Goal: Information Seeking & Learning: Learn about a topic

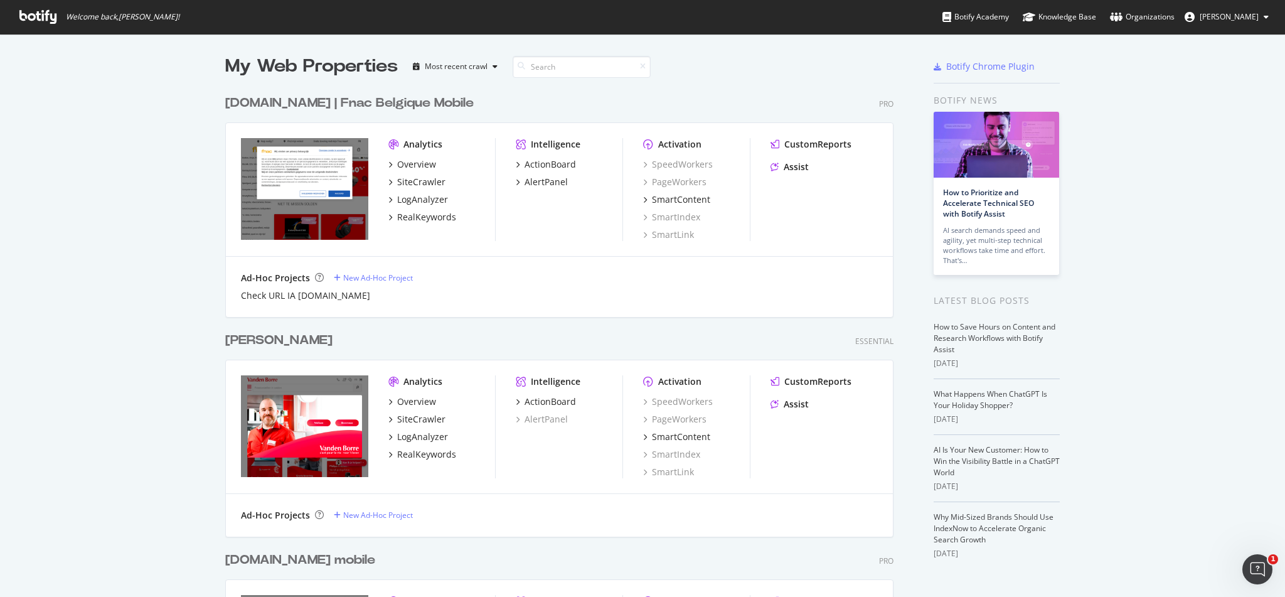
click at [279, 101] on div "[DOMAIN_NAME] | Fnac Belgique Mobile" at bounding box center [349, 103] width 248 height 18
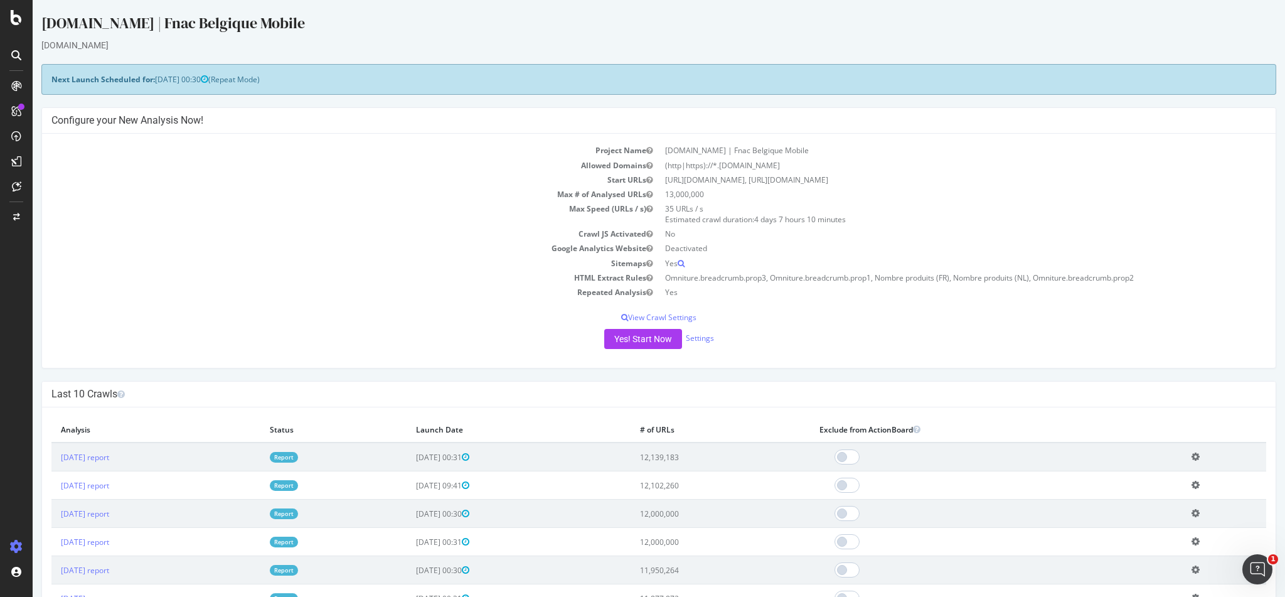
click at [298, 456] on link "Report" at bounding box center [284, 457] width 28 height 11
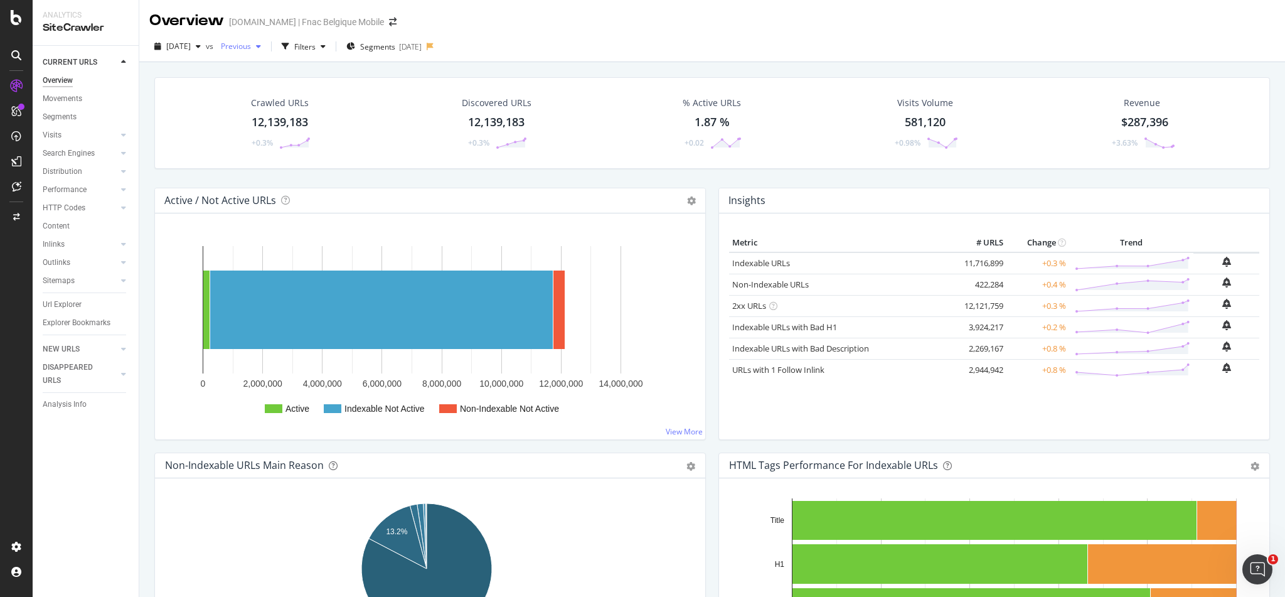
click at [266, 43] on div "button" at bounding box center [258, 47] width 15 height 8
click at [286, 94] on div "[DATE]" at bounding box center [271, 91] width 63 height 11
click at [553, 45] on div "2025 Sep. 5th vs Previous Filters Segments 2025-01-23" at bounding box center [712, 48] width 1146 height 25
click at [242, 50] on span "Previous" at bounding box center [233, 46] width 35 height 11
click at [338, 35] on div "2025 Sep. 5th vs Previous Filters Segments 2025-01-23" at bounding box center [712, 46] width 1146 height 31
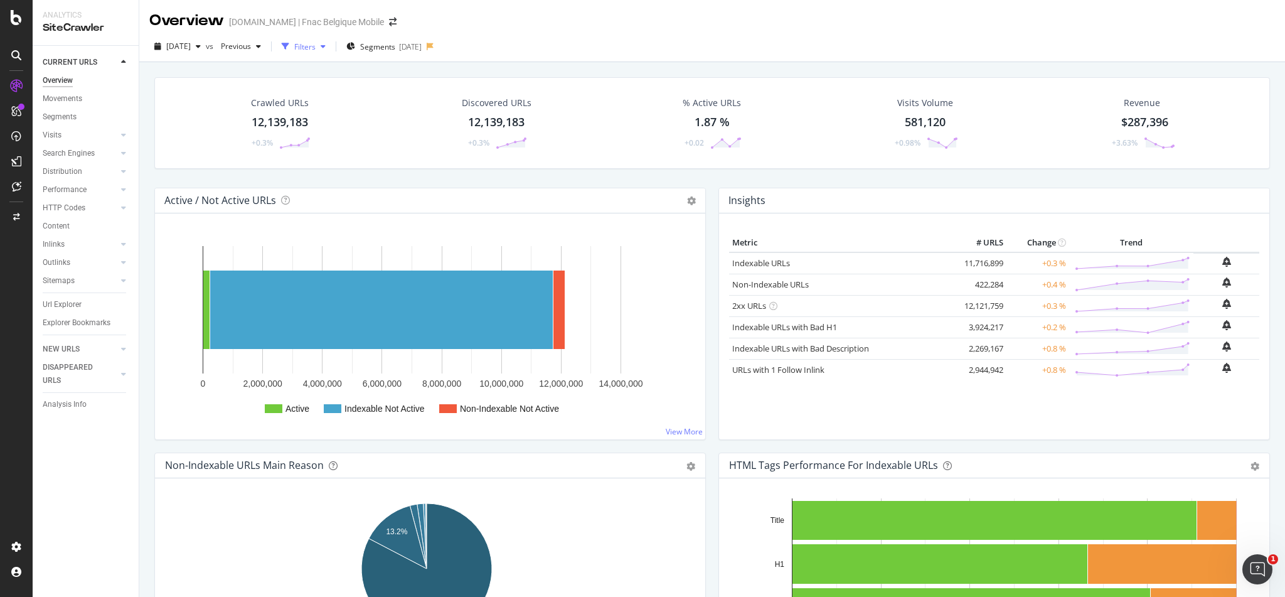
click at [316, 43] on div "Filters" at bounding box center [304, 46] width 21 height 11
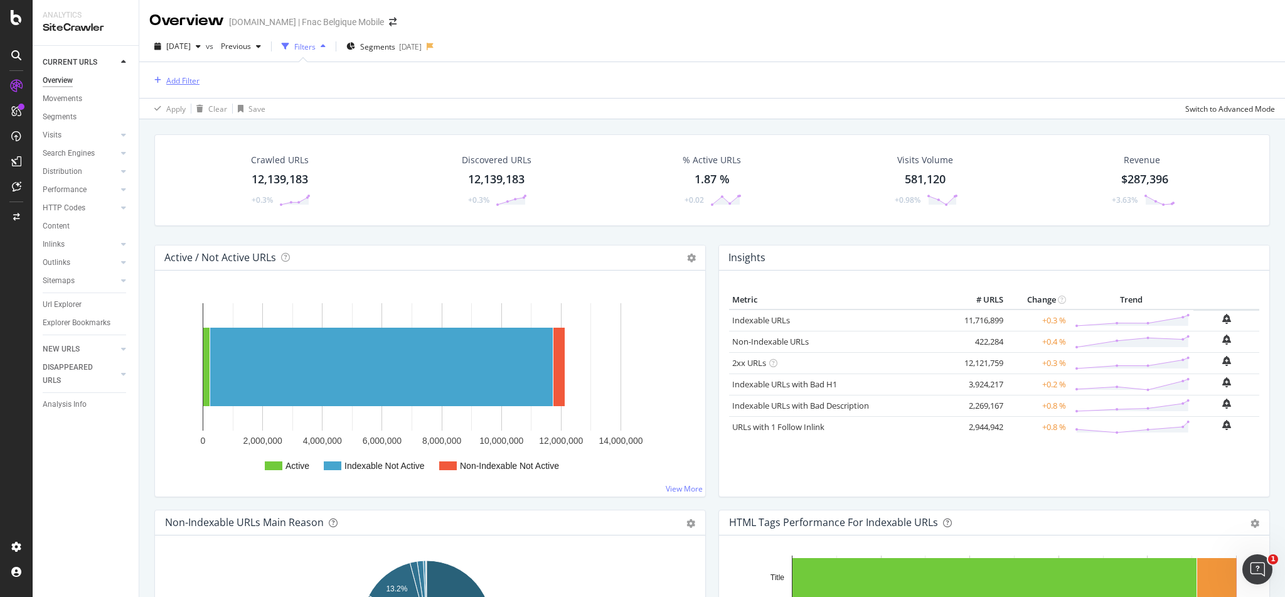
click at [168, 87] on div "Add Filter" at bounding box center [174, 80] width 50 height 14
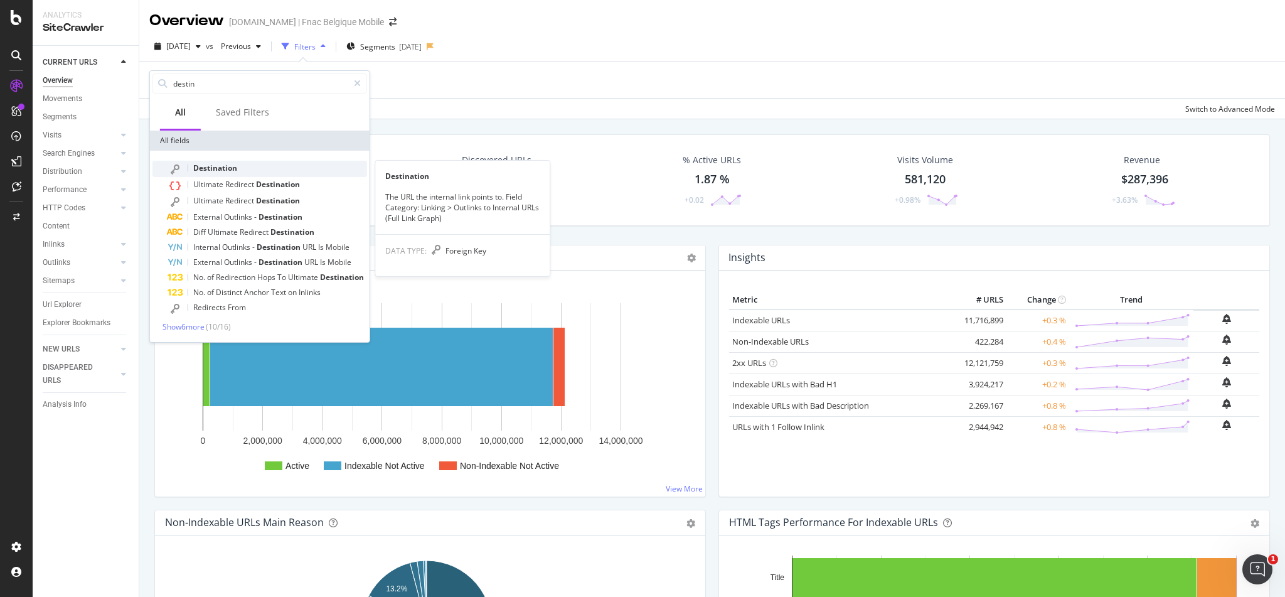
type input "destin"
click at [218, 165] on span "Destination" at bounding box center [215, 168] width 44 height 11
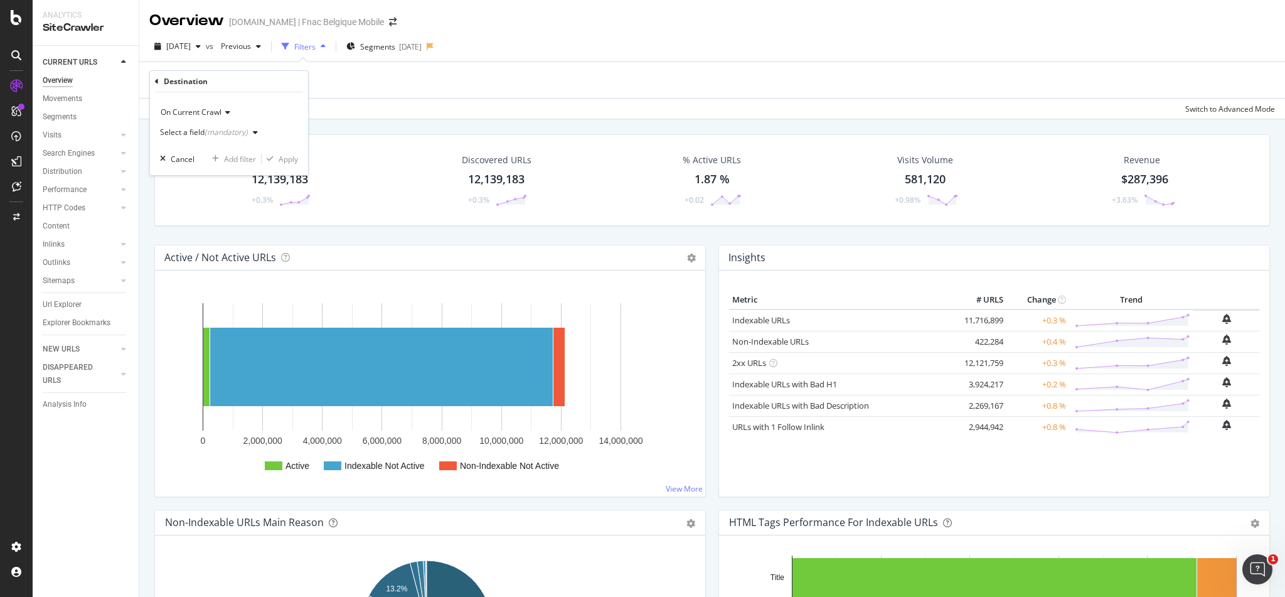
click at [198, 110] on span "On Current Crawl" at bounding box center [191, 112] width 61 height 11
click at [267, 105] on div "On Current Crawl" at bounding box center [229, 112] width 138 height 20
click at [216, 136] on div "Select a field (mandatory)" at bounding box center [211, 132] width 103 height 19
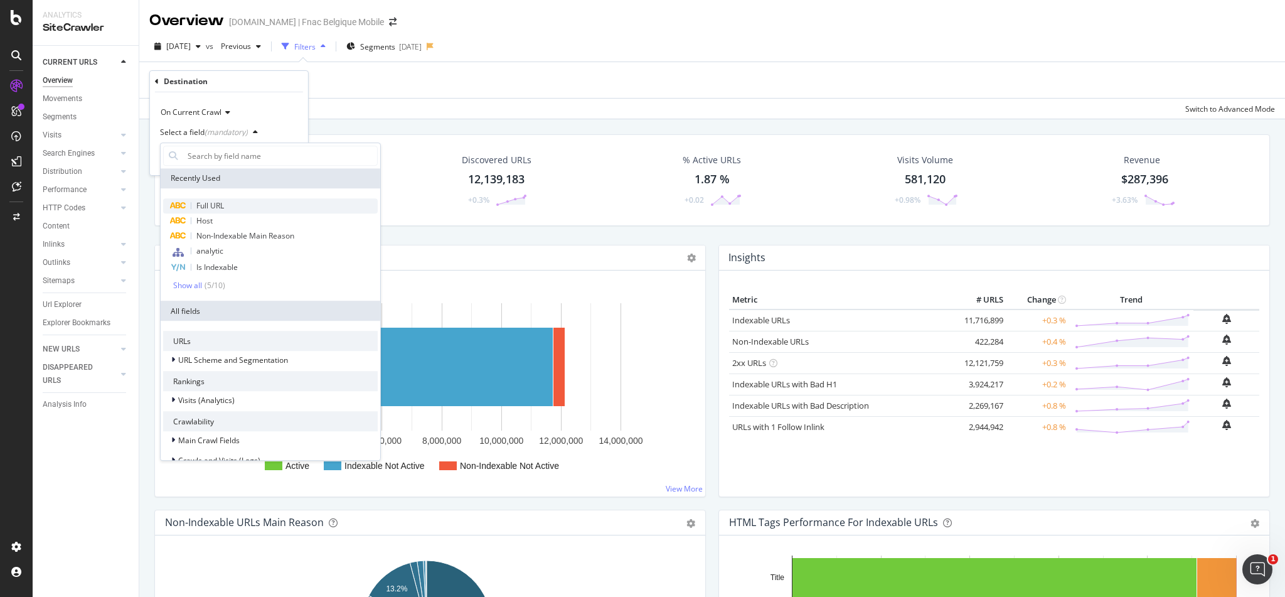
click at [216, 208] on span "Full URL" at bounding box center [210, 205] width 28 height 11
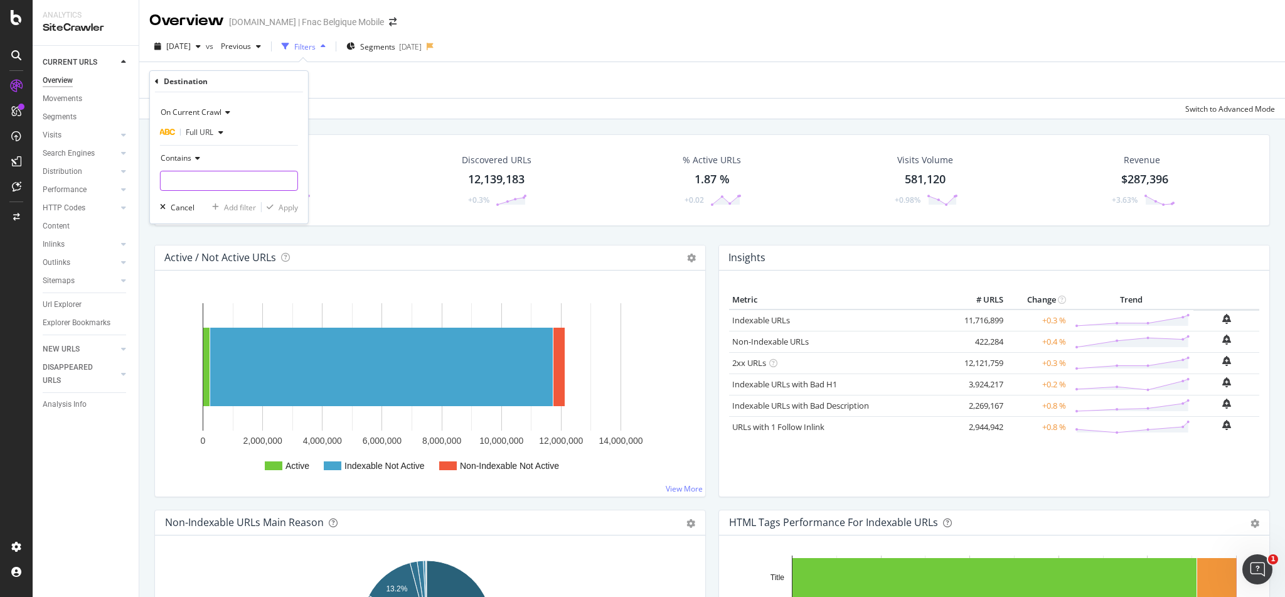
click at [203, 171] on input "text" at bounding box center [229, 181] width 137 height 20
paste input "[URL][DOMAIN_NAME]"
type input "[URL][DOMAIN_NAME]"
click at [279, 202] on div "Apply" at bounding box center [288, 207] width 19 height 11
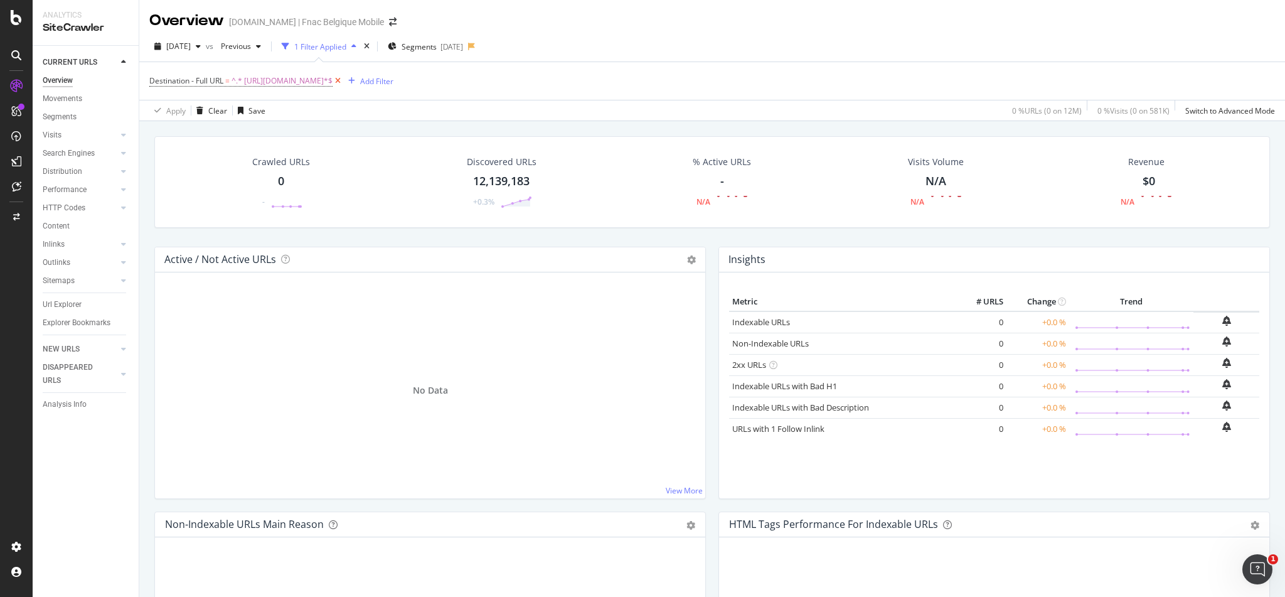
click at [343, 82] on icon at bounding box center [338, 81] width 11 height 13
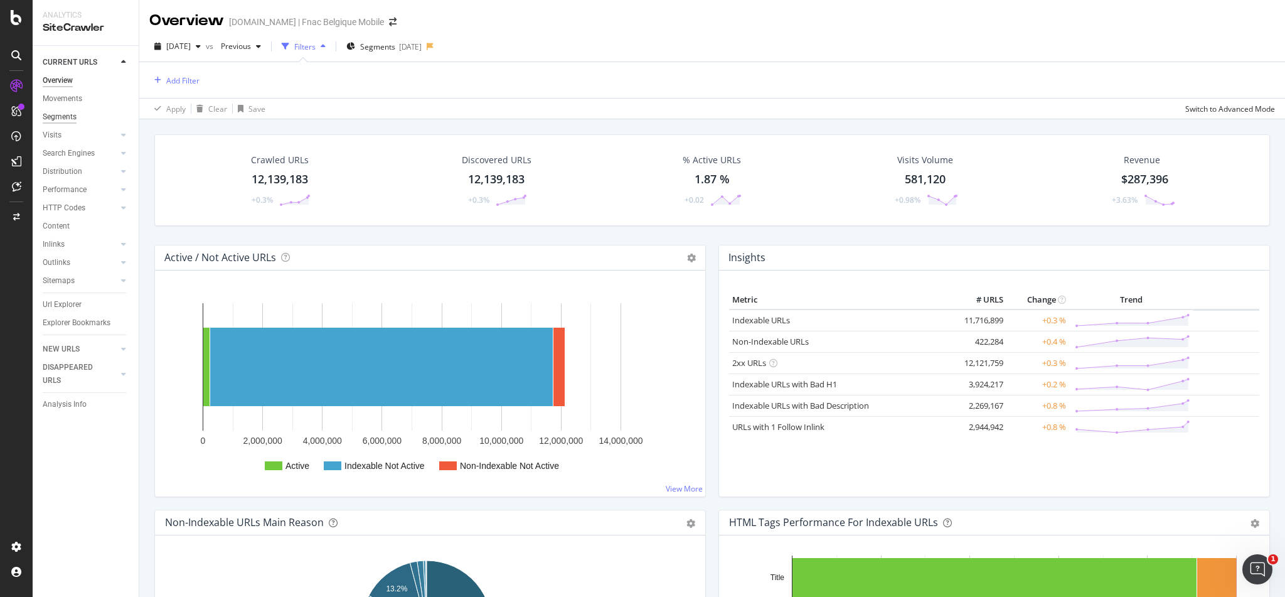
click at [62, 114] on div "Segments" at bounding box center [60, 116] width 34 height 13
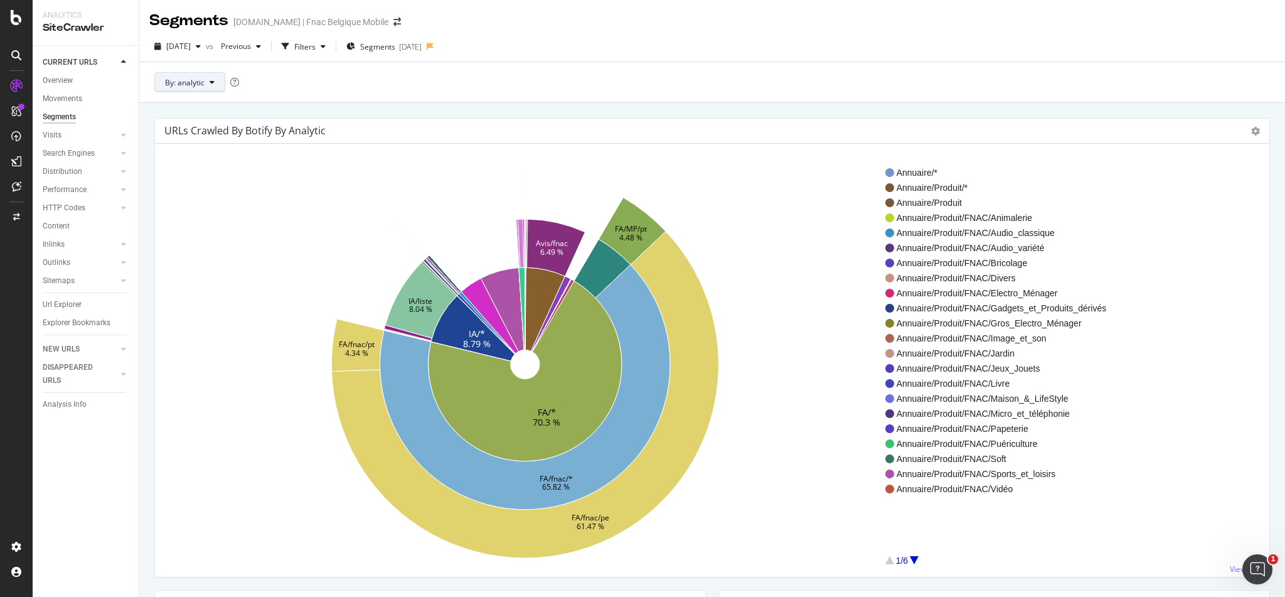
click at [210, 85] on icon at bounding box center [212, 82] width 5 height 8
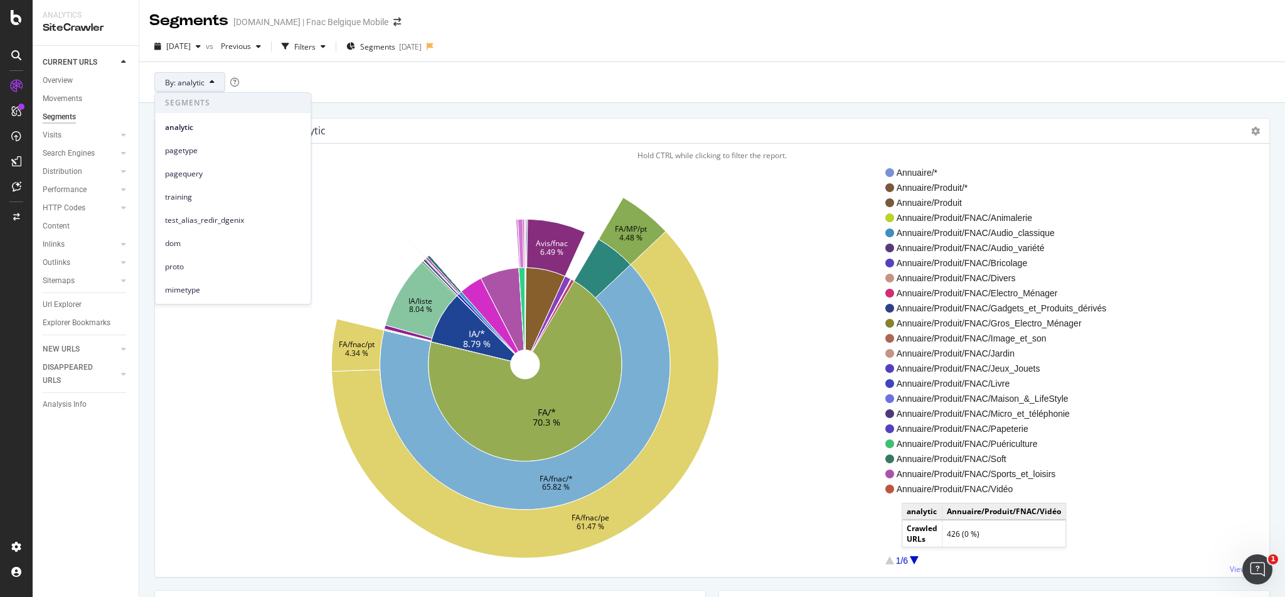
click at [911, 558] on div at bounding box center [914, 560] width 9 height 8
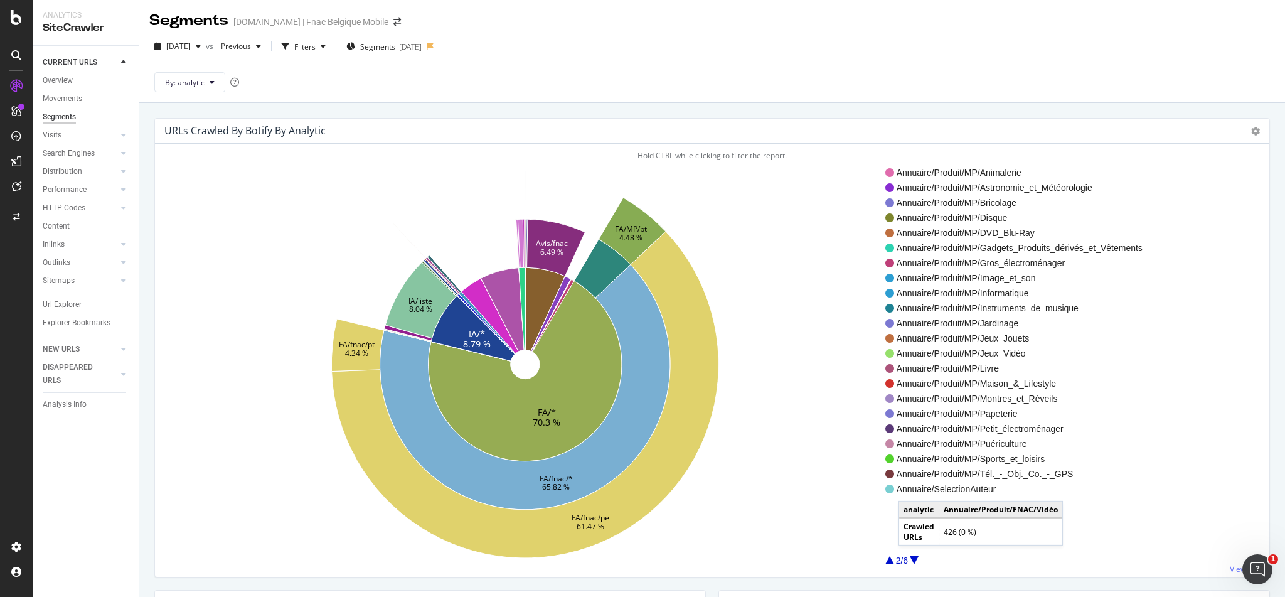
click at [911, 558] on div at bounding box center [914, 560] width 9 height 8
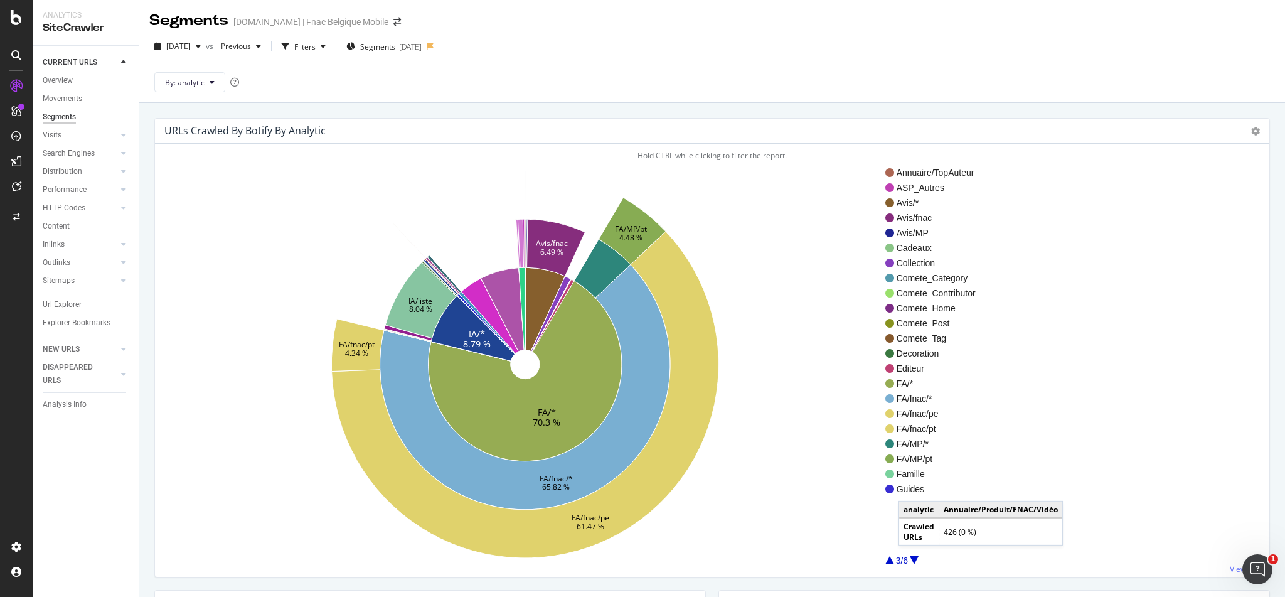
click at [911, 558] on div at bounding box center [914, 560] width 9 height 8
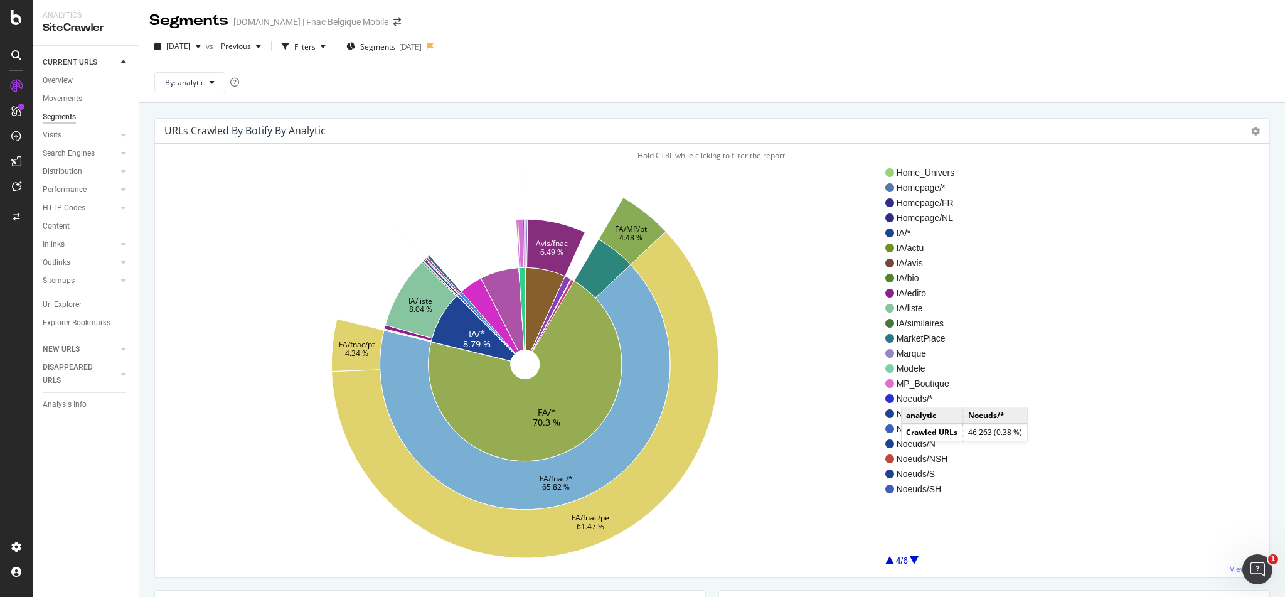
click at [914, 395] on span "Noeuds/*" at bounding box center [926, 398] width 58 height 13
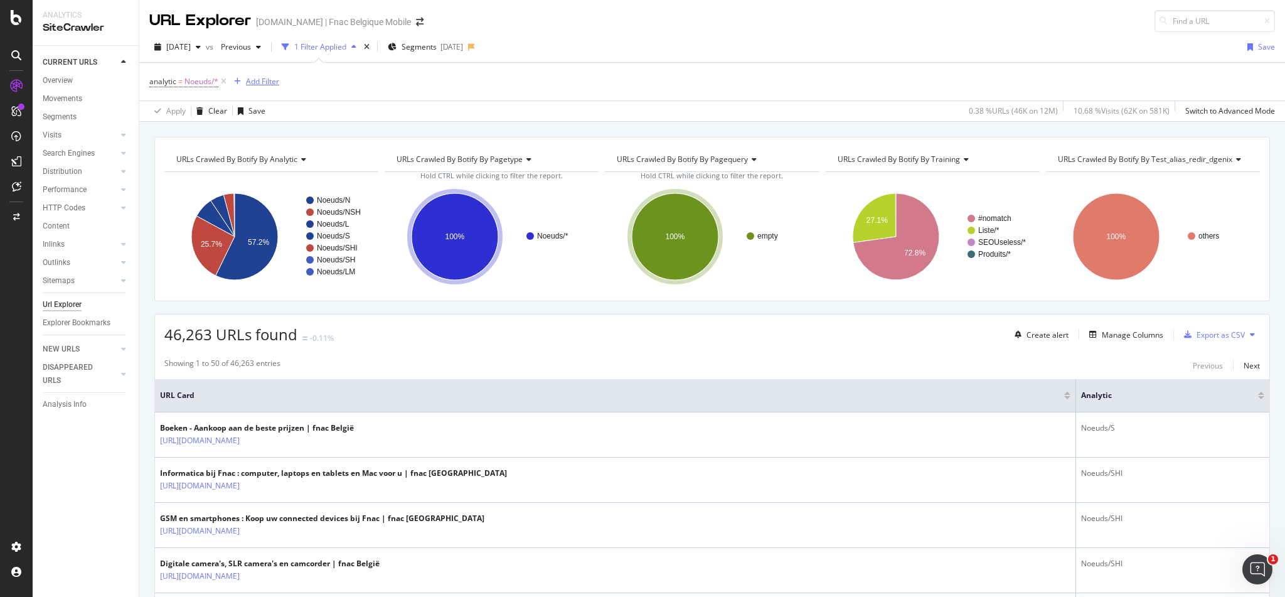
click at [247, 79] on div "Add Filter" at bounding box center [262, 81] width 33 height 11
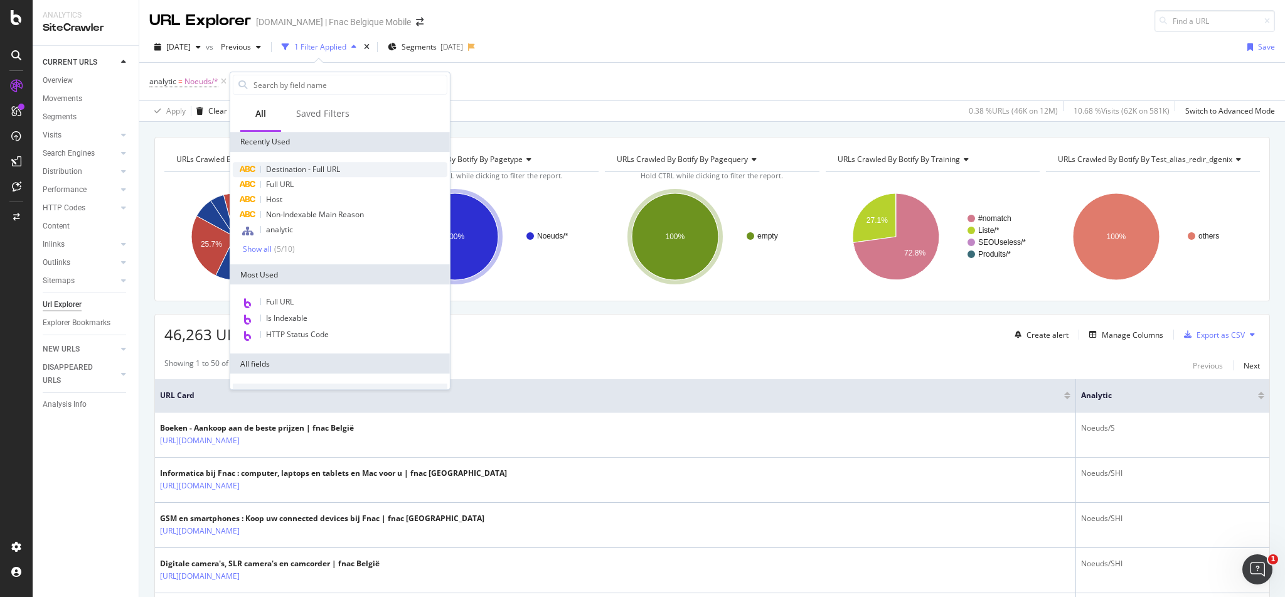
click at [282, 169] on span "Destination - Full URL" at bounding box center [303, 169] width 74 height 11
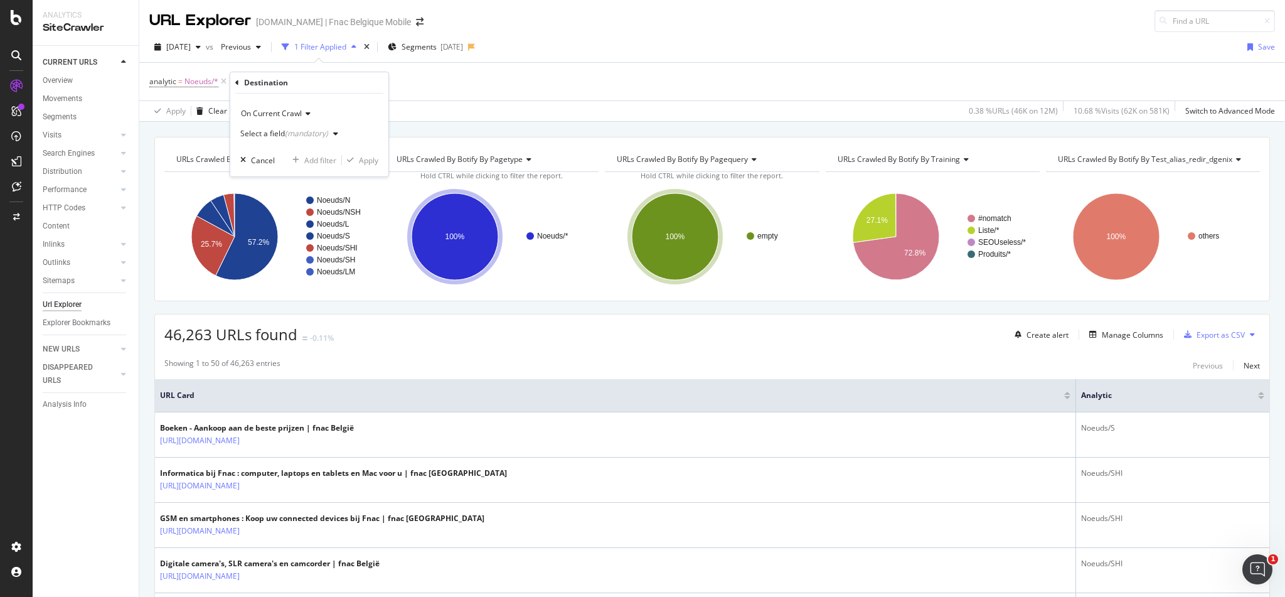
click at [309, 131] on div "(mandatory)" at bounding box center [306, 133] width 43 height 11
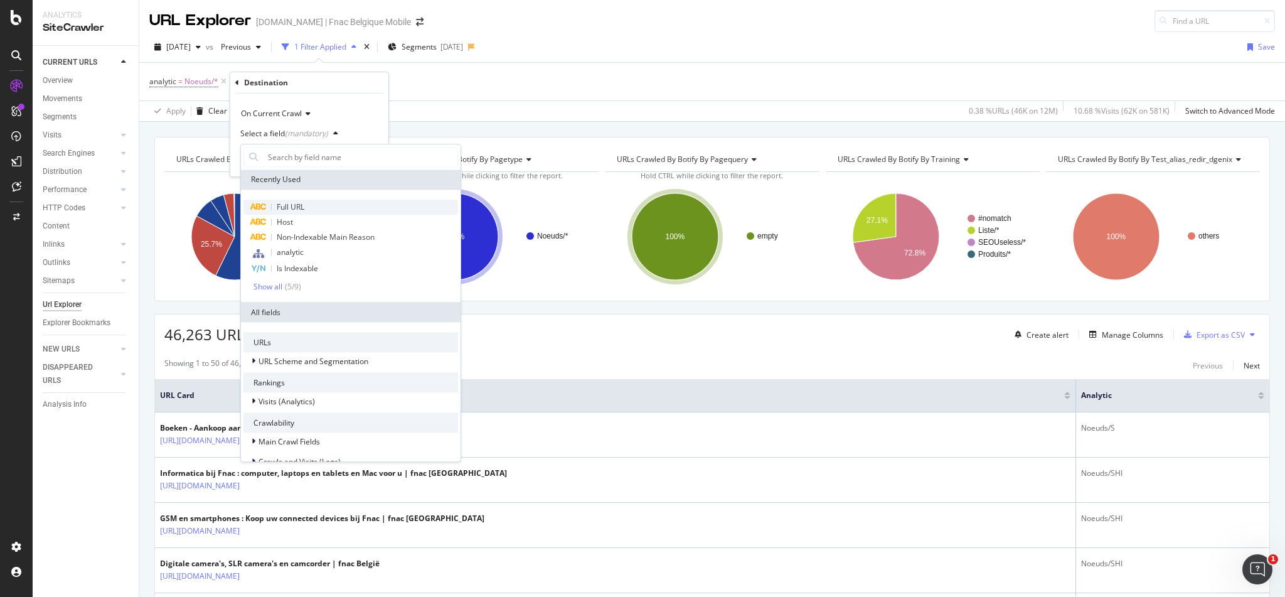
click at [305, 206] on div "Full URL" at bounding box center [350, 207] width 215 height 15
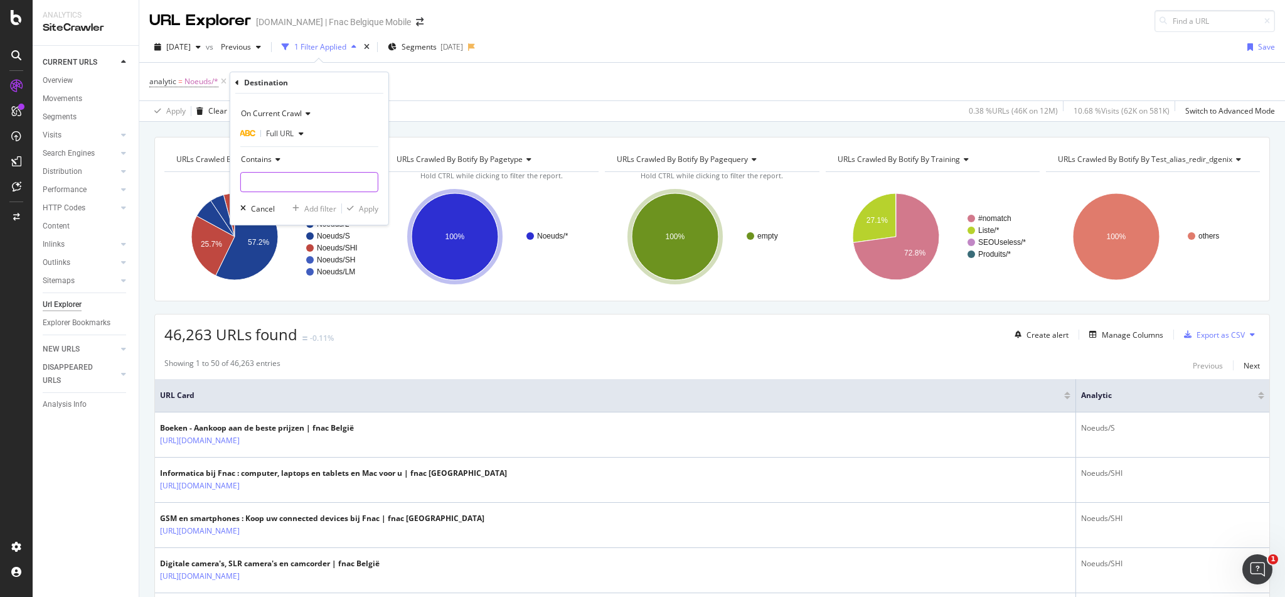
click at [277, 189] on input "text" at bounding box center [309, 182] width 137 height 20
paste input "[URL][DOMAIN_NAME]"
type input "[URL][DOMAIN_NAME]"
click at [370, 205] on div "Apply" at bounding box center [368, 208] width 19 height 11
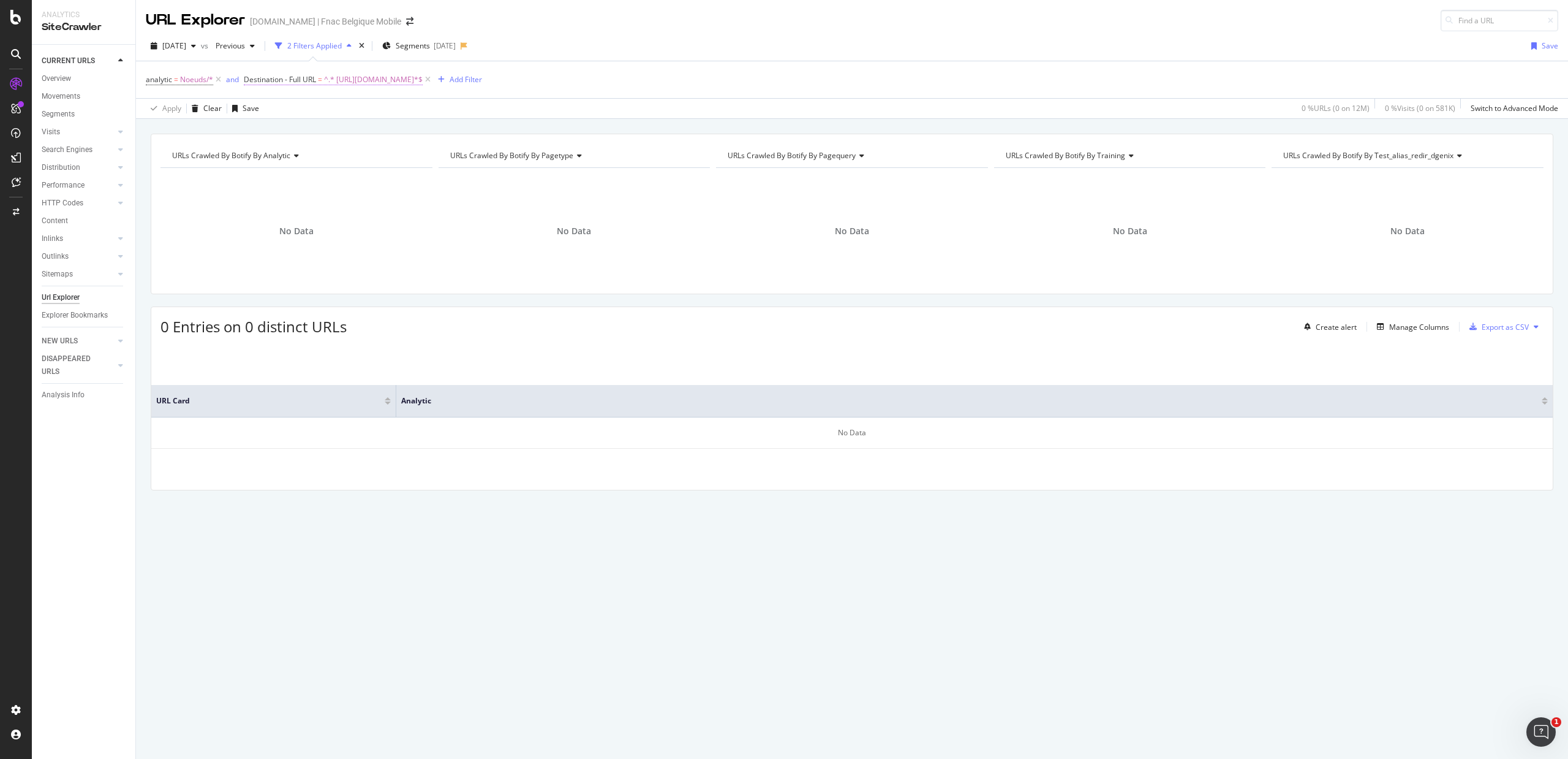
click at [398, 74] on span "^.* [URL][DOMAIN_NAME]*$" at bounding box center [373, 80] width 99 height 18
click at [362, 175] on input "[URL][DOMAIN_NAME]" at bounding box center [313, 177] width 116 height 20
click at [363, 175] on input "[URL][DOMAIN_NAME]" at bounding box center [313, 177] width 116 height 20
type input "[URL][DOMAIN_NAME]"
click at [378, 202] on div "Apply" at bounding box center [380, 202] width 19 height 11
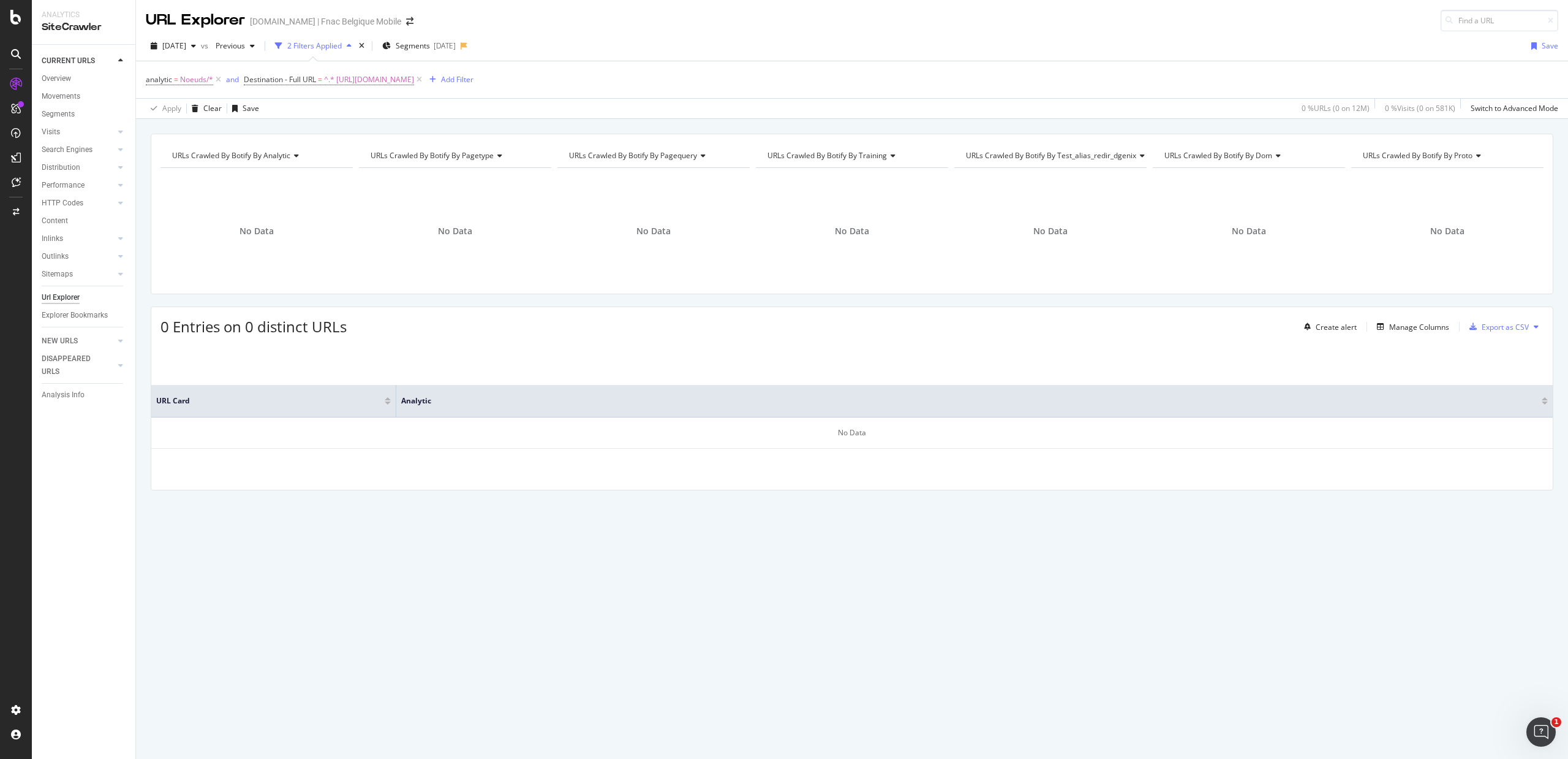
click at [194, 69] on div "analytic = Noeuds/* and Destination - Full URL = ^.* [URL][DOMAIN_NAME] Add Fil…" at bounding box center [851, 80] width 1413 height 37
click at [193, 77] on span "Noeuds/*" at bounding box center [196, 80] width 33 height 18
click at [177, 62] on div "analytic = Noeuds/* and Destination - Full URL = ^.* [URL][DOMAIN_NAME] Add Fil…" at bounding box center [851, 80] width 1413 height 37
click at [209, 82] on span "Noeuds/*" at bounding box center [196, 80] width 33 height 18
click at [351, 107] on div "Apply Clear Save 0 % URLs ( 0 on 12M ) 0 % Visits ( 0 on 581K ) Switch to Advan…" at bounding box center [851, 107] width 1432 height 21
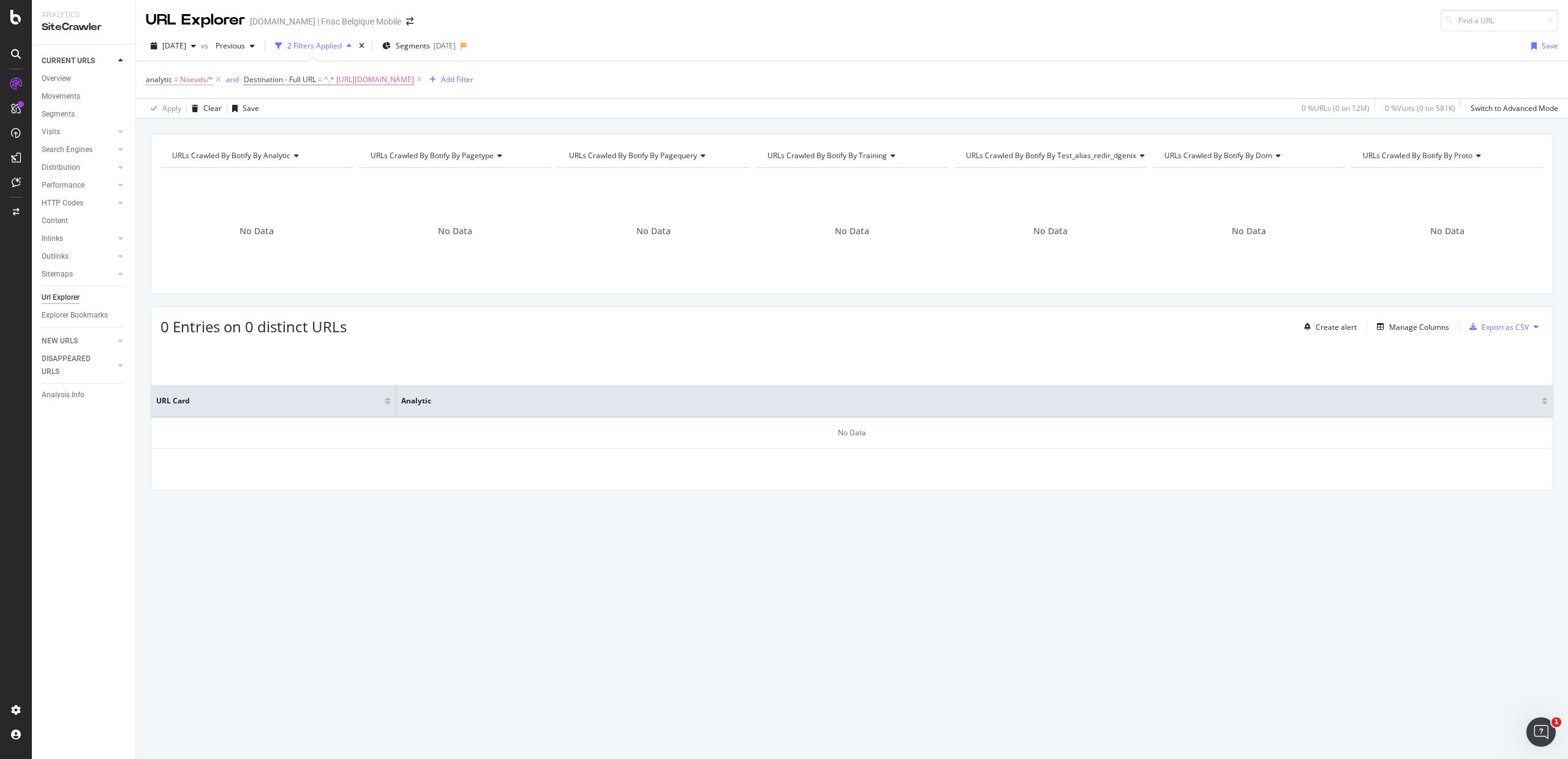
click at [196, 85] on span "Noeuds/*" at bounding box center [196, 80] width 33 height 18
click at [198, 148] on div "Noeuds" at bounding box center [224, 152] width 134 height 20
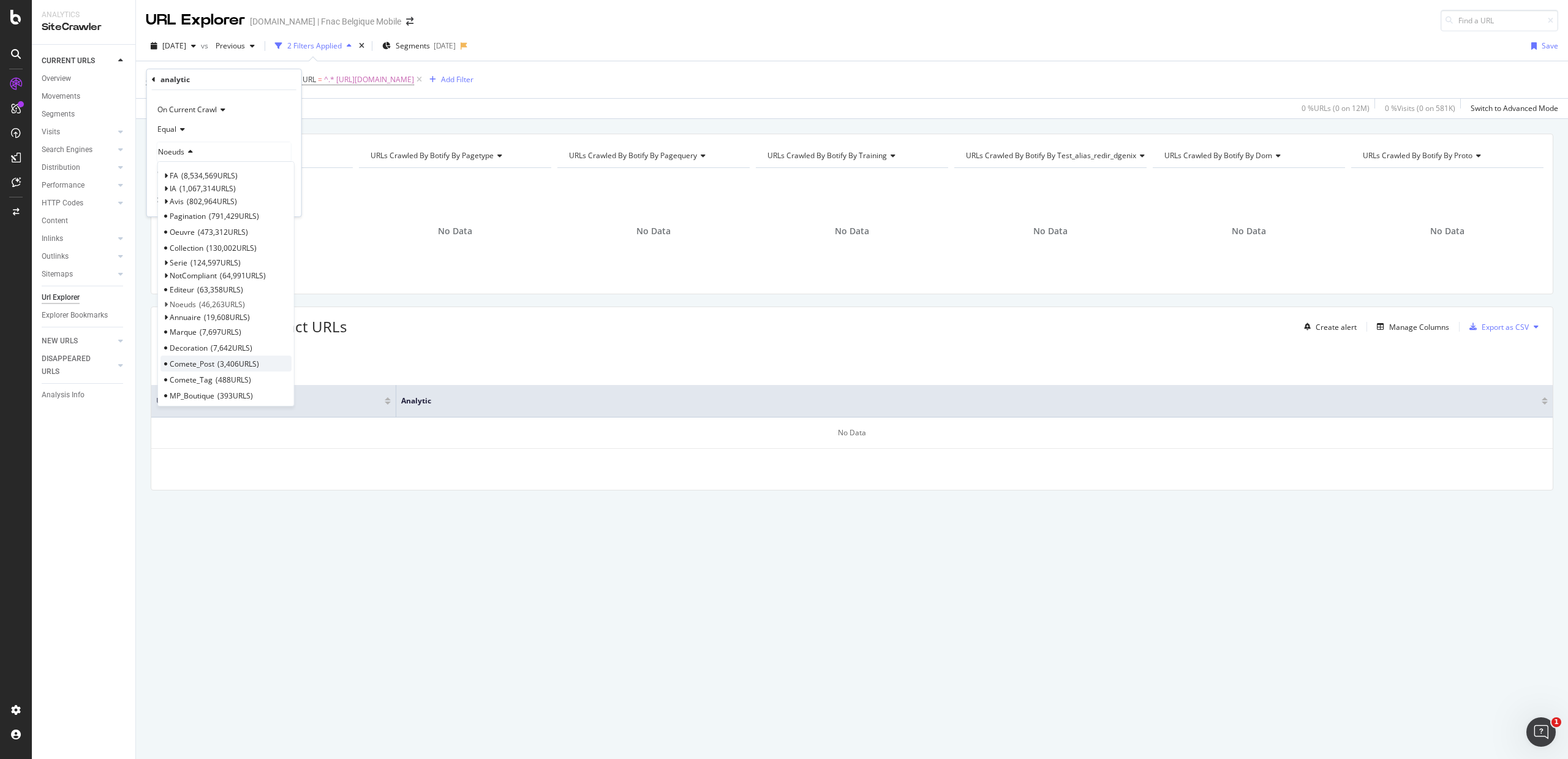
click at [195, 365] on span "Comete_Post" at bounding box center [192, 363] width 45 height 11
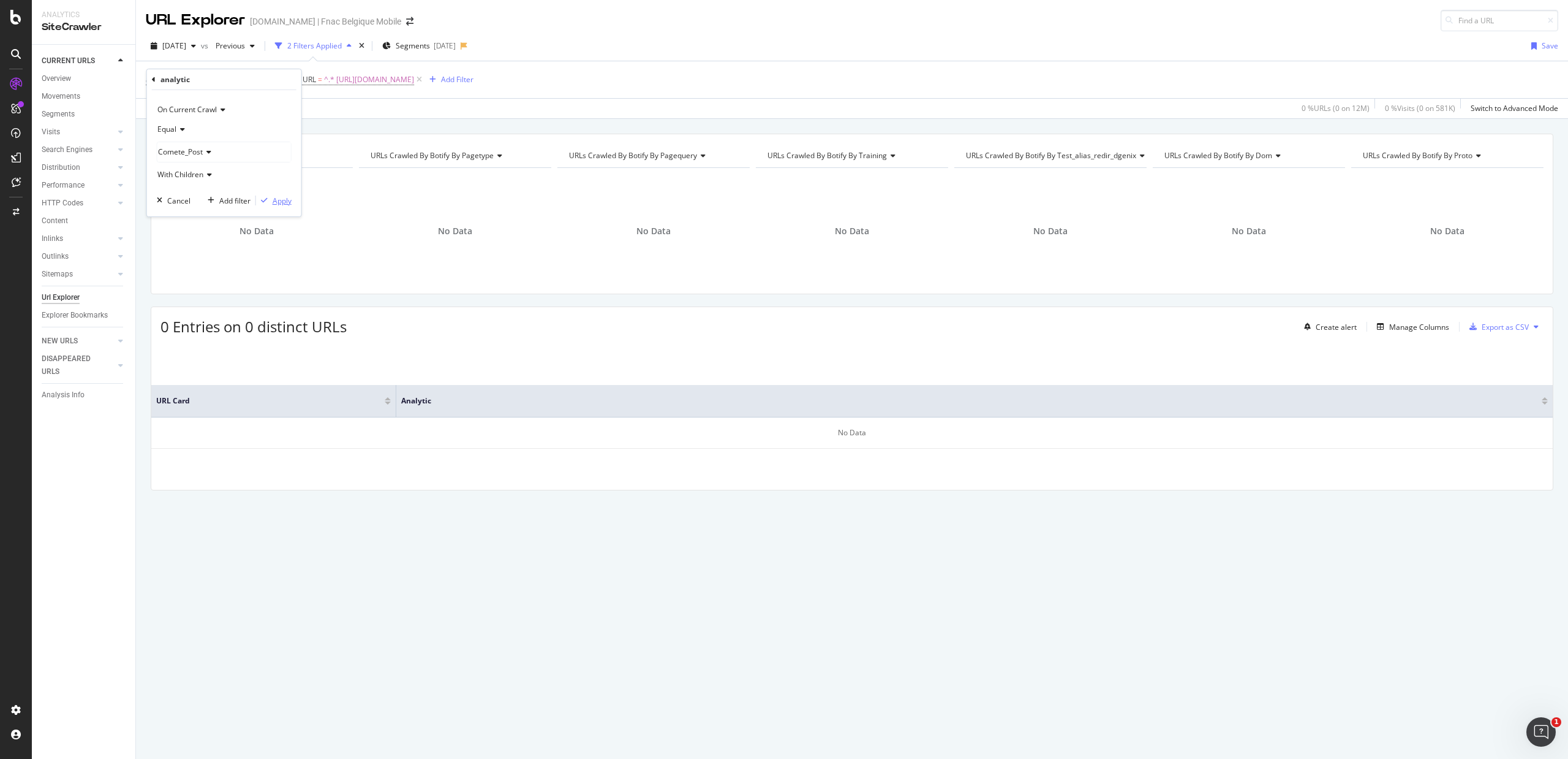
click at [272, 204] on div "Apply" at bounding box center [281, 200] width 19 height 11
click at [241, 81] on icon at bounding box center [236, 79] width 11 height 13
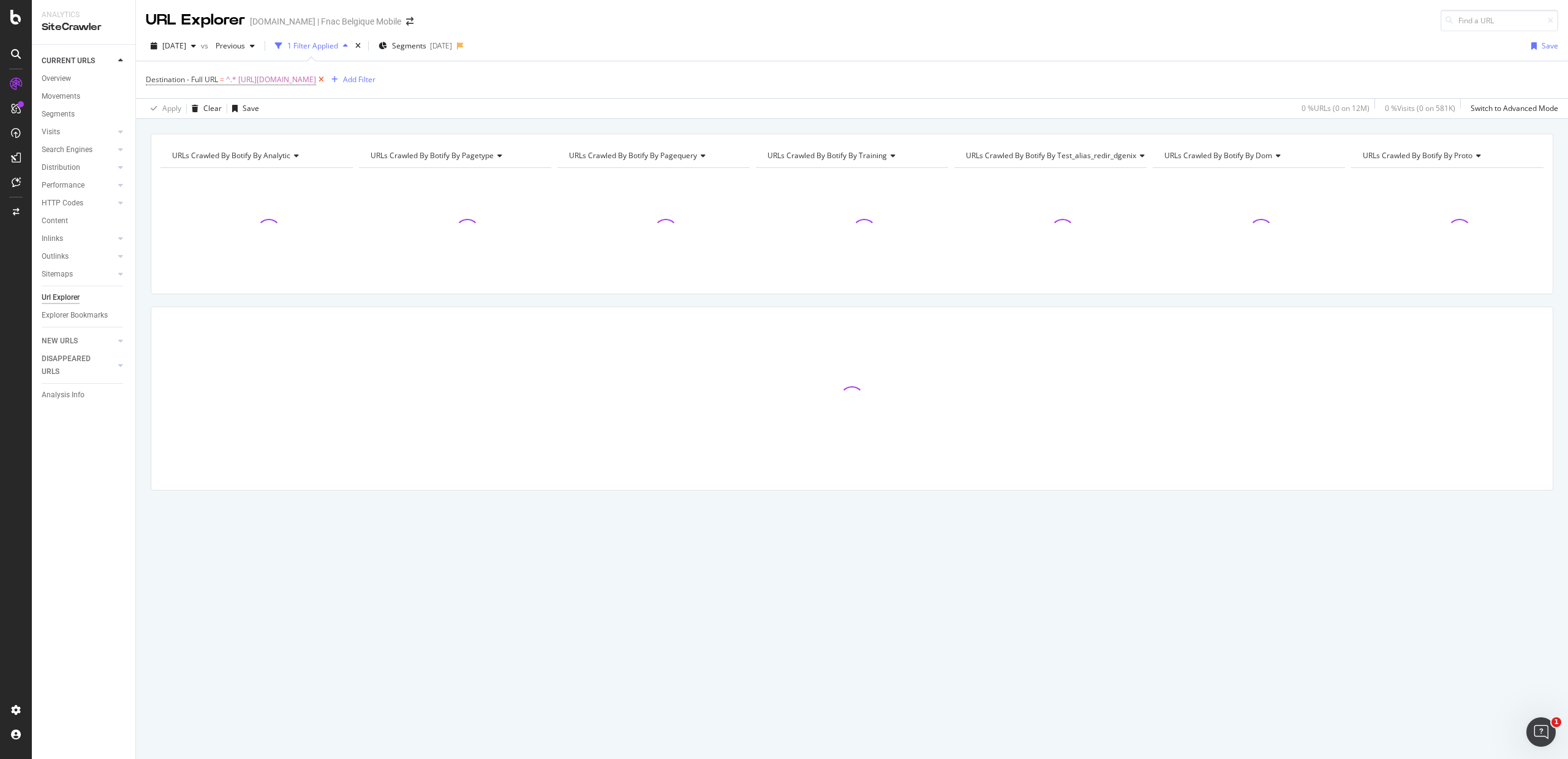
click at [326, 81] on icon at bounding box center [321, 79] width 11 height 13
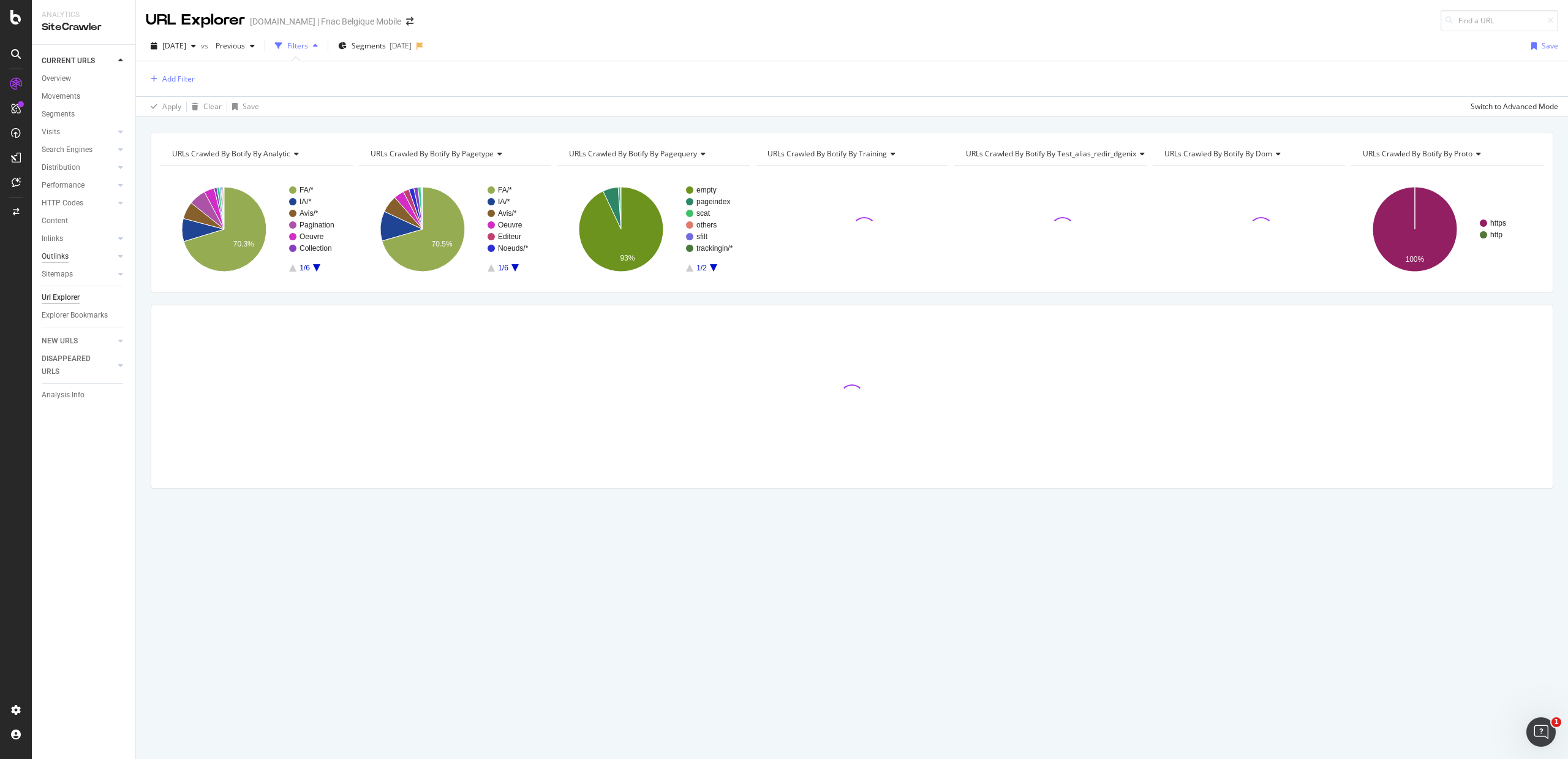
click at [57, 251] on div "Outlinks" at bounding box center [56, 256] width 27 height 13
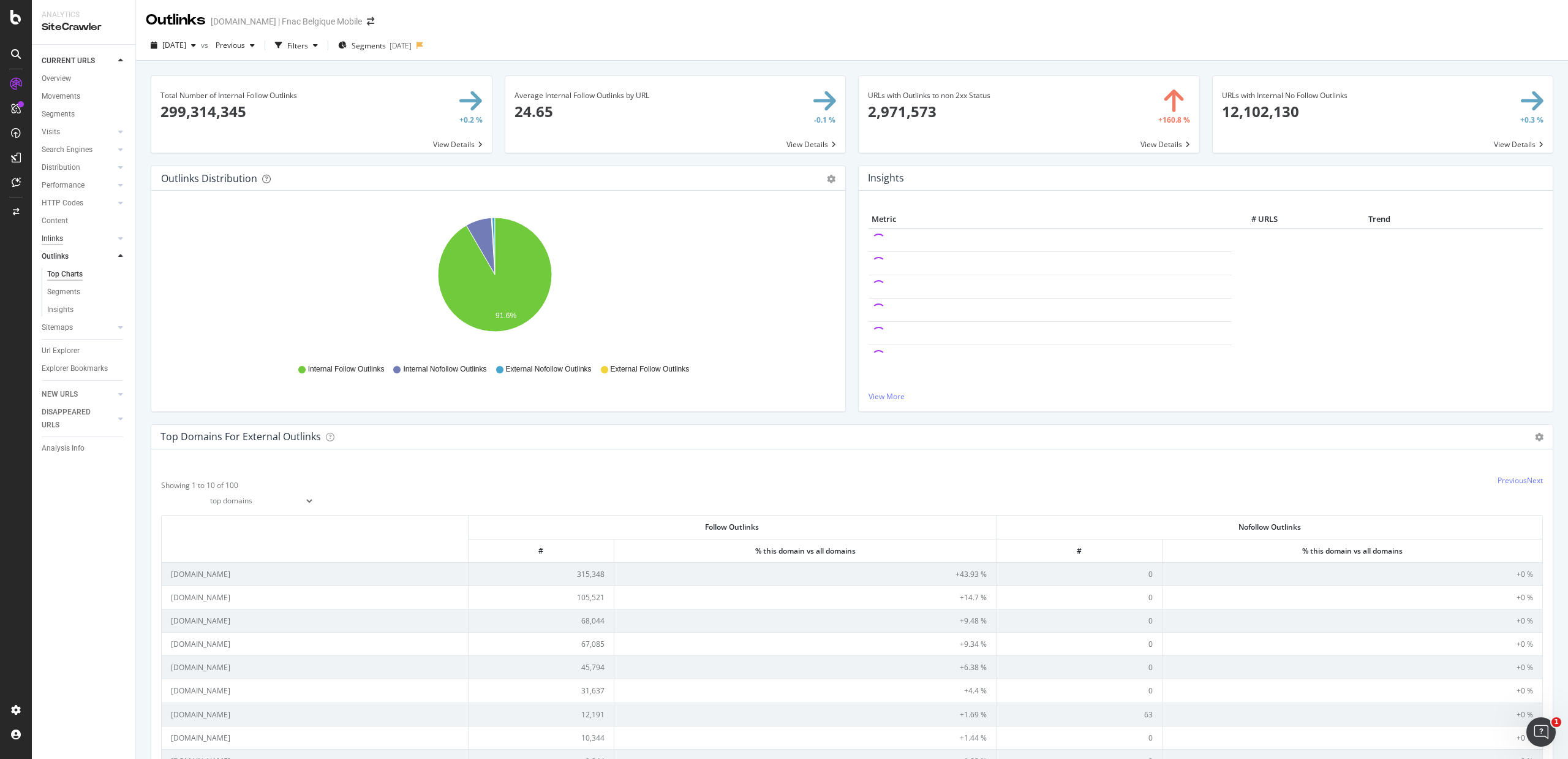
click at [55, 234] on div "Inlinks" at bounding box center [53, 238] width 21 height 13
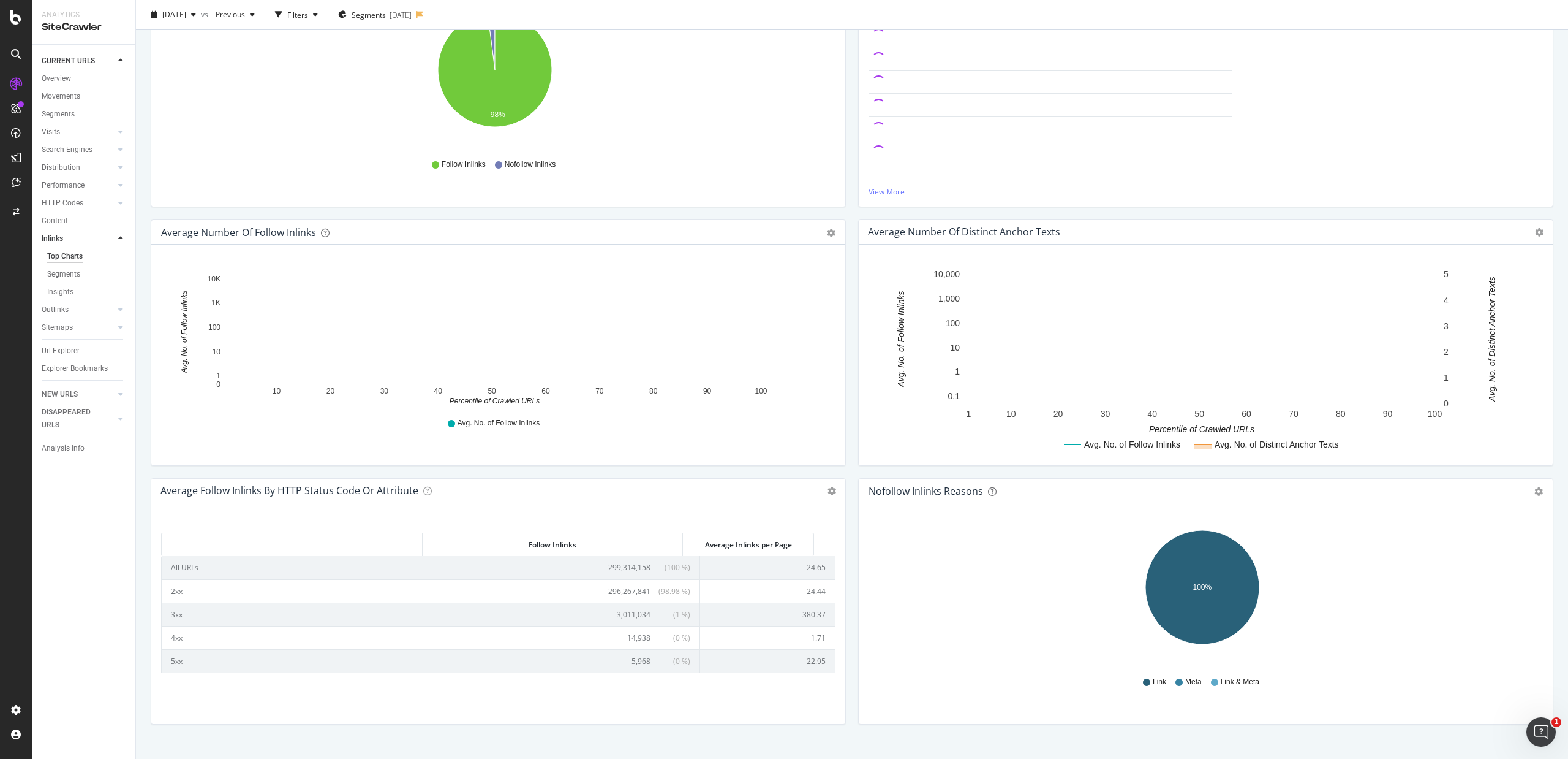
scroll to position [227, 0]
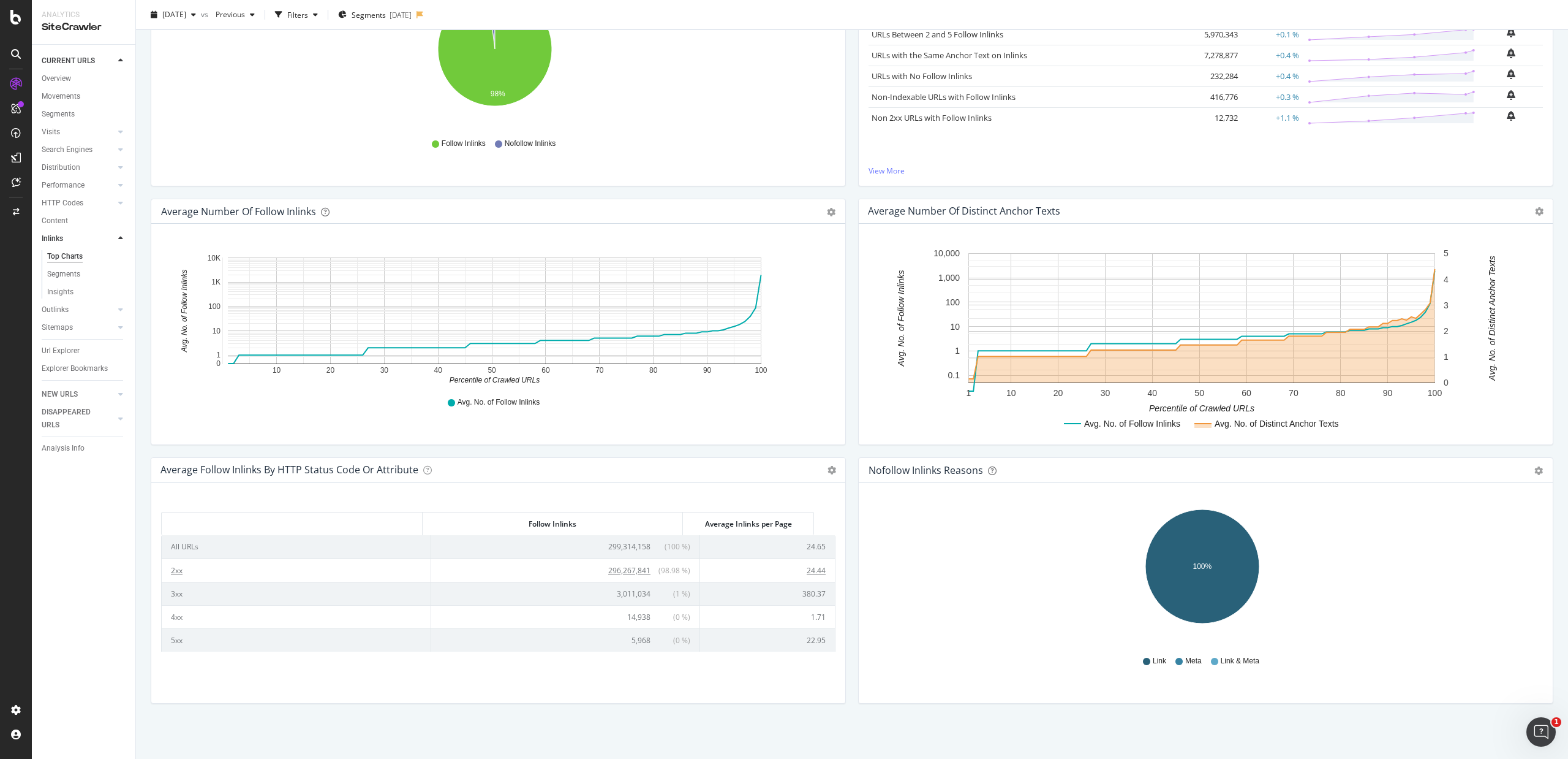
click at [616, 570] on span "296,267,841" at bounding box center [629, 570] width 42 height 11
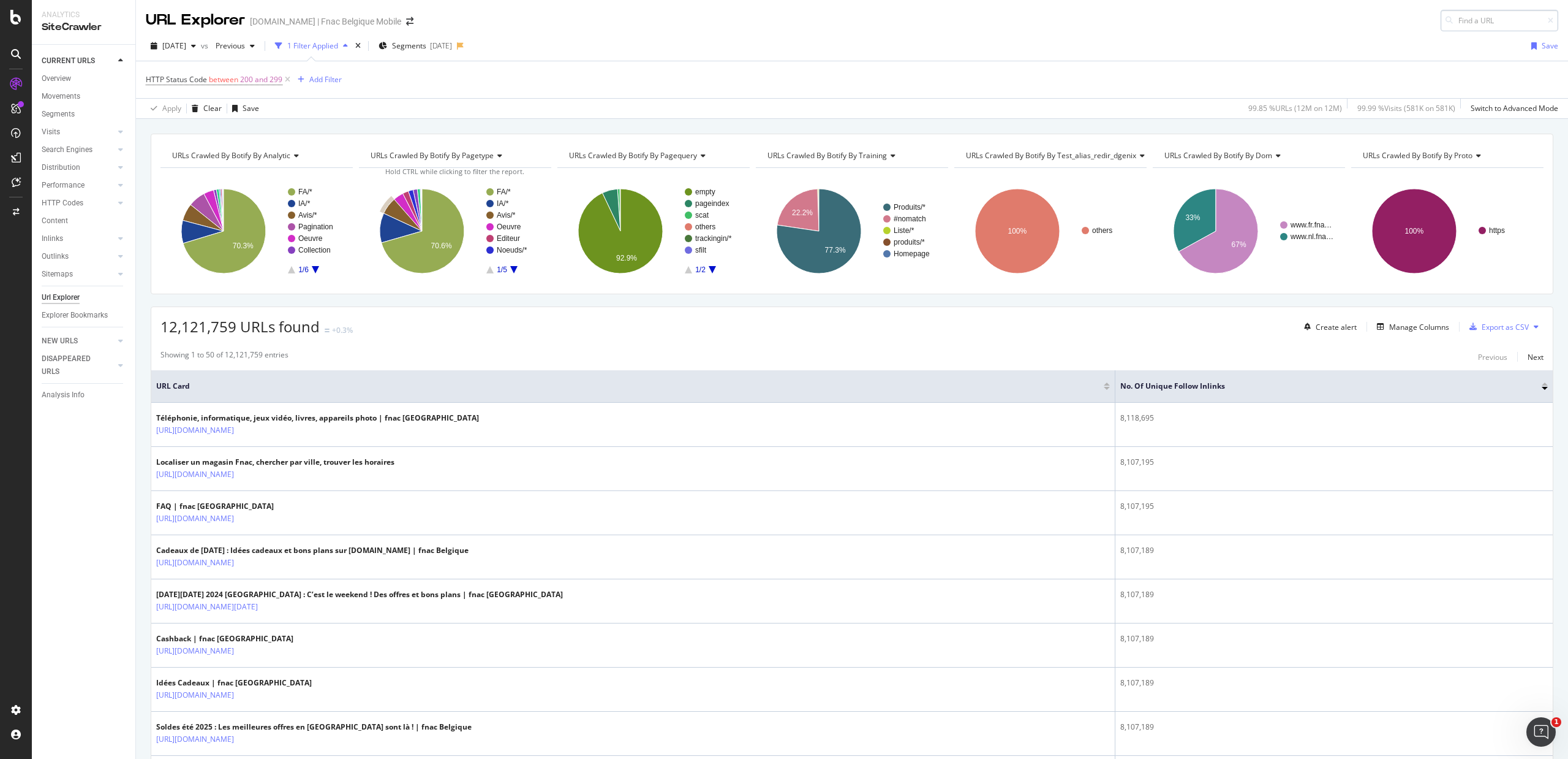
click at [1255, 23] on input at bounding box center [1500, 21] width 117 height 21
click at [1255, 18] on input "[URL][DOMAIN_NAME]" at bounding box center [1500, 21] width 117 height 21
drag, startPoint x: 1470, startPoint y: 19, endPoint x: 1306, endPoint y: 22, distance: 164.0
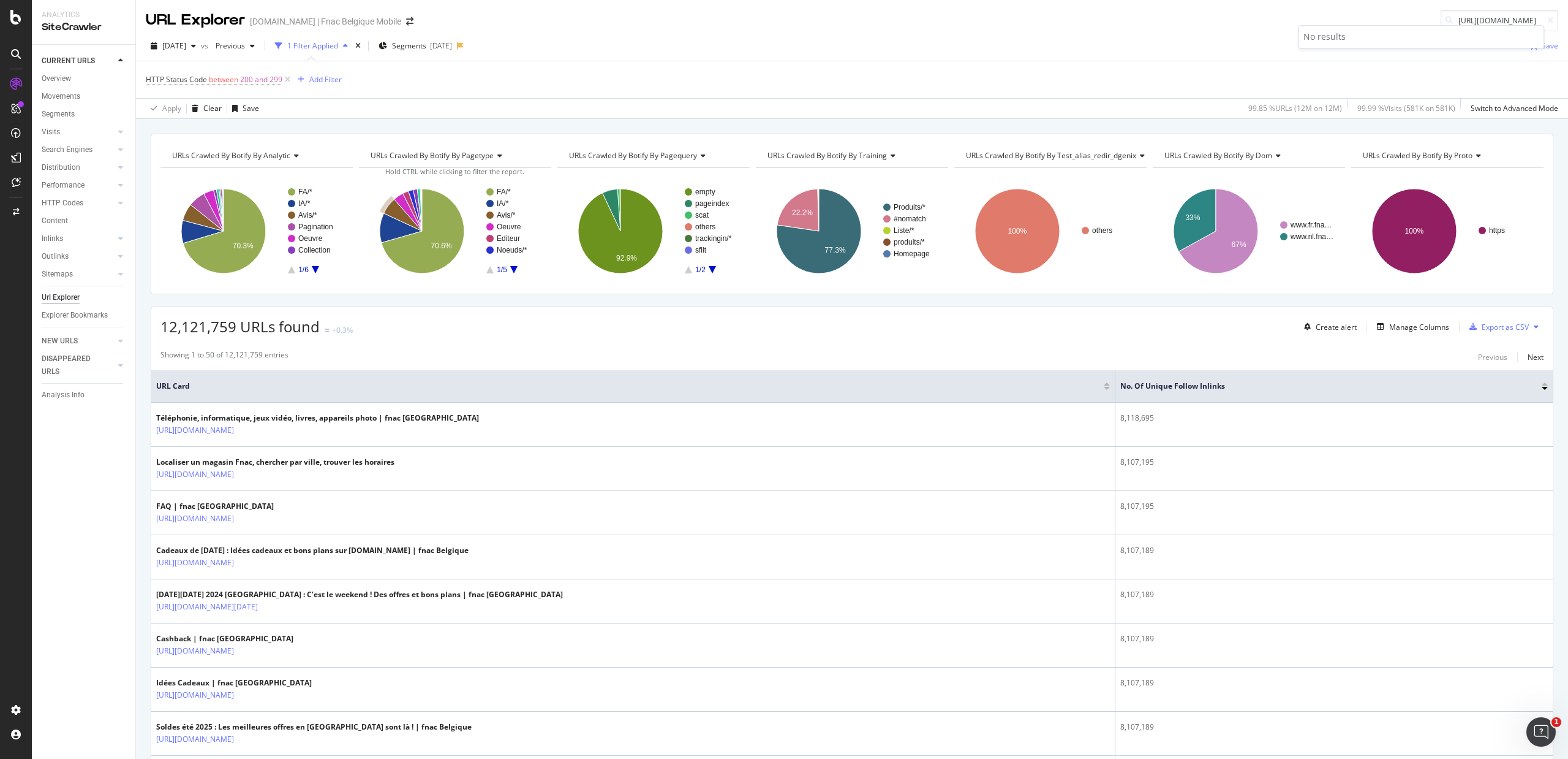
click at [1255, 22] on div "URL Explorer [DOMAIN_NAME] | Fnac Belgique Mobile [URL][DOMAIN_NAME]" at bounding box center [851, 16] width 1432 height 31
type input "[URL][DOMAIN_NAME]"
click at [62, 298] on div "Url Explorer" at bounding box center [61, 297] width 38 height 13
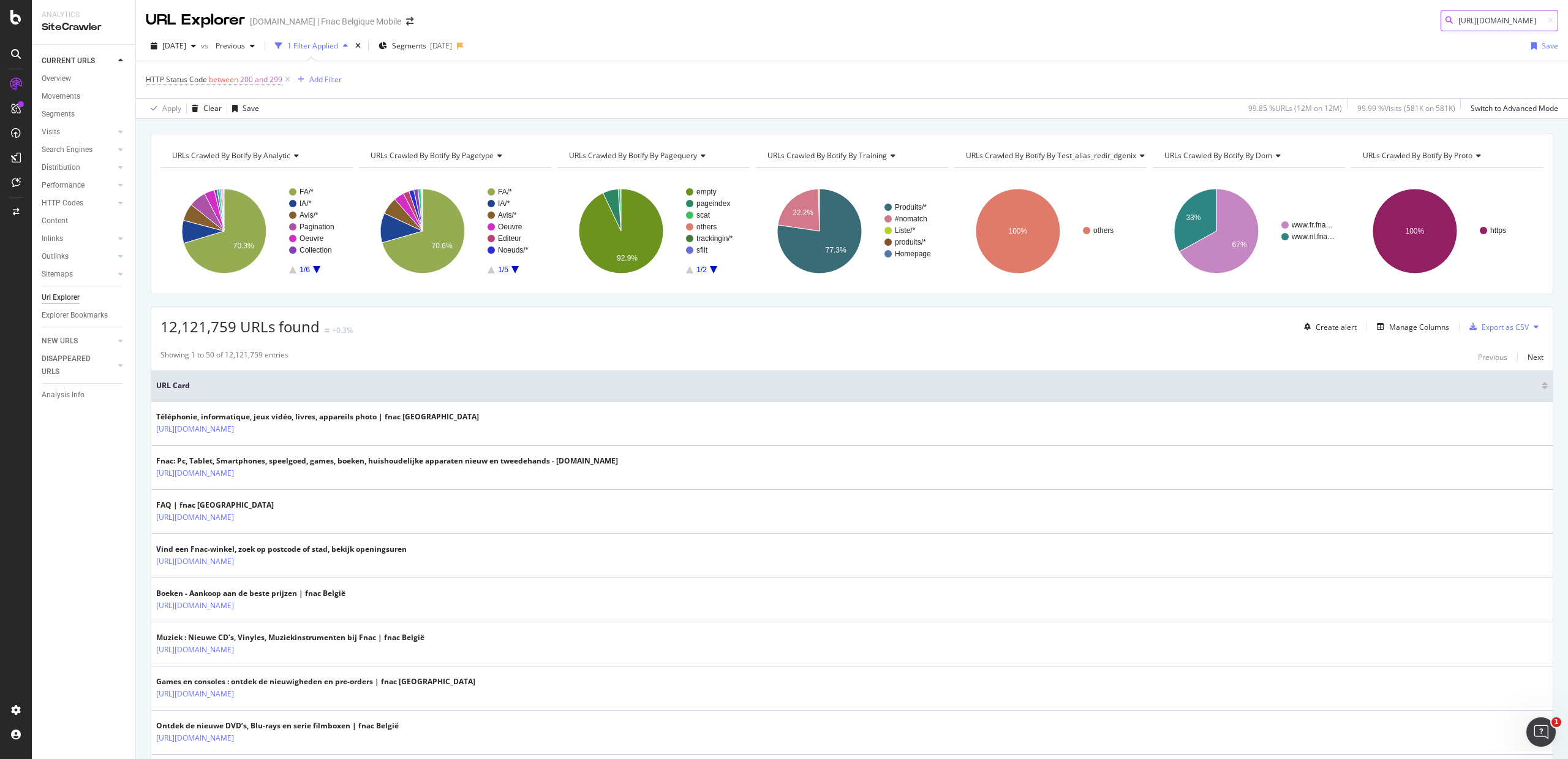
click at [1255, 23] on input "[URL][DOMAIN_NAME]" at bounding box center [1500, 21] width 117 height 21
click at [1255, 21] on input "[URL][DOMAIN_NAME]" at bounding box center [1500, 21] width 117 height 21
drag, startPoint x: 1441, startPoint y: 22, endPoint x: 1567, endPoint y: 52, distance: 129.5
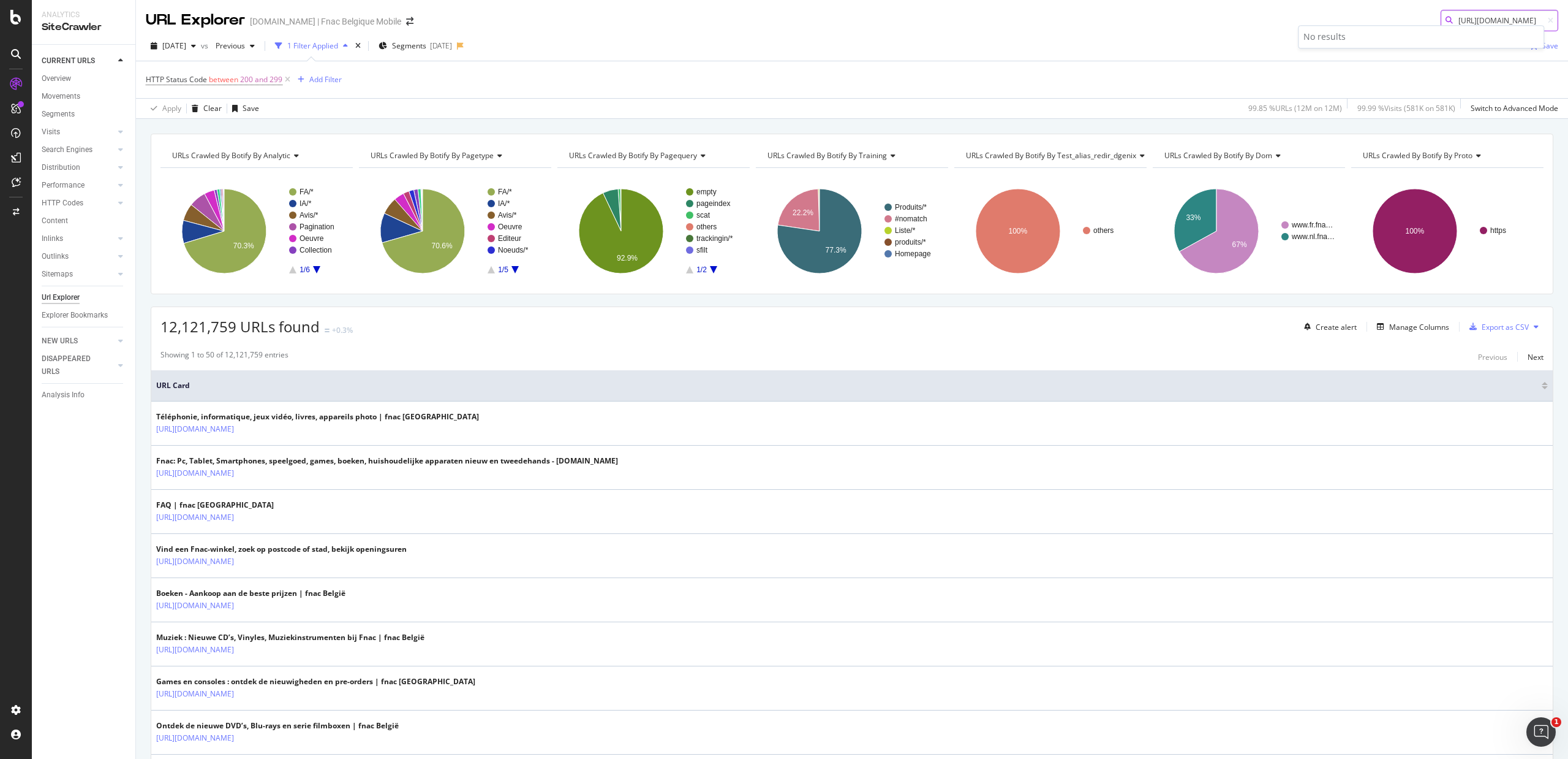
click at [1255, 52] on div "URL Explorer [DOMAIN_NAME] | Fnac Belgique Mobile [URL][DOMAIN_NAME] [DATE] vs …" at bounding box center [851, 379] width 1432 height 759
paste input "[URL][DOMAIN_NAME]"
type input "[URL][DOMAIN_NAME]"
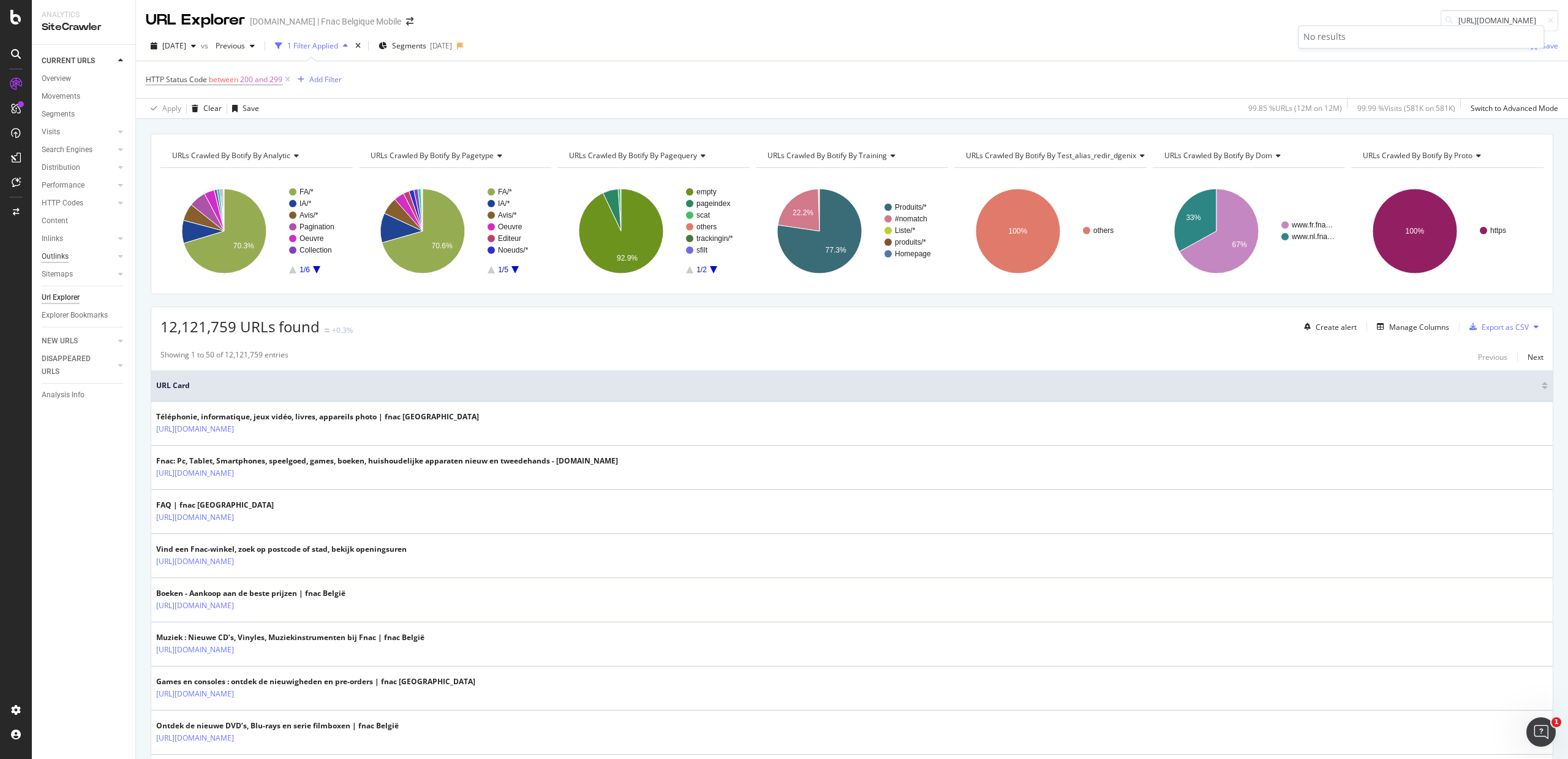
scroll to position [0, 0]
click at [64, 256] on div "Outlinks" at bounding box center [56, 256] width 27 height 13
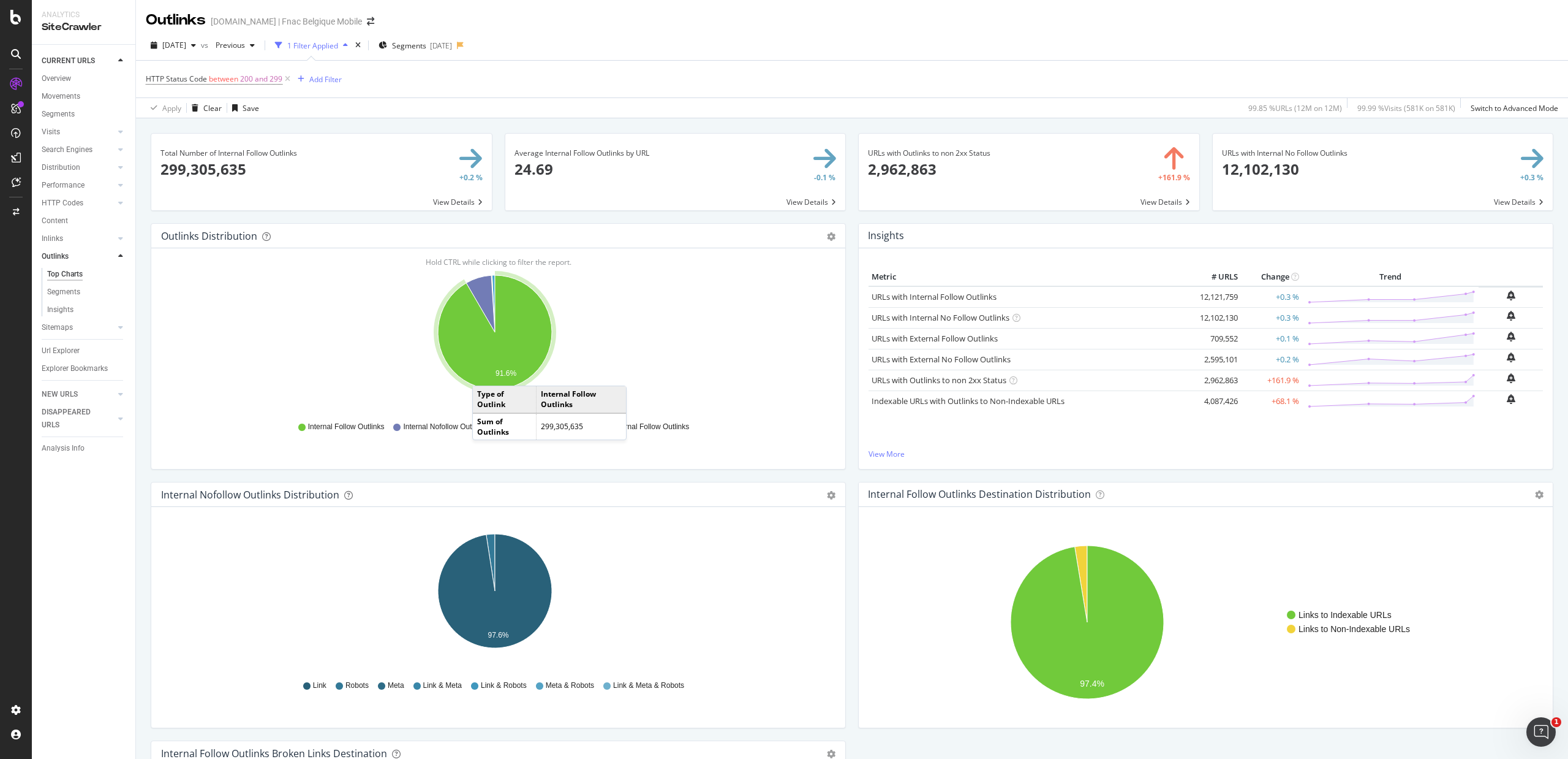
click at [485, 375] on icon "A chart." at bounding box center [495, 332] width 114 height 114
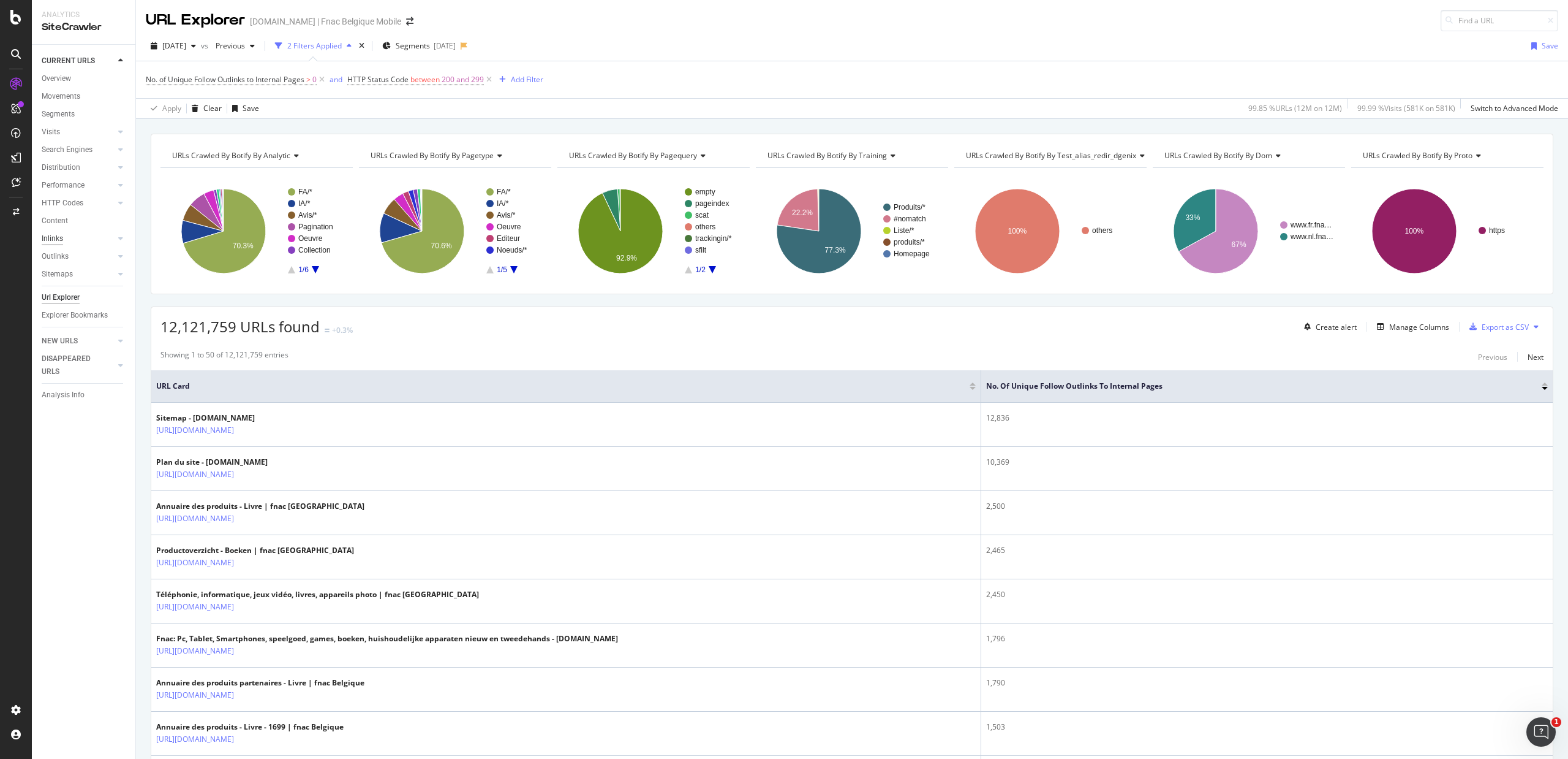
click at [59, 233] on div "Inlinks" at bounding box center [53, 238] width 21 height 13
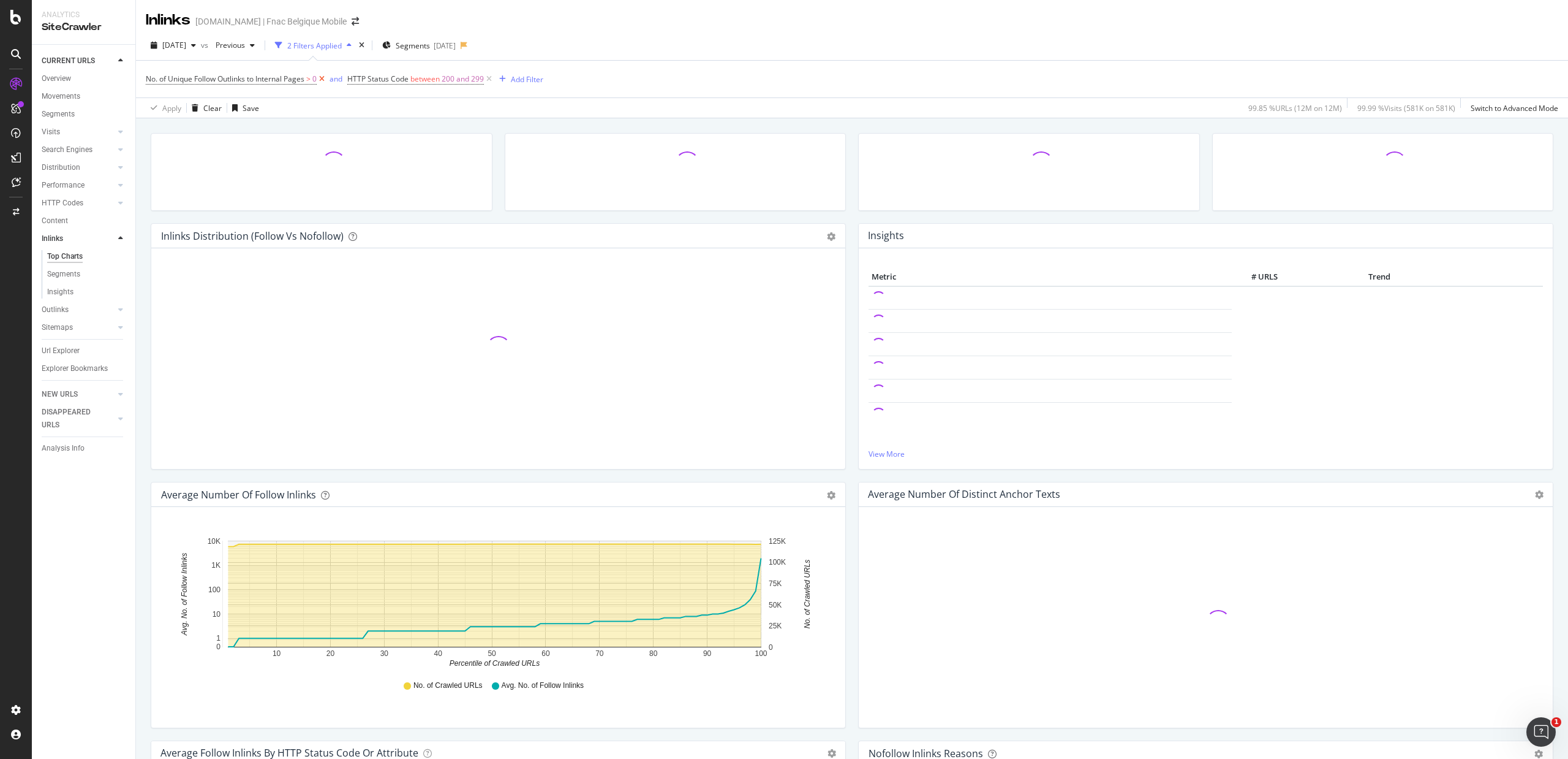
click at [325, 80] on icon at bounding box center [321, 79] width 11 height 13
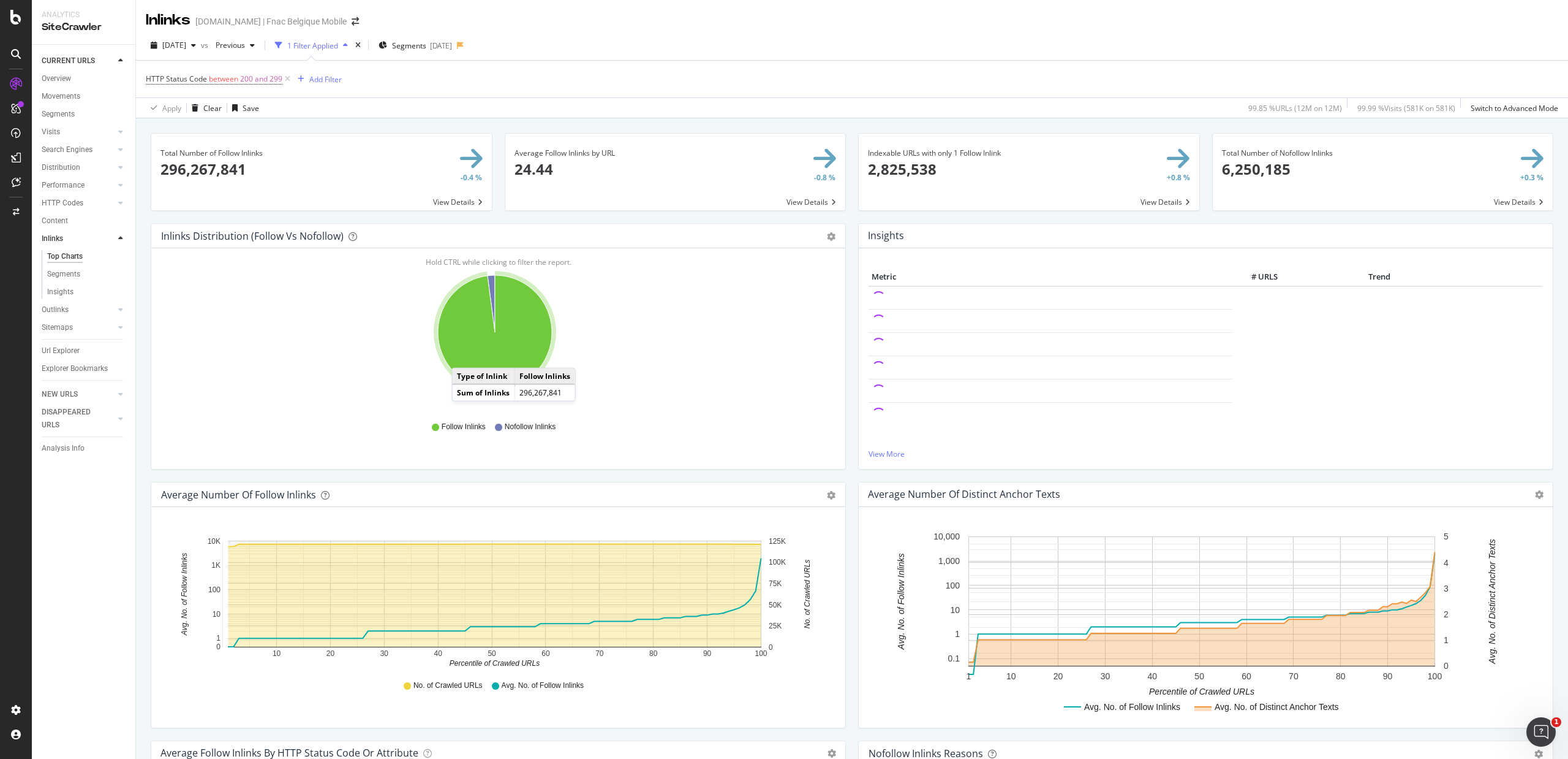
click at [465, 357] on icon "A chart." at bounding box center [495, 332] width 114 height 114
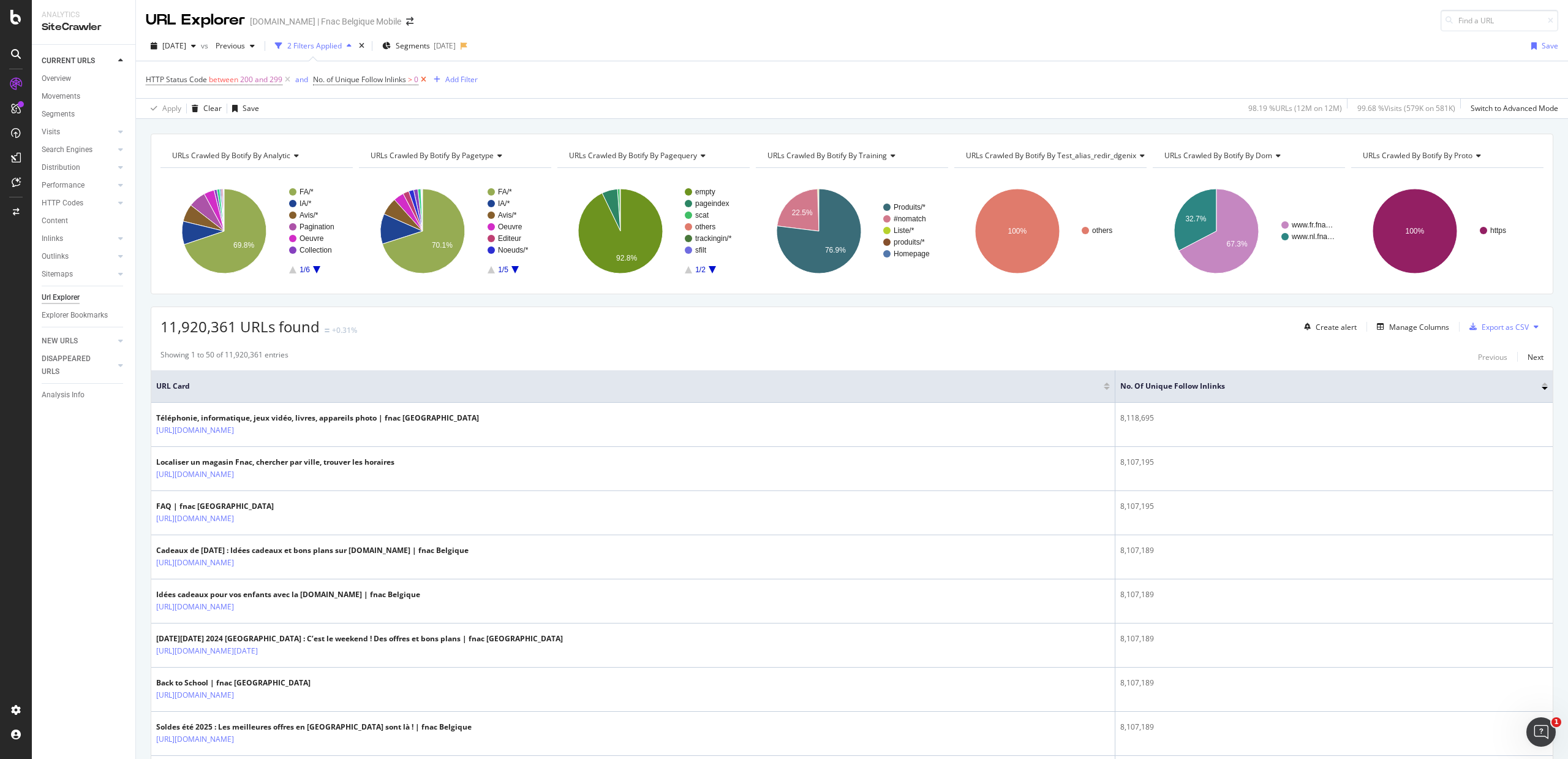
click at [425, 81] on icon at bounding box center [424, 79] width 11 height 13
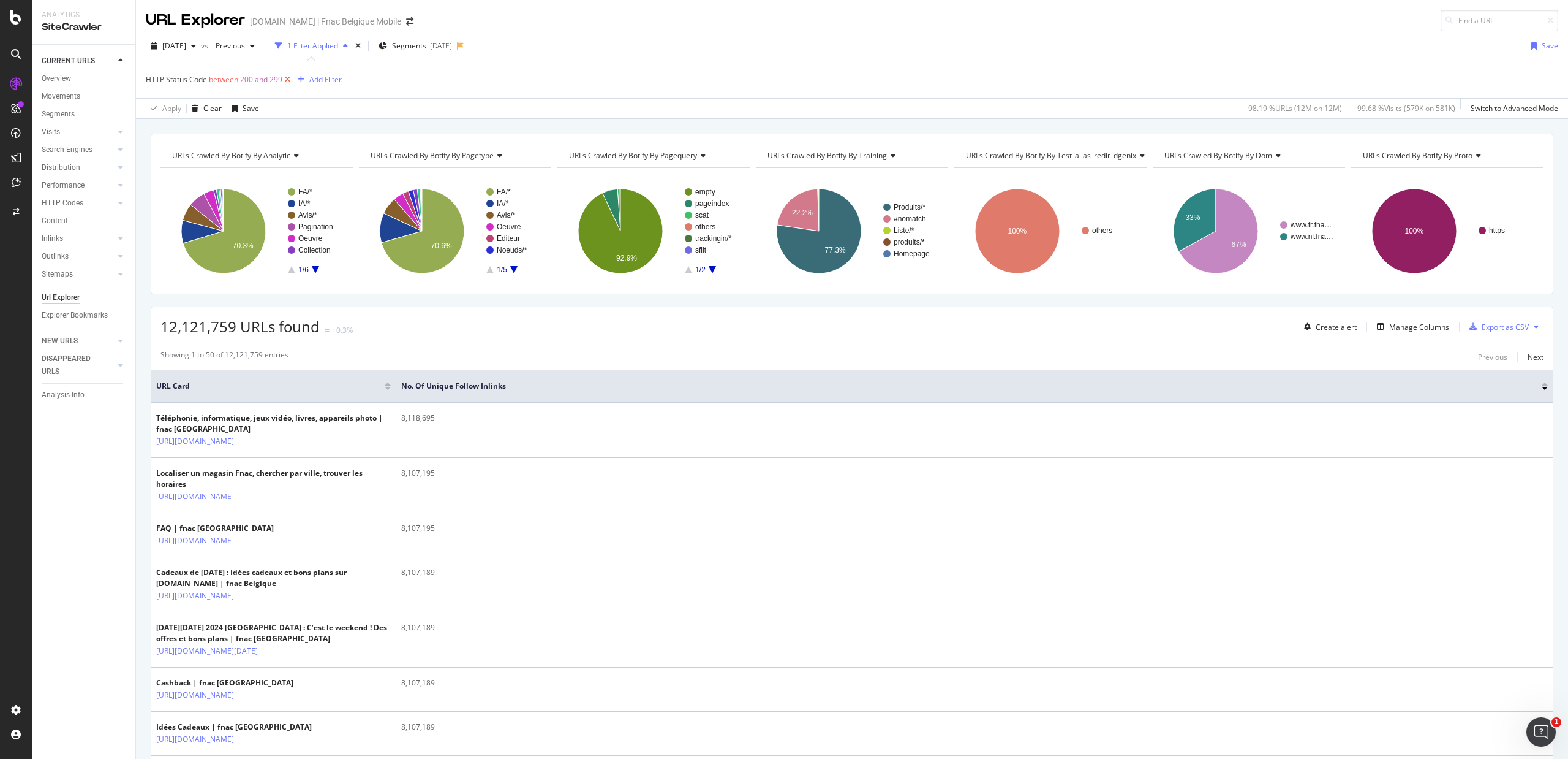
click at [285, 81] on icon at bounding box center [287, 79] width 11 height 13
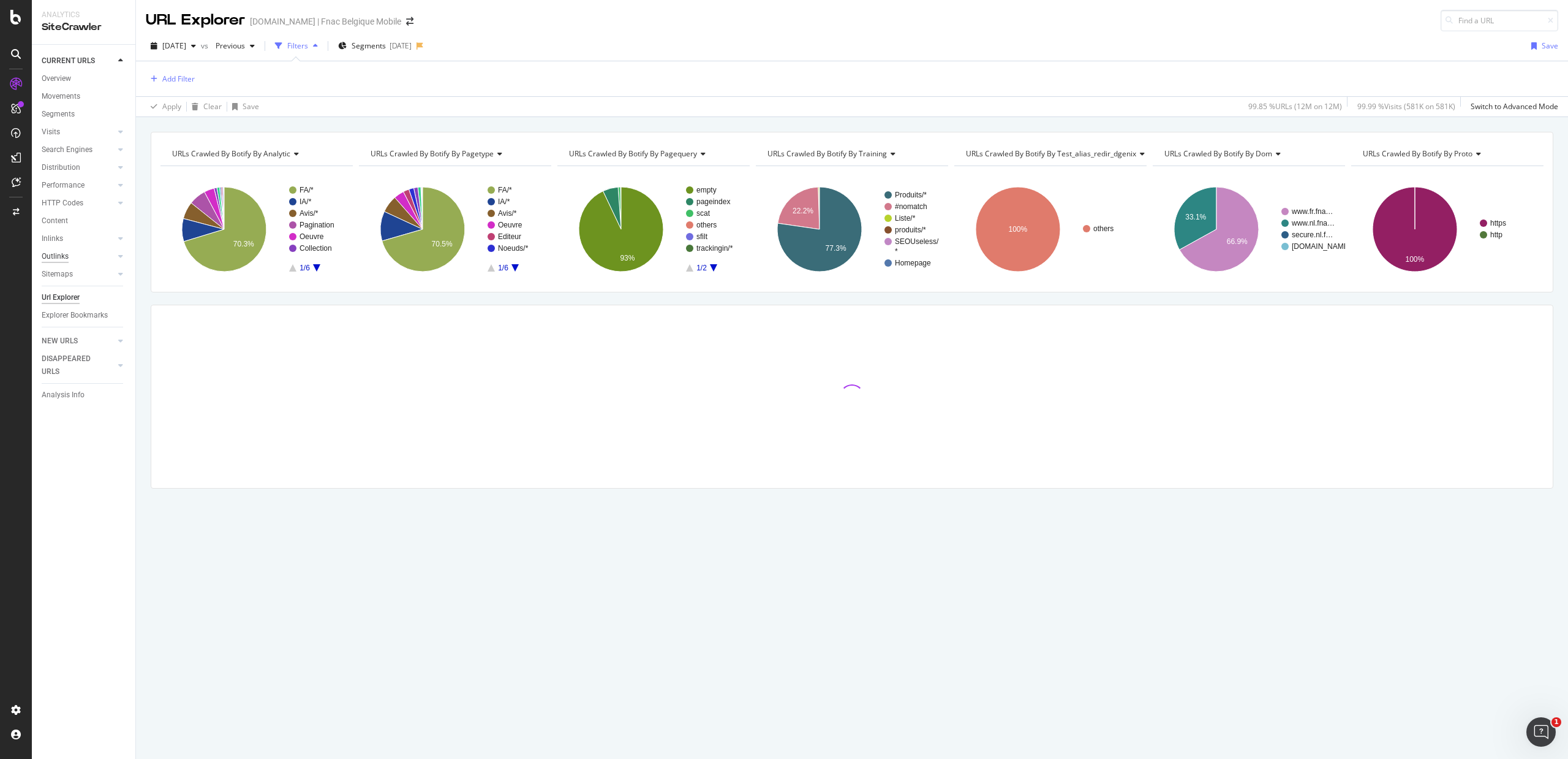
click at [66, 255] on div "Outlinks" at bounding box center [56, 256] width 27 height 13
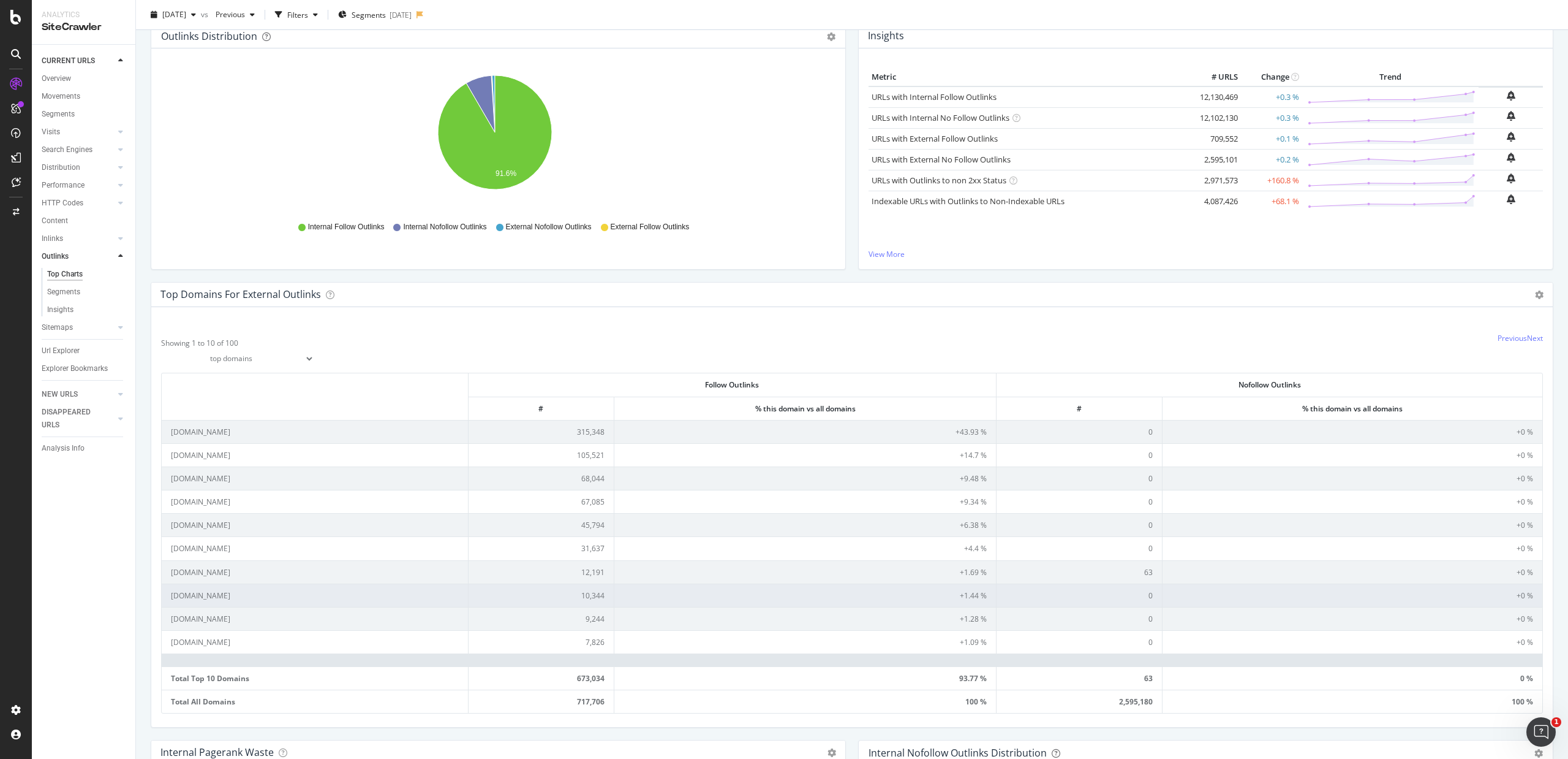
scroll to position [116, 0]
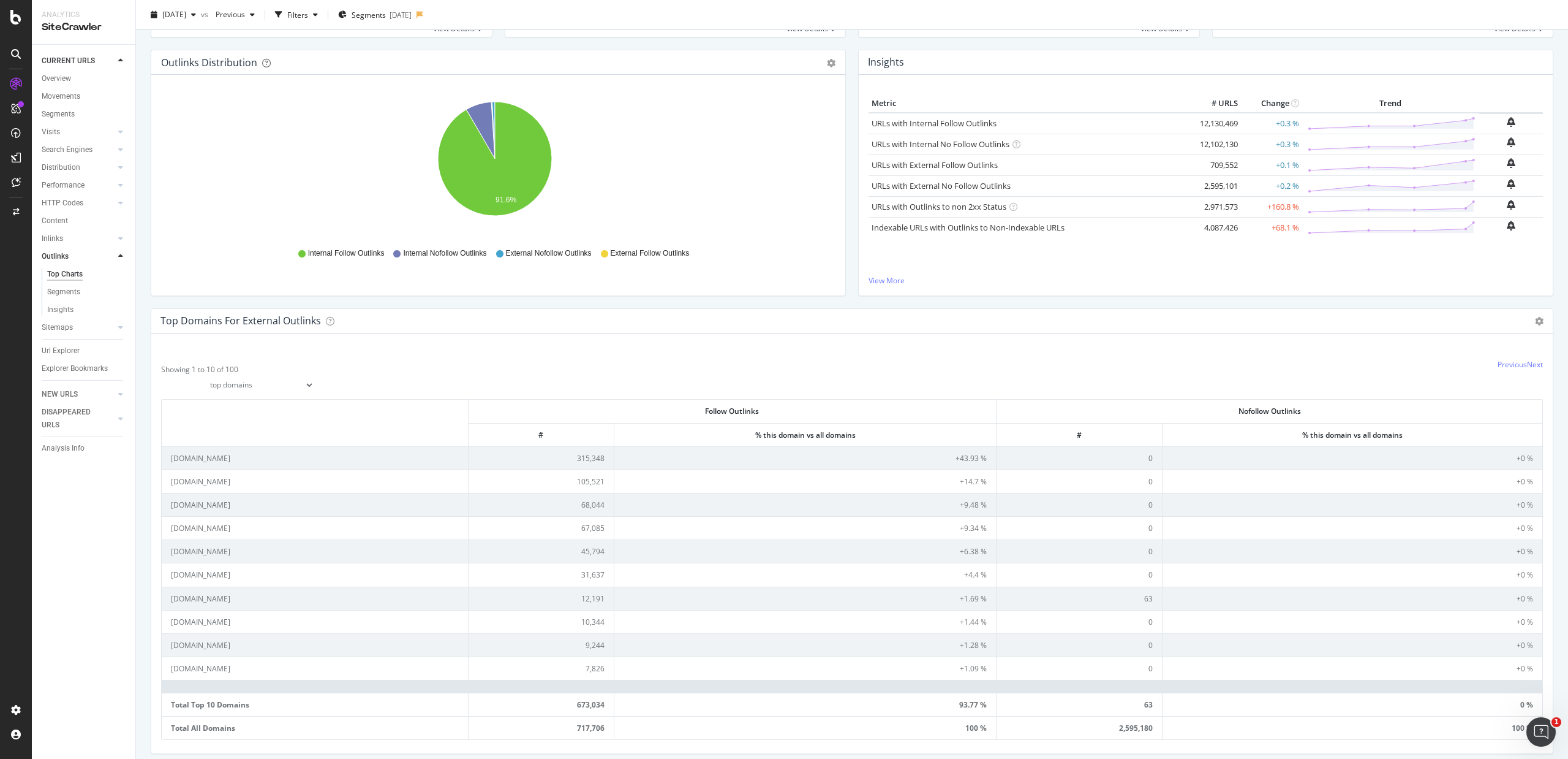
click at [314, 386] on select "top domains top subdomains" at bounding box center [237, 384] width 153 height 21
select select "links/top/subdomains"
click at [161, 375] on select "top domains top subdomains" at bounding box center [237, 384] width 153 height 21
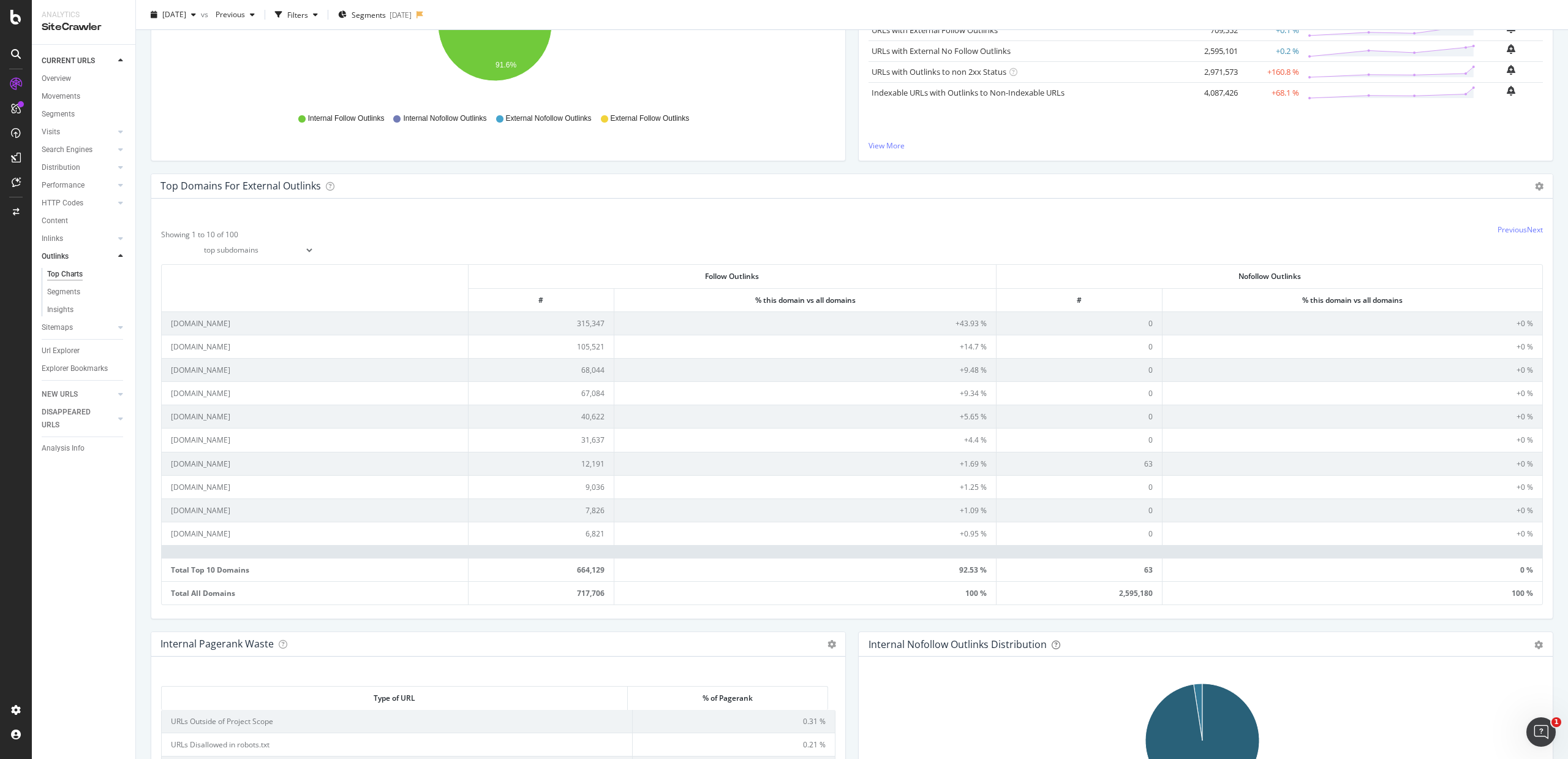
scroll to position [279, 0]
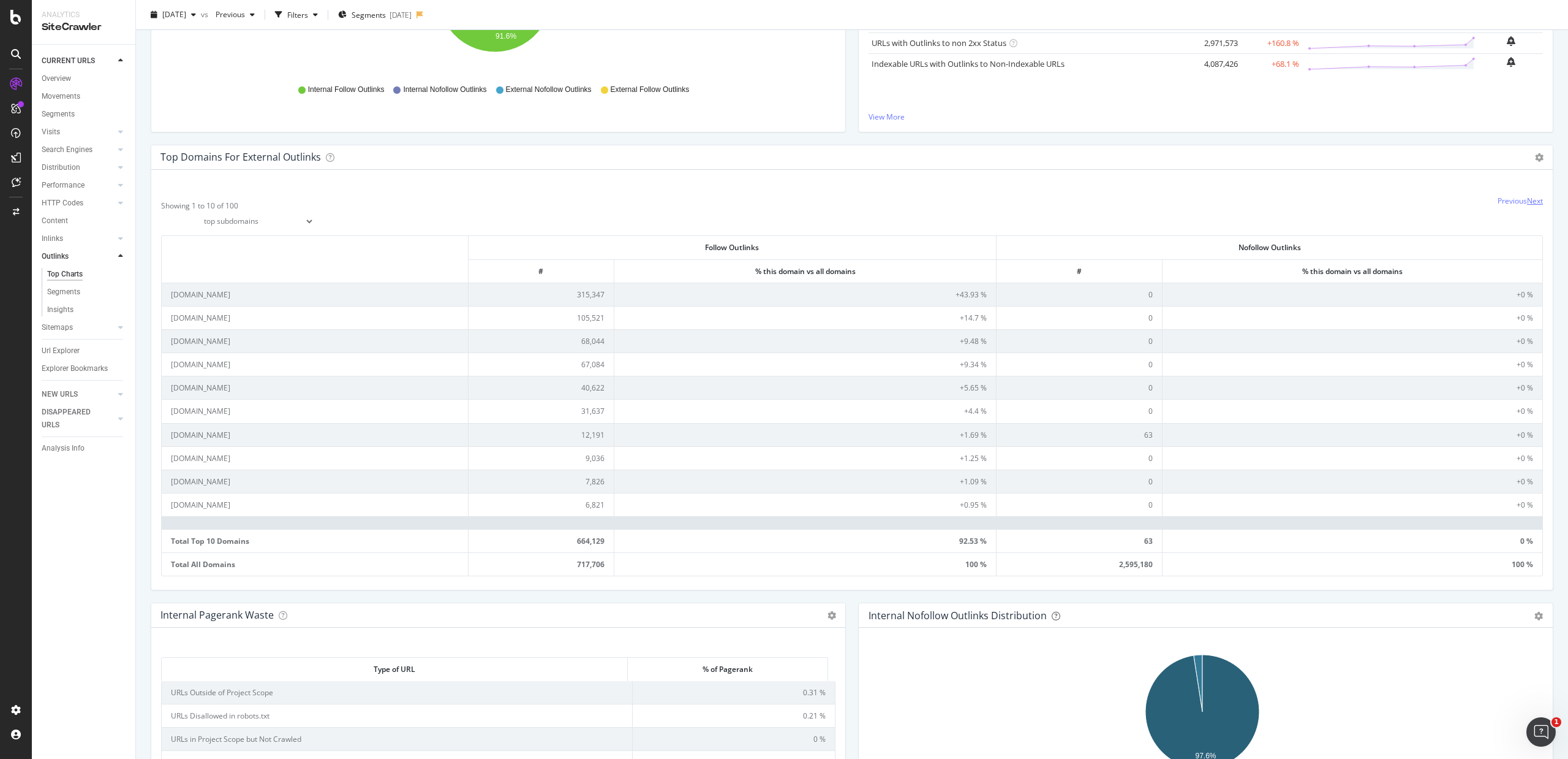
click at [1255, 202] on link "Next" at bounding box center [1535, 200] width 16 height 11
click at [371, 268] on th at bounding box center [315, 259] width 307 height 46
click at [245, 264] on th at bounding box center [315, 259] width 307 height 46
click at [1255, 155] on icon at bounding box center [1540, 157] width 9 height 9
click at [1255, 232] on span "Export as CSV" at bounding box center [1504, 225] width 98 height 17
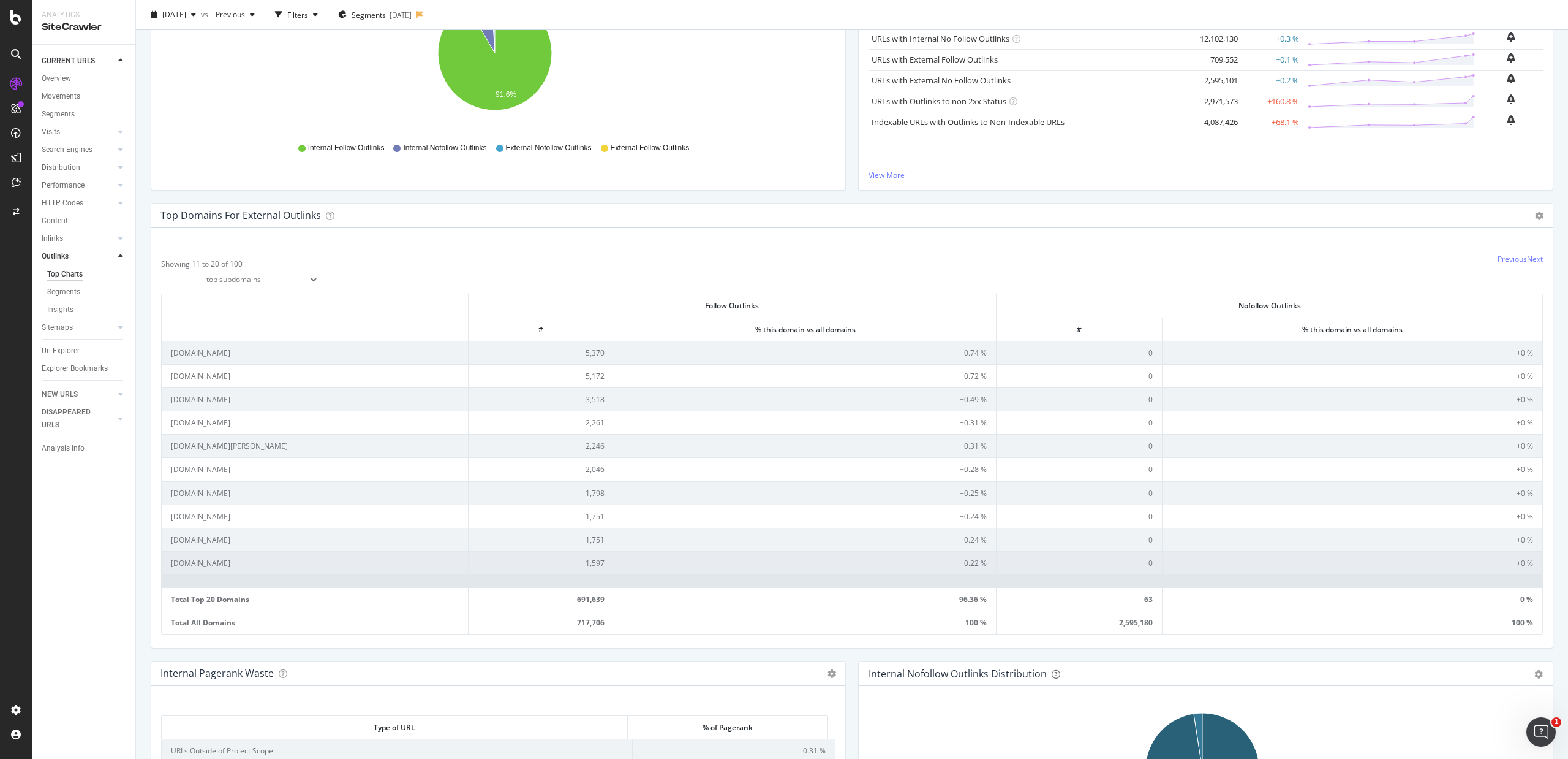
scroll to position [0, 0]
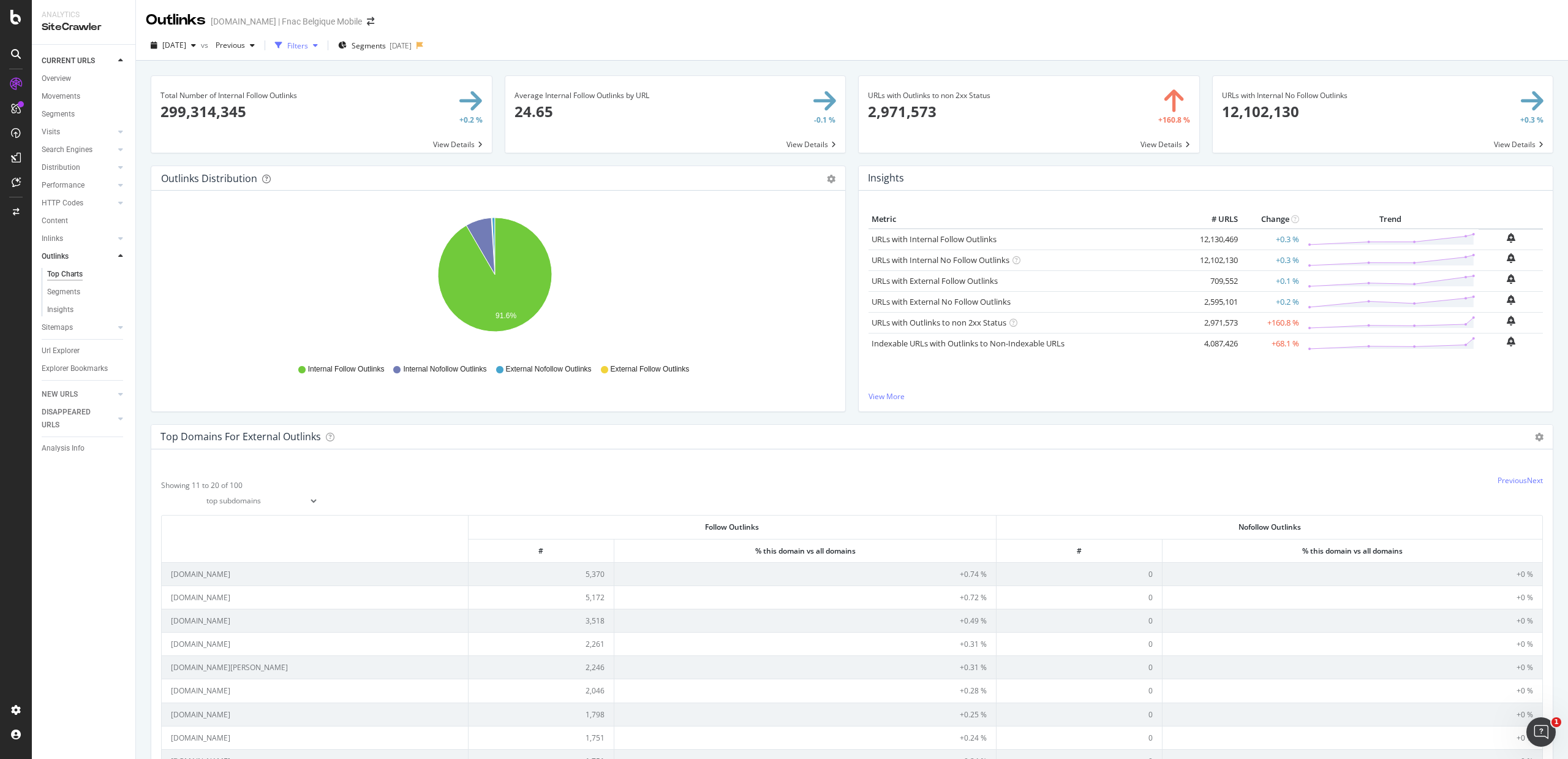
click at [309, 44] on div "Filters" at bounding box center [297, 45] width 21 height 11
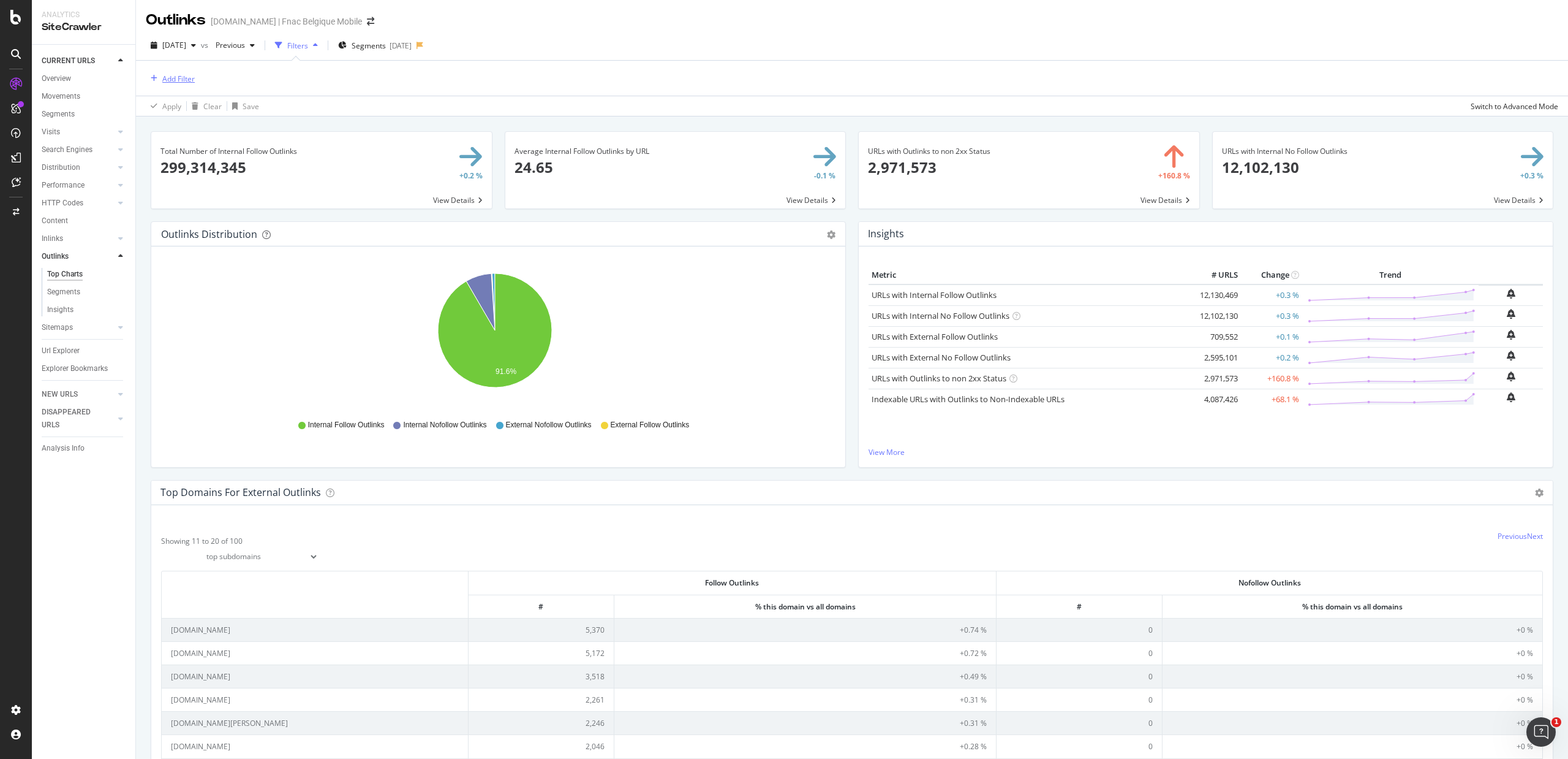
click at [177, 80] on div "Add Filter" at bounding box center [178, 78] width 32 height 11
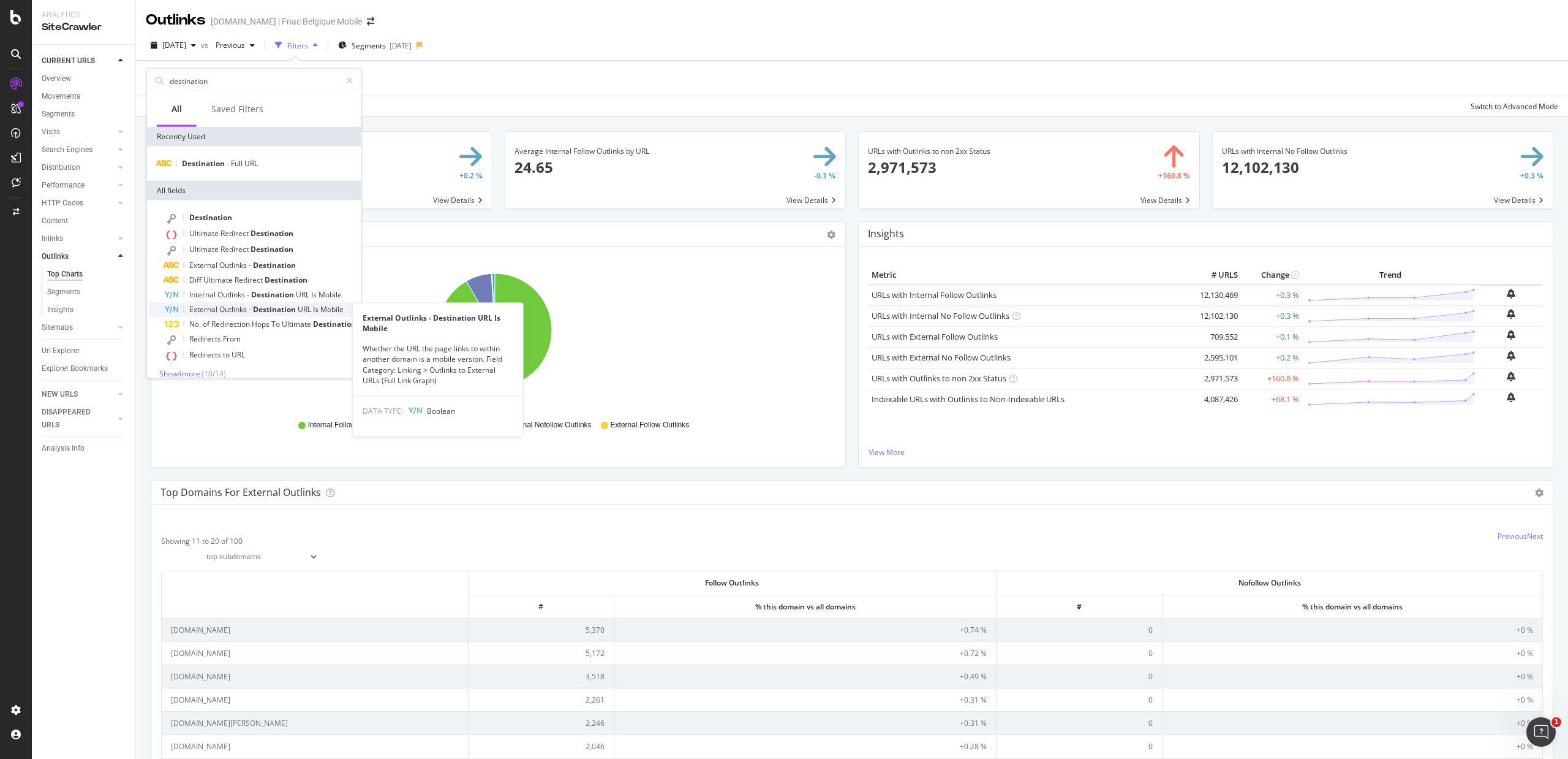
type input "destination"
click at [253, 312] on span "-" at bounding box center [251, 309] width 4 height 11
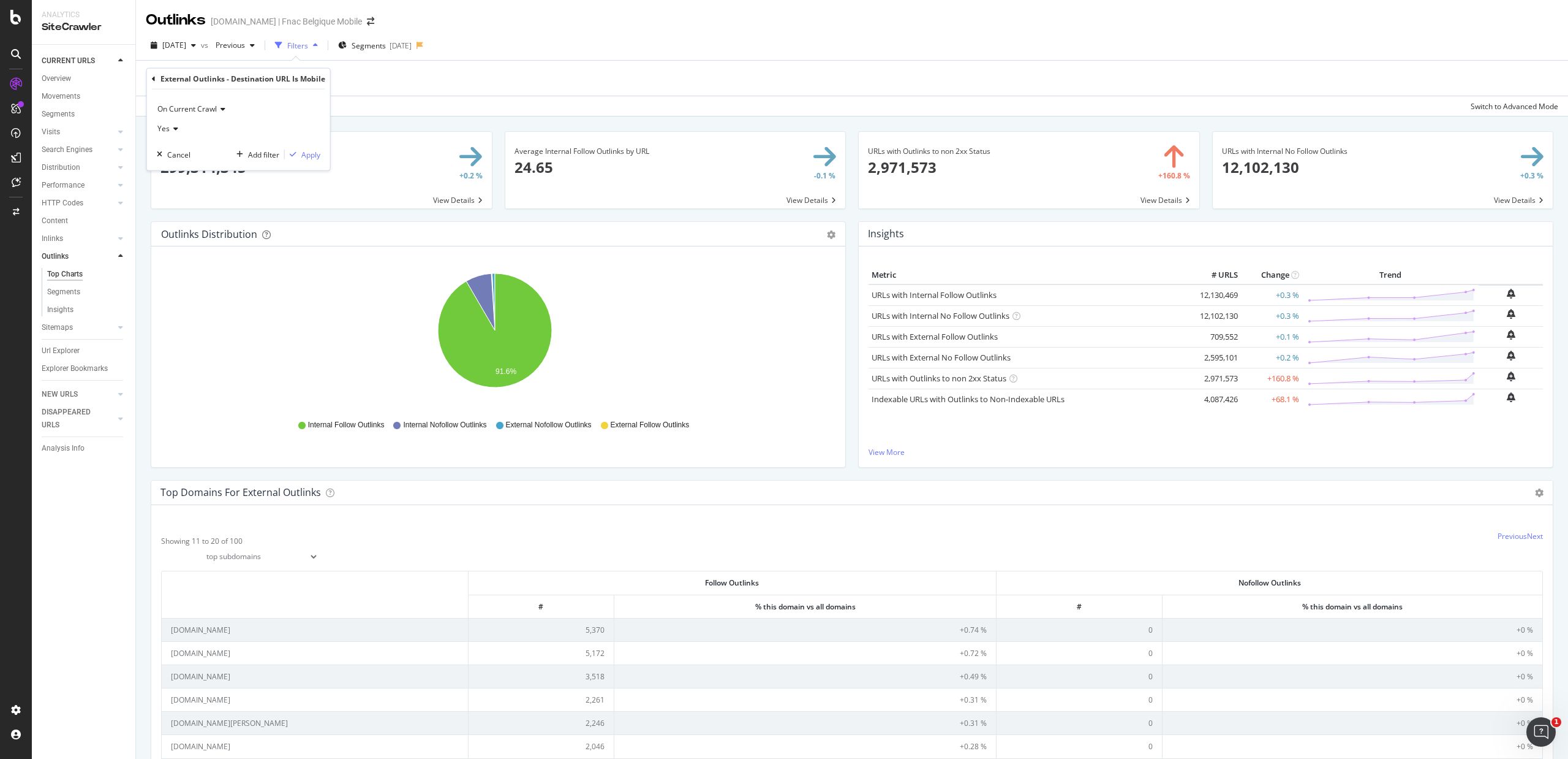
click at [167, 124] on span "Yes" at bounding box center [163, 128] width 13 height 11
click at [186, 107] on span "On Current Crawl" at bounding box center [186, 108] width 60 height 11
click at [186, 111] on span "On Current Crawl" at bounding box center [186, 108] width 60 height 11
click at [175, 128] on icon at bounding box center [174, 129] width 9 height 8
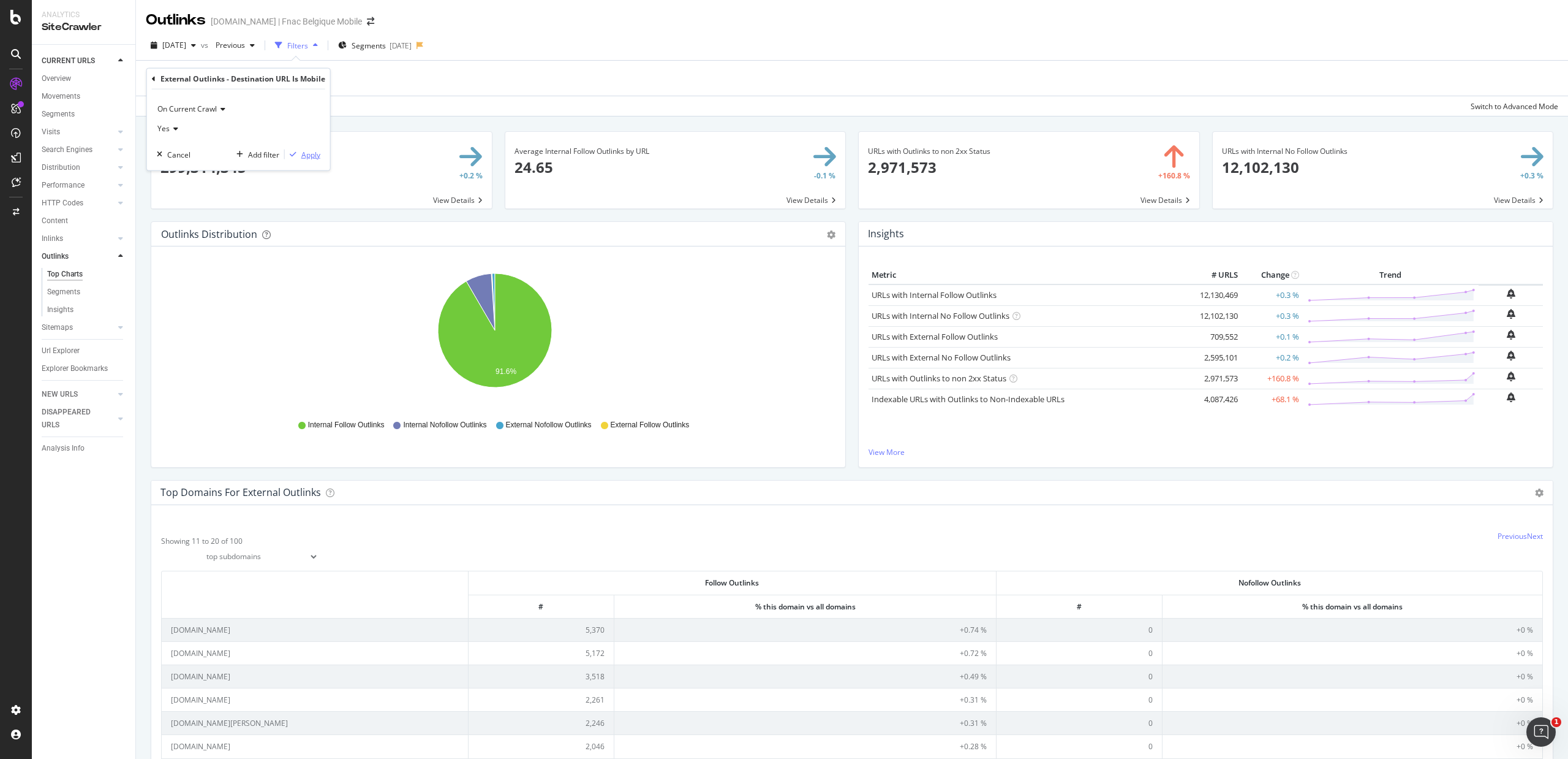
click at [311, 155] on div "Apply" at bounding box center [310, 153] width 19 height 11
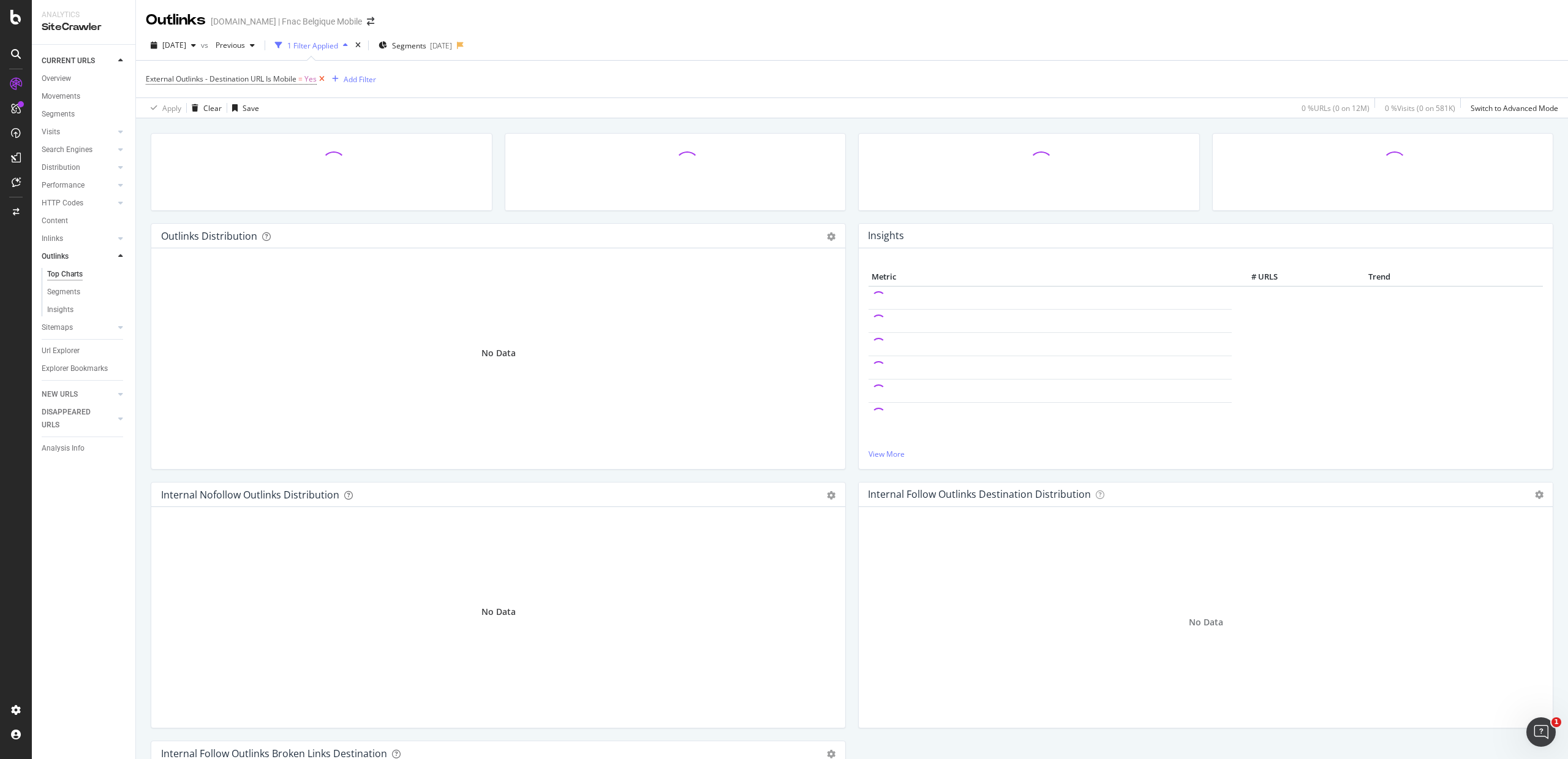
click at [325, 77] on icon at bounding box center [321, 79] width 11 height 13
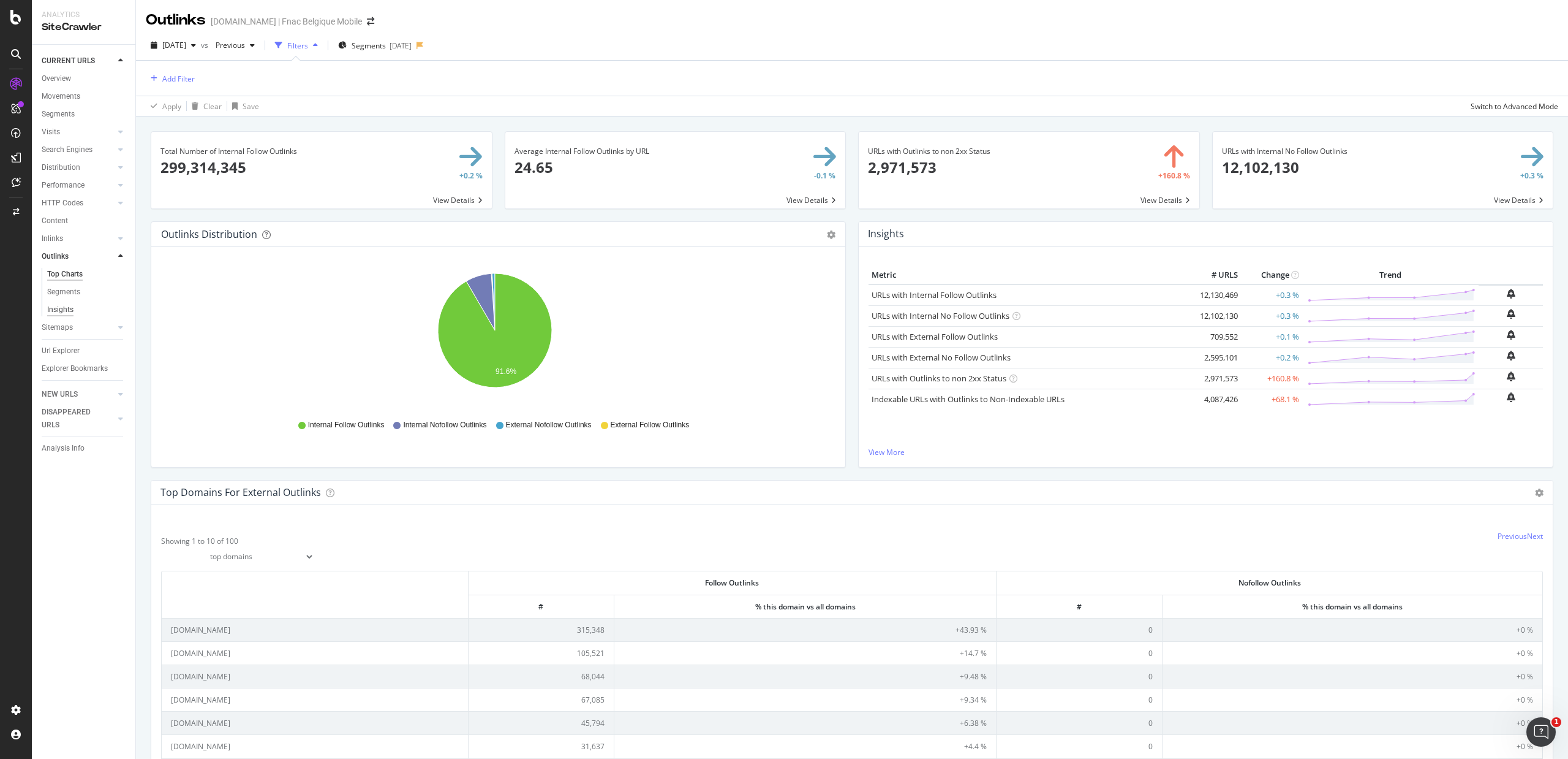
click at [68, 310] on div "Insights" at bounding box center [60, 310] width 26 height 13
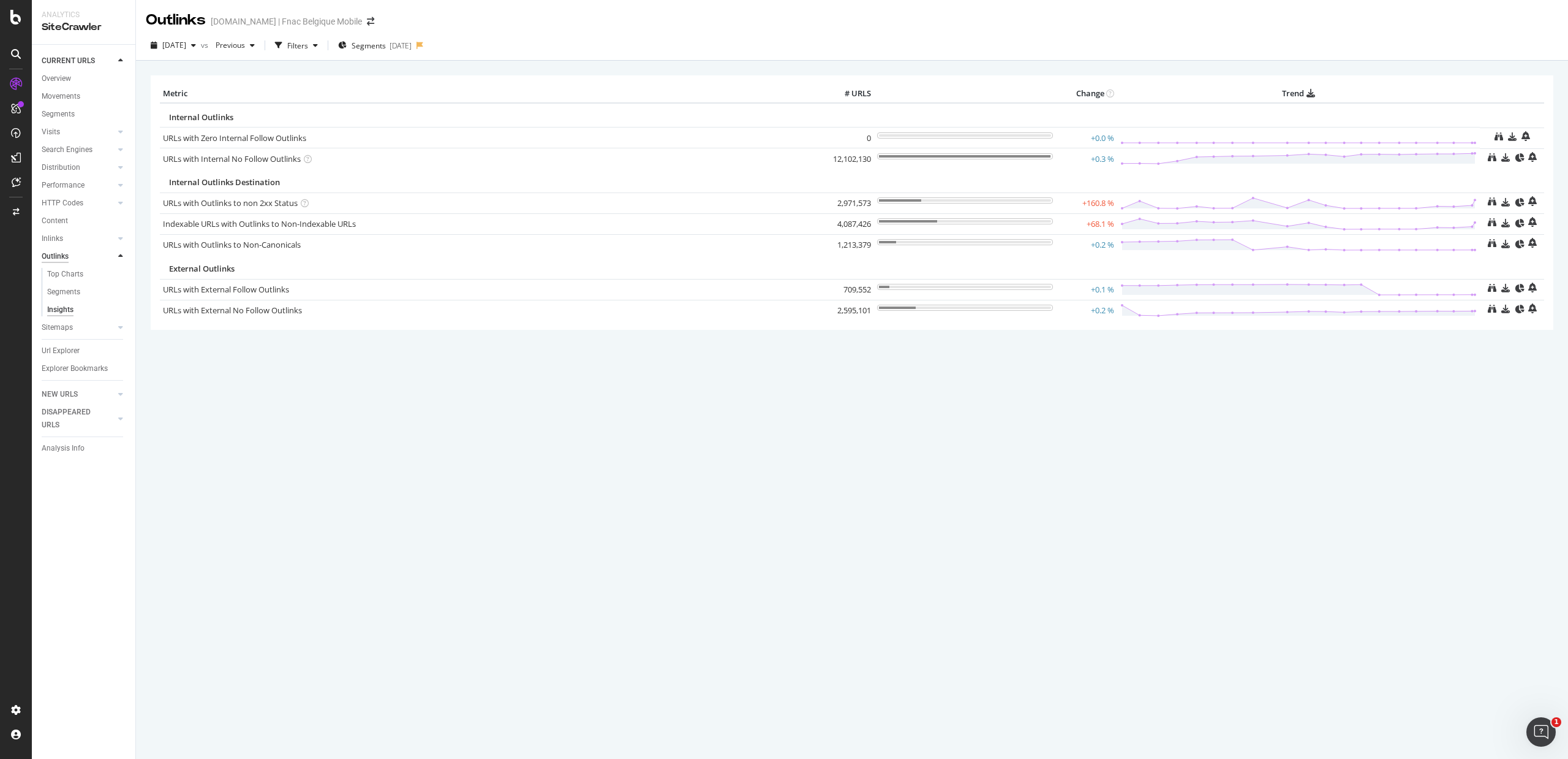
click at [62, 251] on div "Outlinks" at bounding box center [56, 256] width 27 height 13
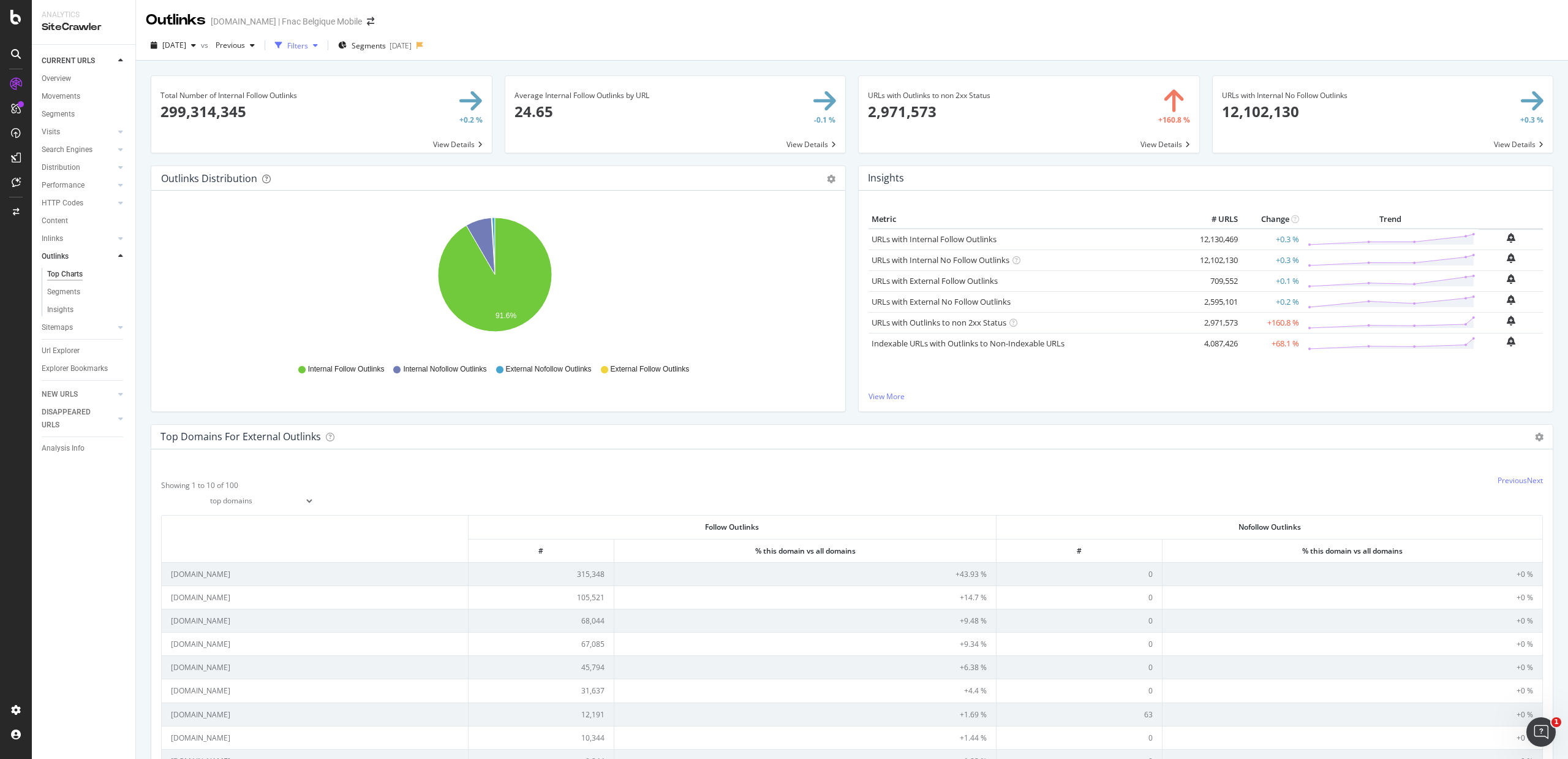
click at [309, 45] on div "Filters" at bounding box center [297, 45] width 21 height 11
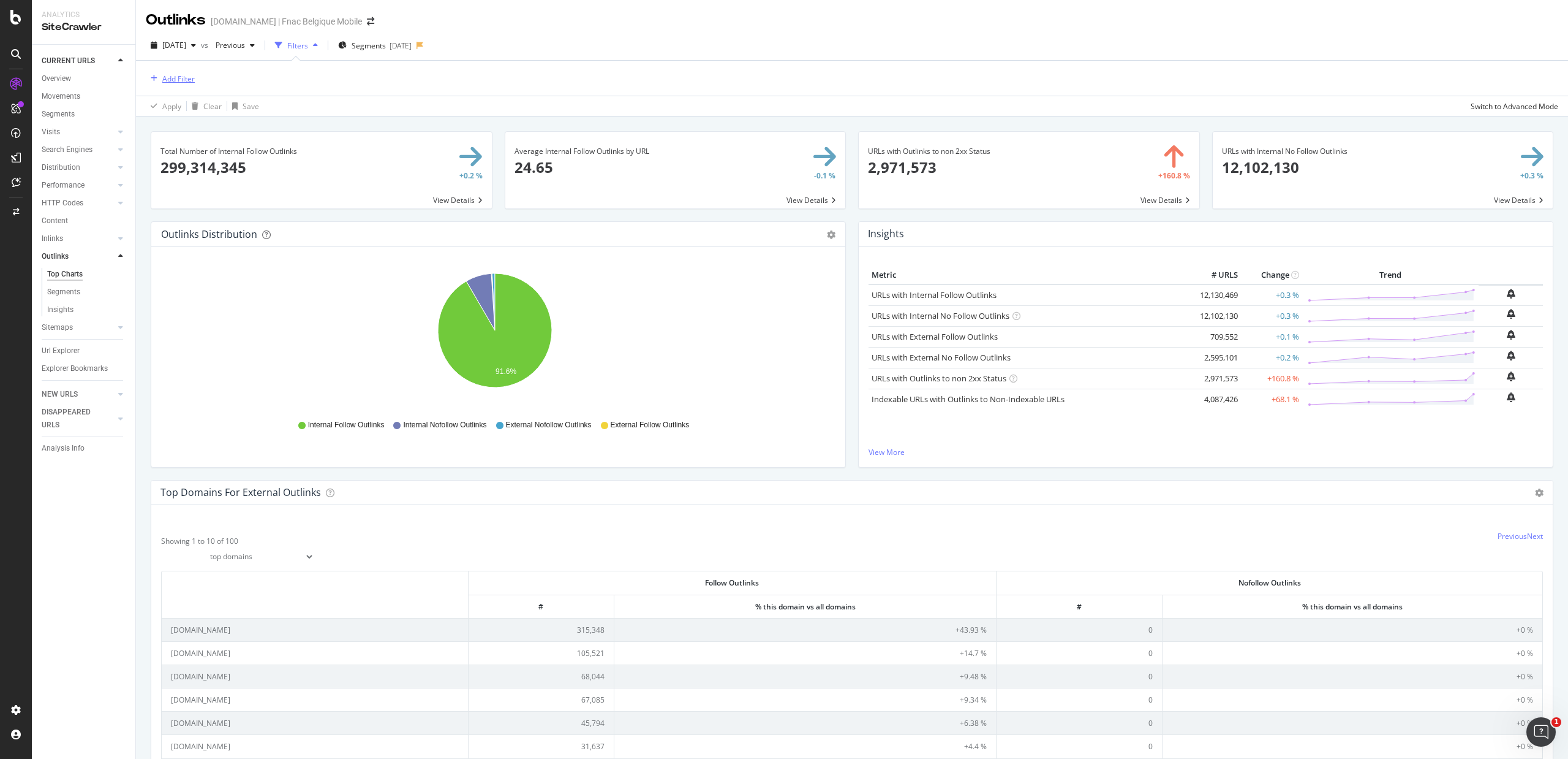
click at [165, 76] on div "Add Filter" at bounding box center [178, 78] width 32 height 11
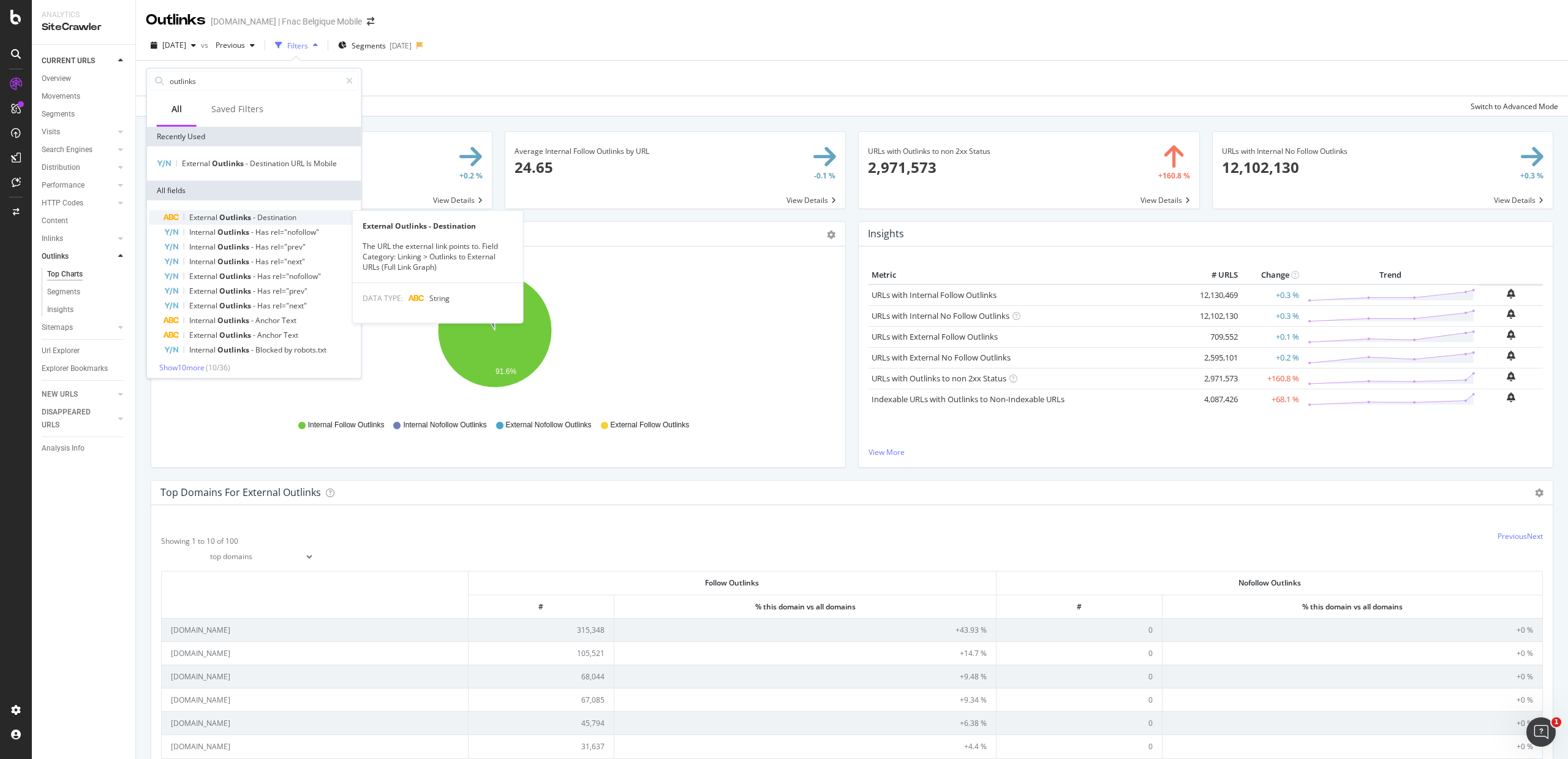
type input "outlinks"
click at [201, 216] on span "External" at bounding box center [204, 217] width 30 height 11
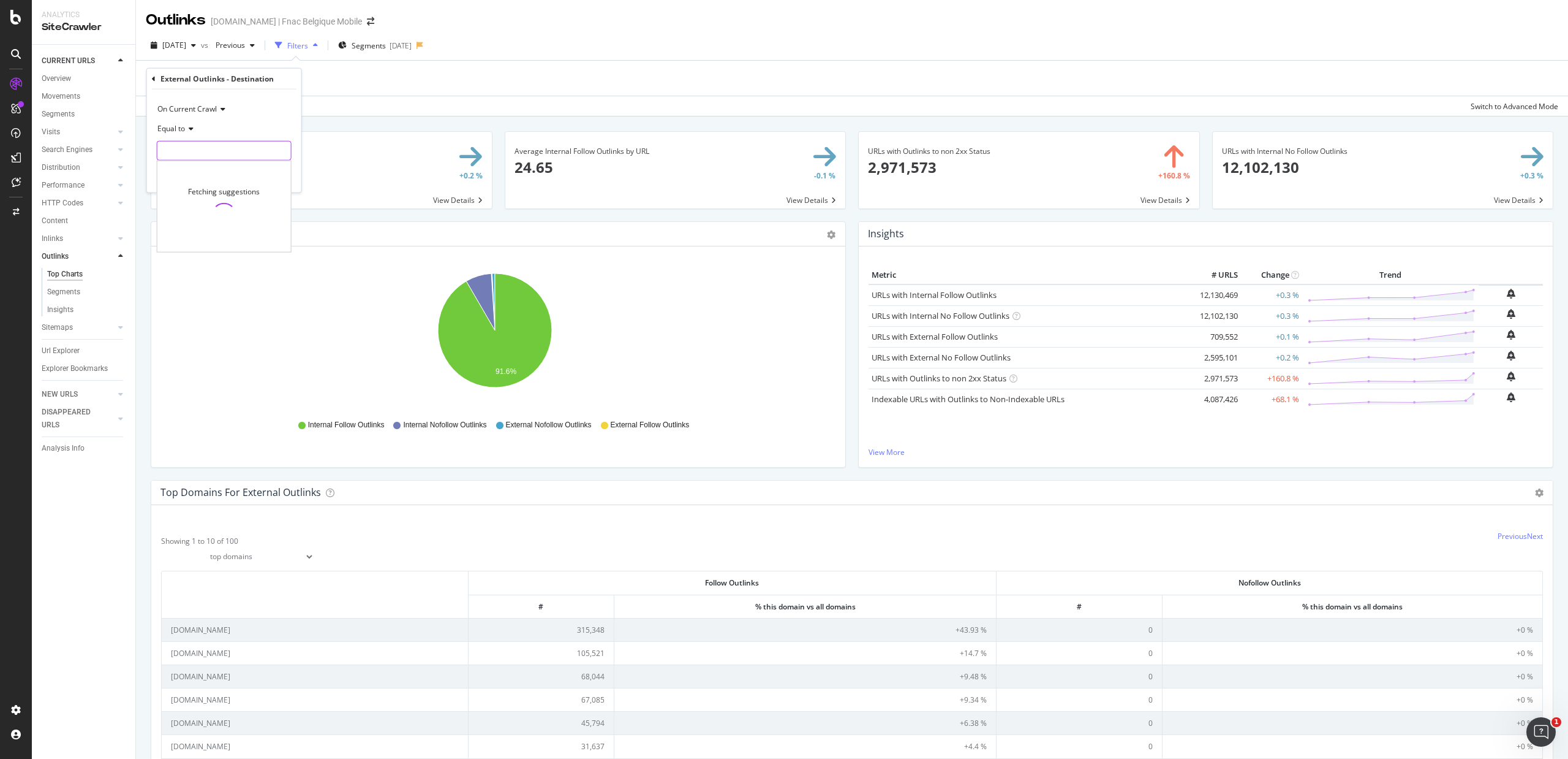
click at [191, 149] on input "text" at bounding box center [224, 150] width 134 height 20
paste input "[URL][DOMAIN_NAME]"
type input "[URL][DOMAIN_NAME]"
click at [283, 174] on div "Apply" at bounding box center [281, 176] width 19 height 11
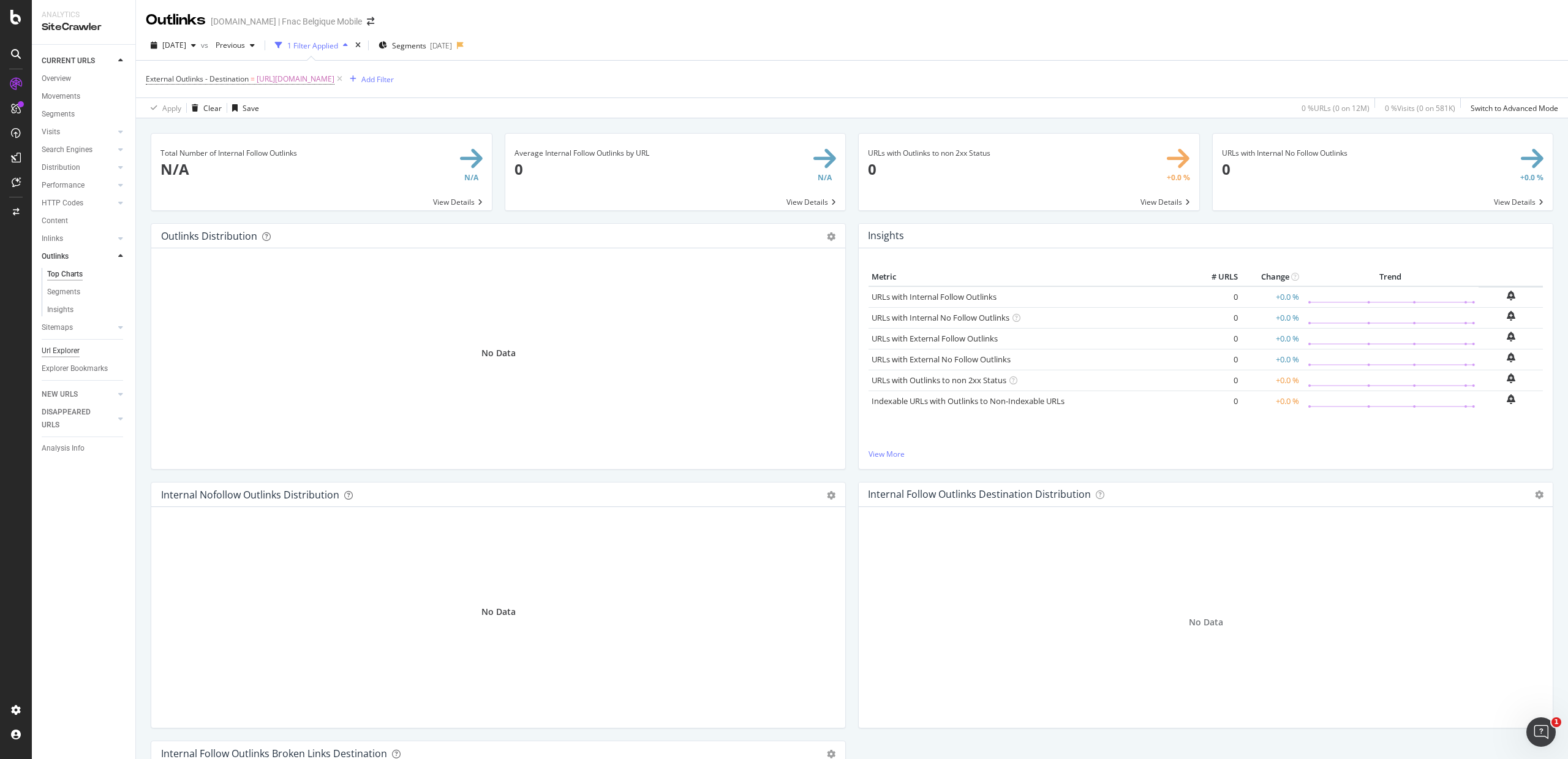
click at [62, 347] on div "Url Explorer" at bounding box center [61, 351] width 38 height 13
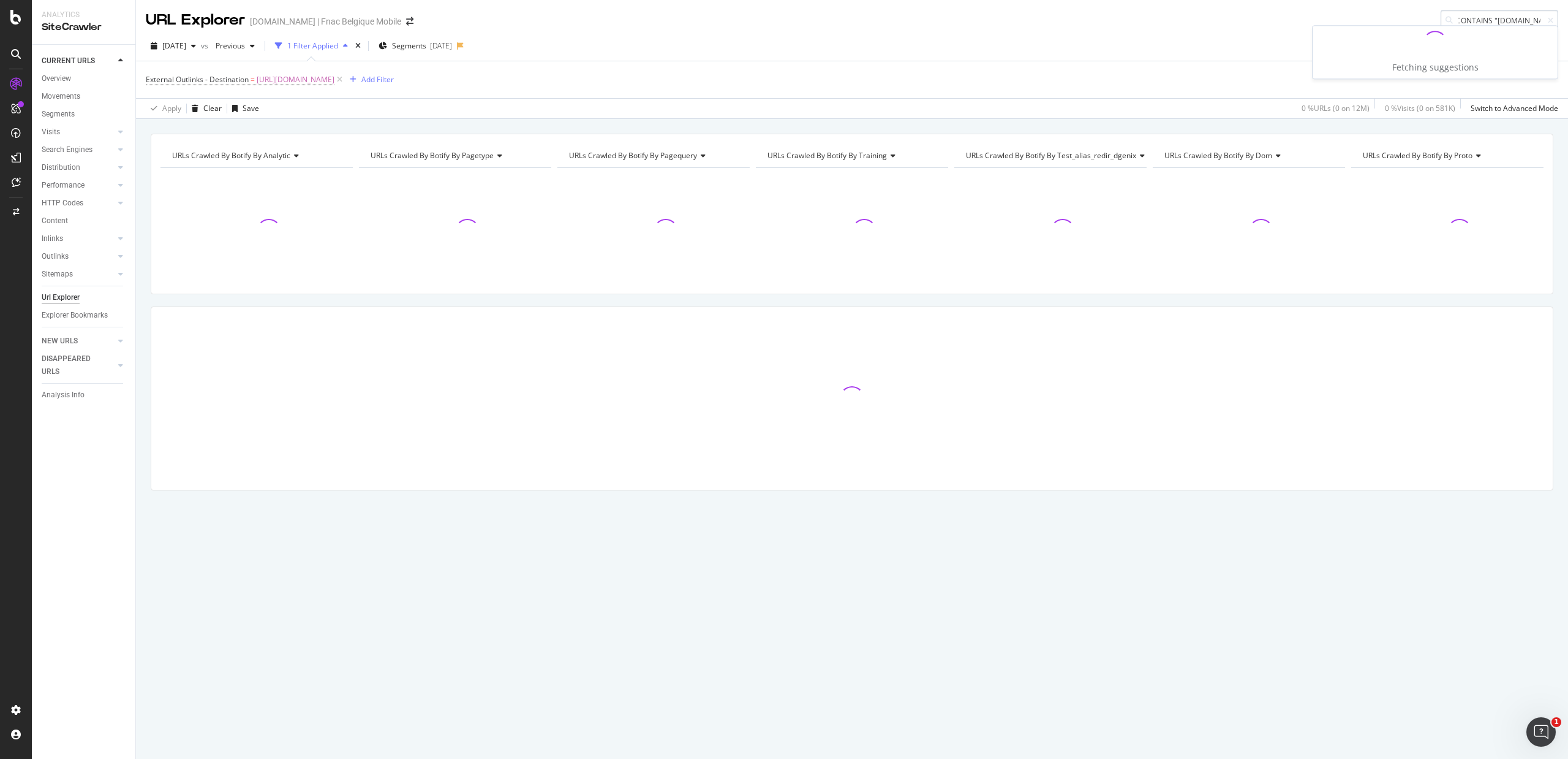
scroll to position [0, 42]
drag, startPoint x: 1539, startPoint y: 21, endPoint x: 1493, endPoint y: 21, distance: 46.0
click at [1255, 21] on input "outlinks.url CONTAINS "[DOMAIN_NAME]"" at bounding box center [1500, 21] width 117 height 21
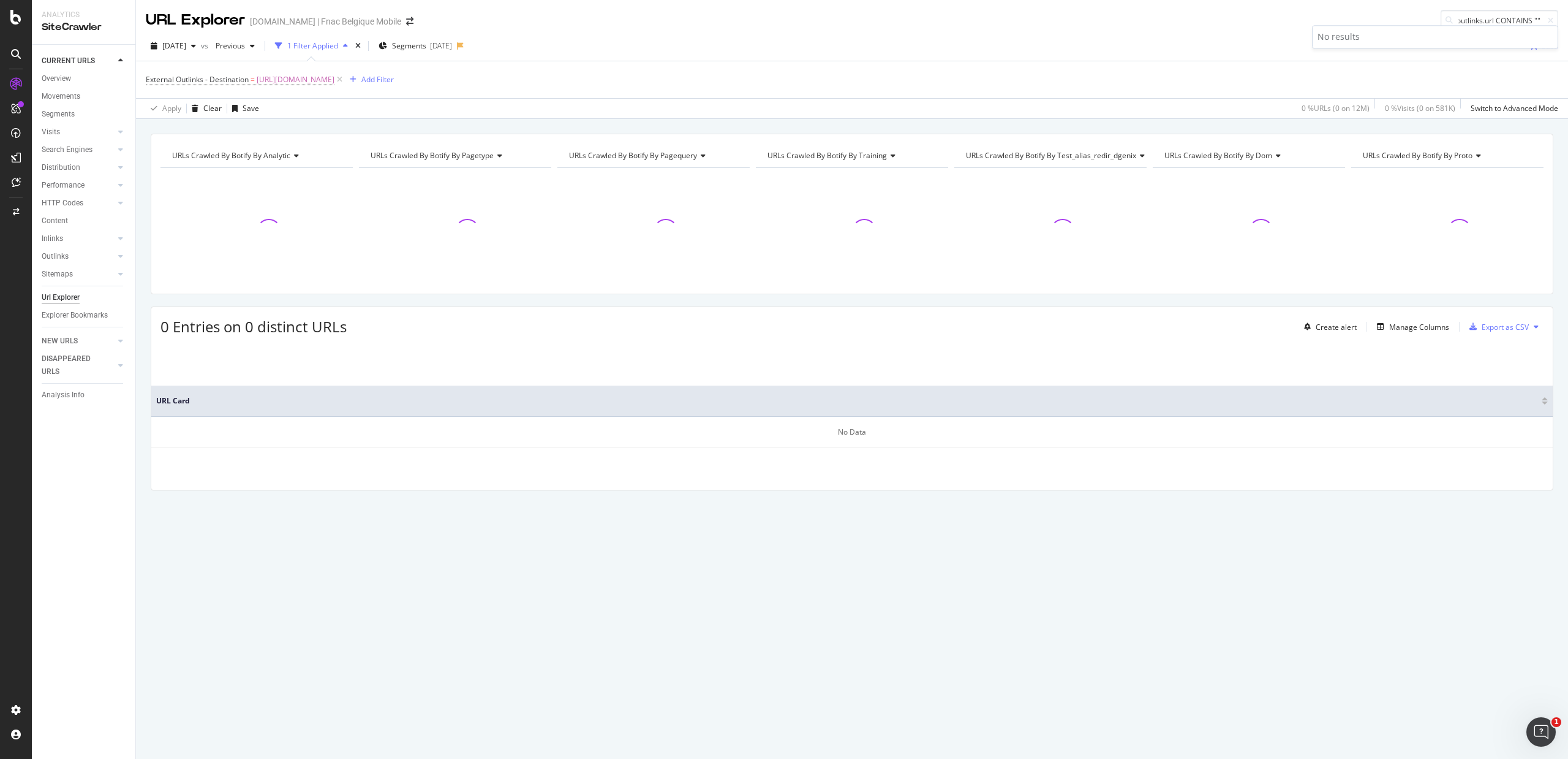
scroll to position [0, 0]
click at [1255, 20] on input "outlinks.url CONTAINS """ at bounding box center [1500, 21] width 117 height 21
click at [1255, 19] on input "outlinks.url CONTAINS """ at bounding box center [1500, 21] width 117 height 21
paste input "[URL][DOMAIN_NAME]"
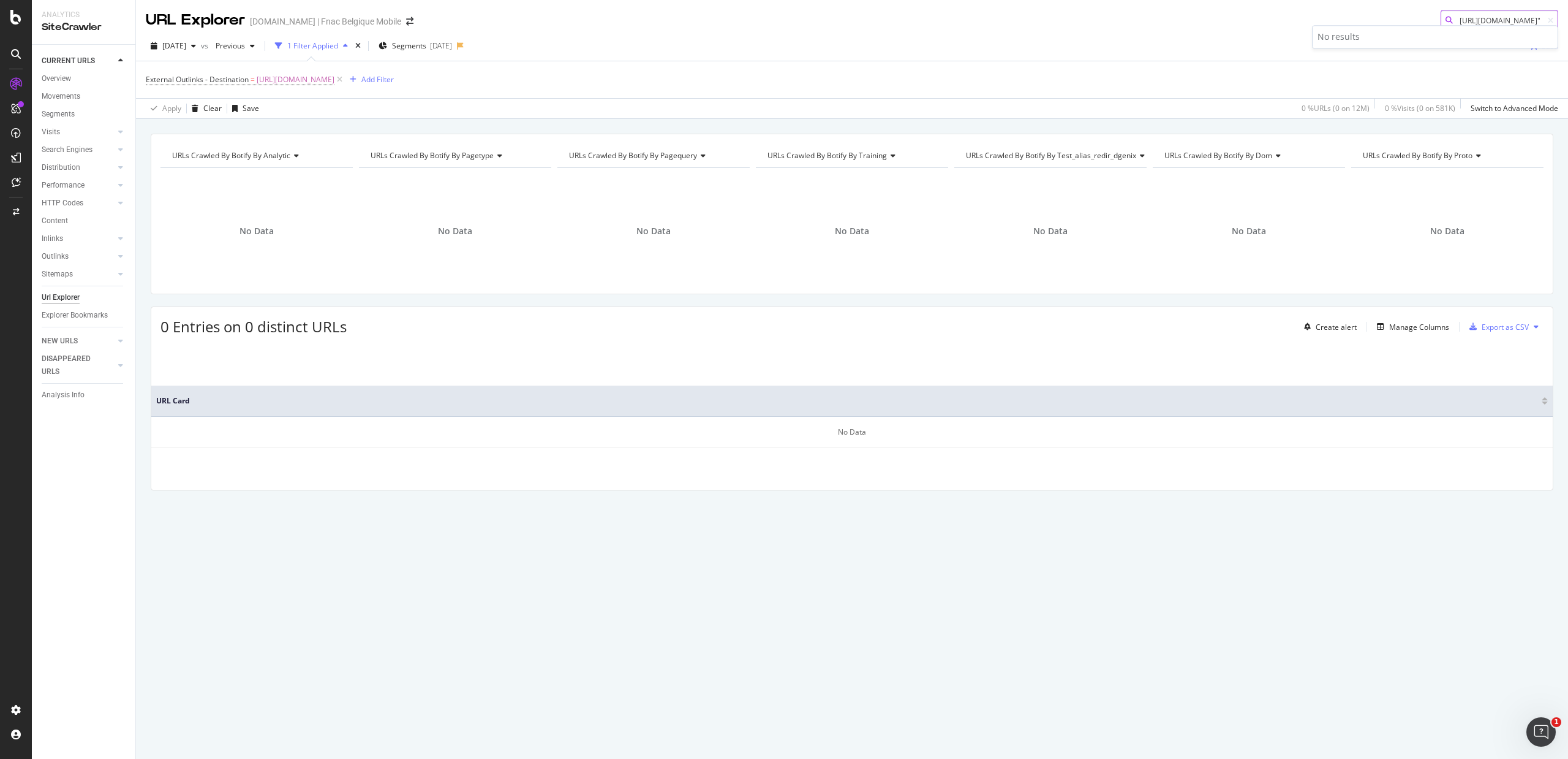
type input "outlinks.url CONTAINS " [URL][DOMAIN_NAME]""
click at [345, 80] on icon at bounding box center [340, 79] width 11 height 13
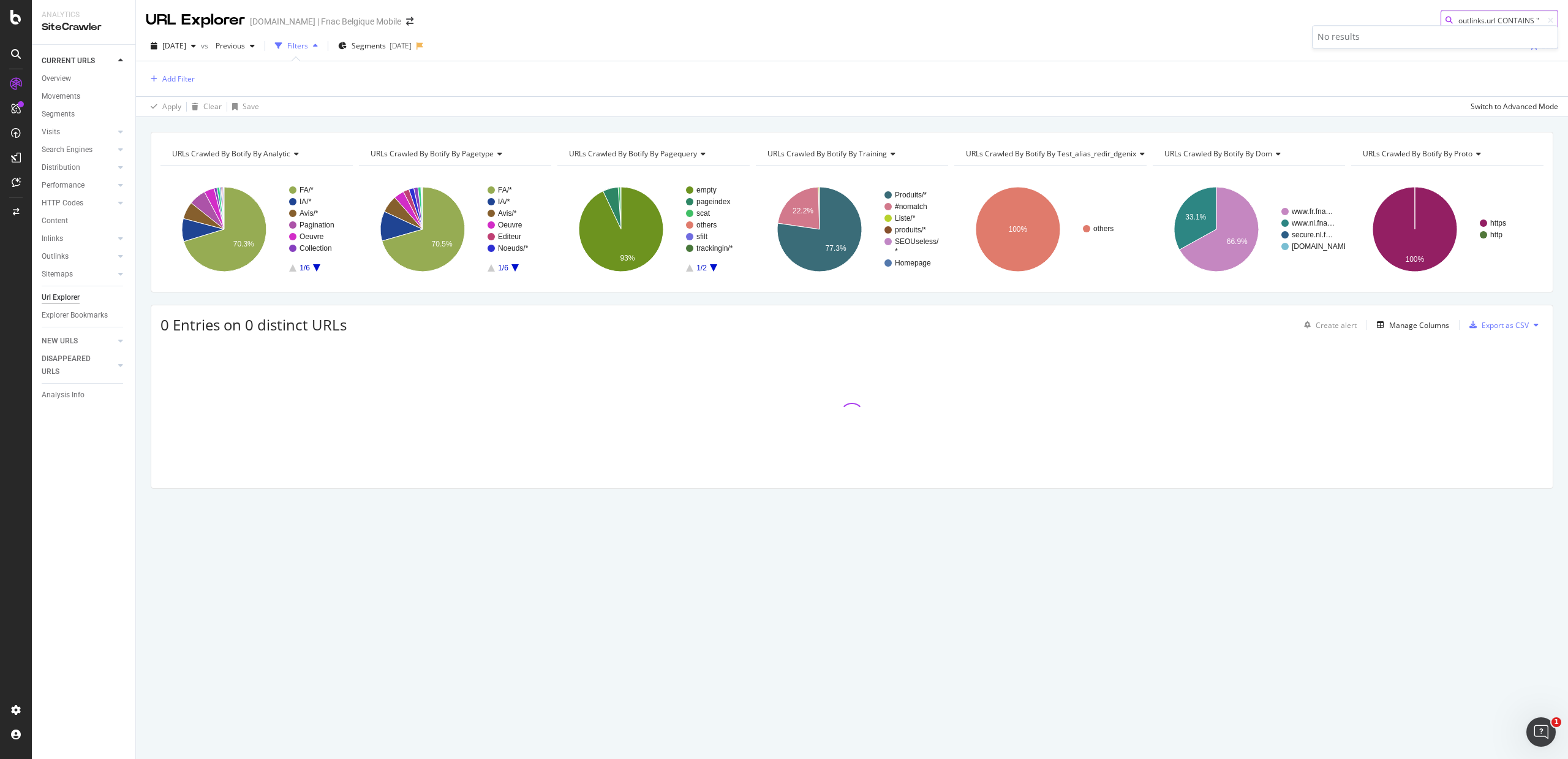
click at [1255, 25] on body "Analytics SiteCrawler CURRENT URLS Overview Movements Segments Visits Analysis …" at bounding box center [784, 379] width 1568 height 759
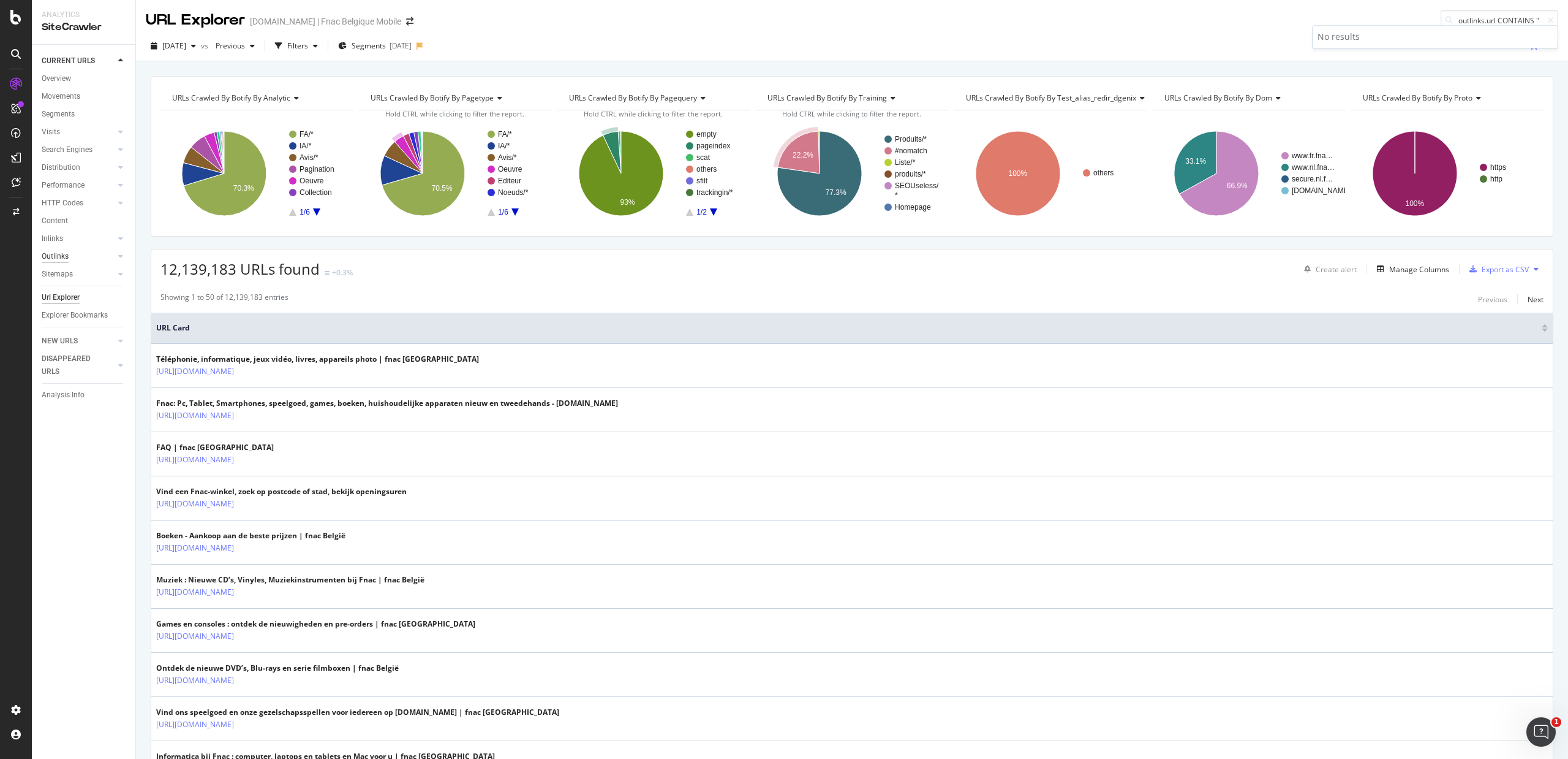
click at [50, 253] on div "Outlinks" at bounding box center [56, 256] width 27 height 13
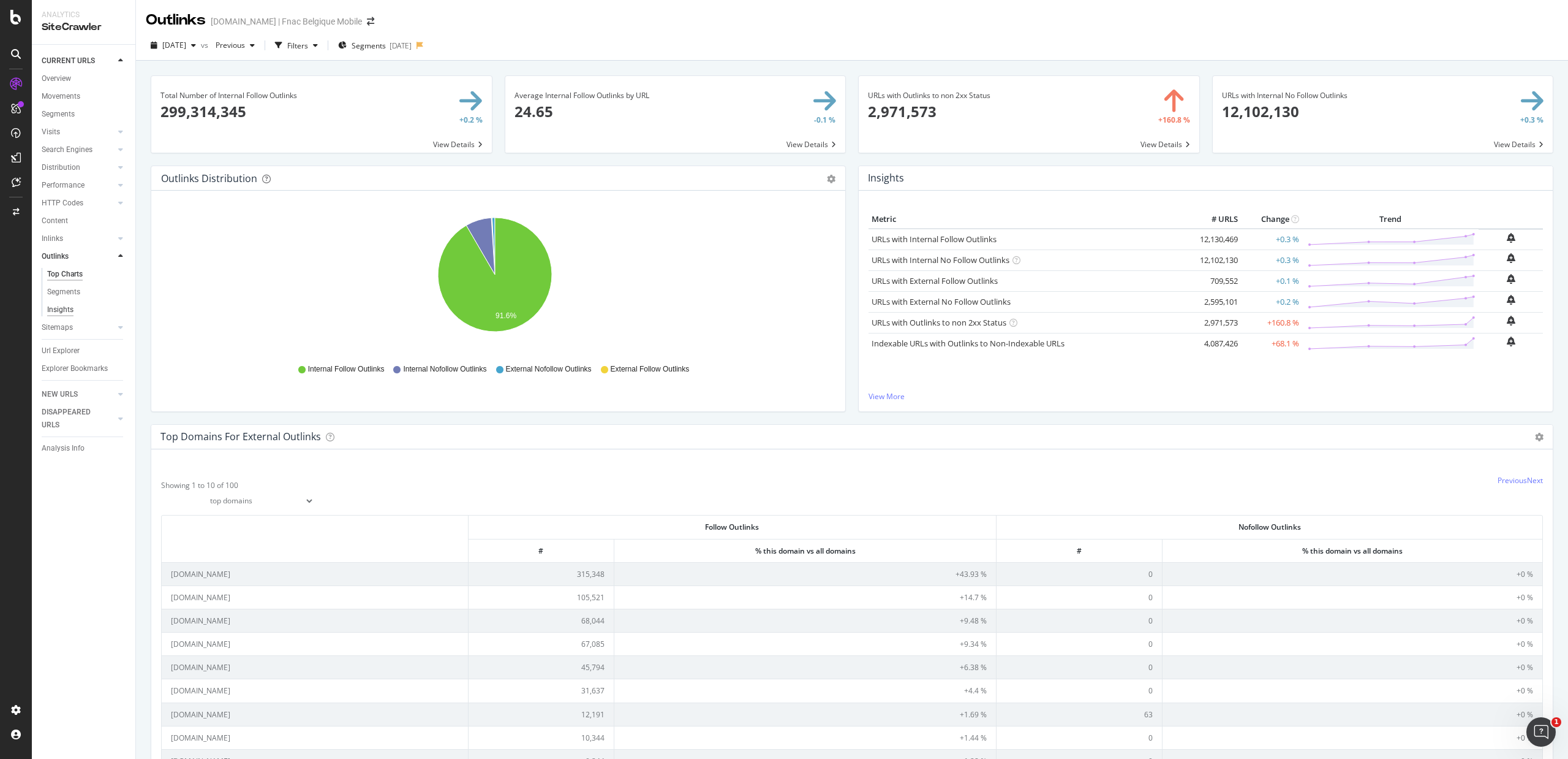
click at [66, 314] on div "Insights" at bounding box center [60, 310] width 26 height 13
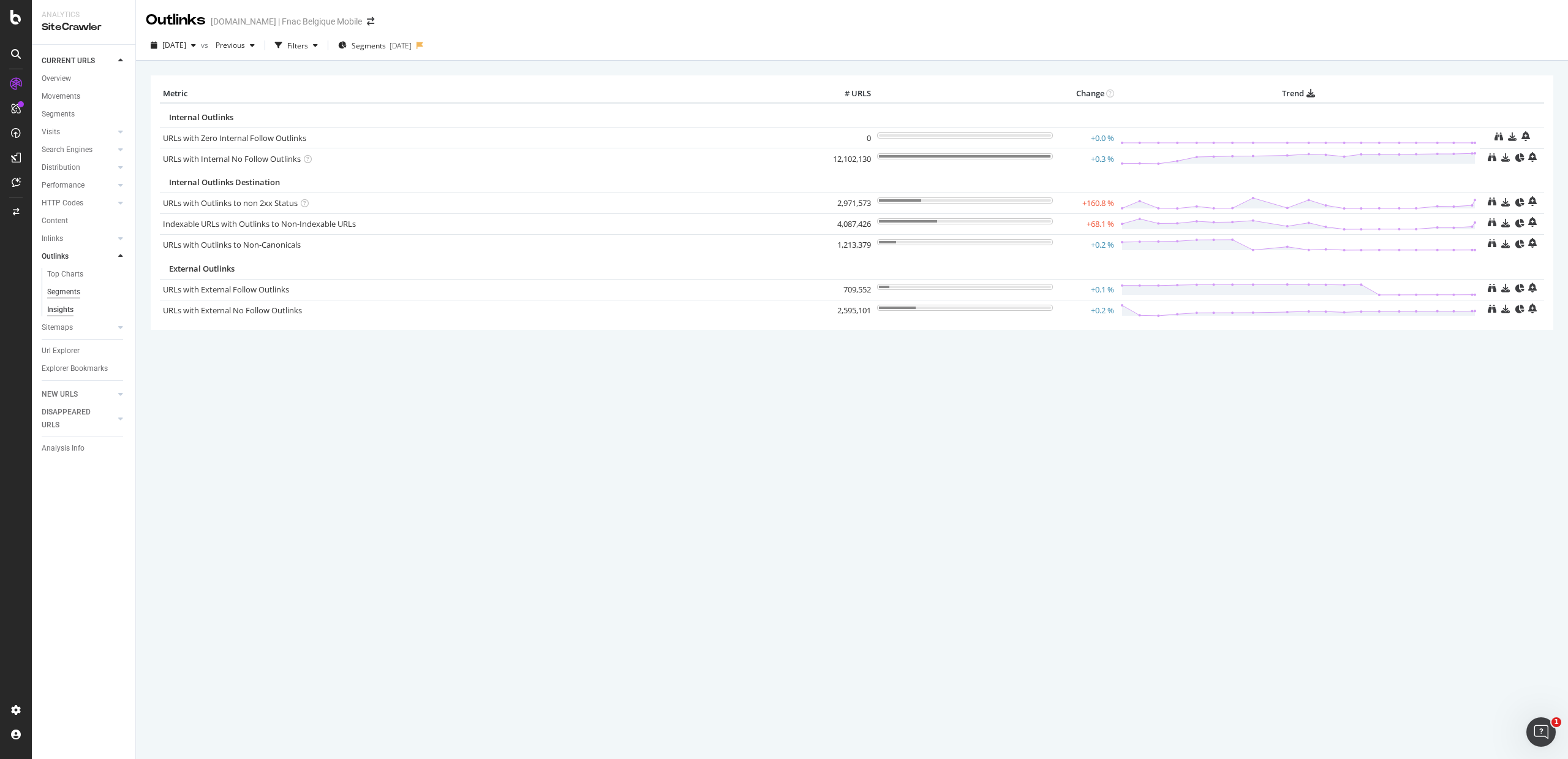
click at [68, 292] on div "Segments" at bounding box center [63, 291] width 33 height 13
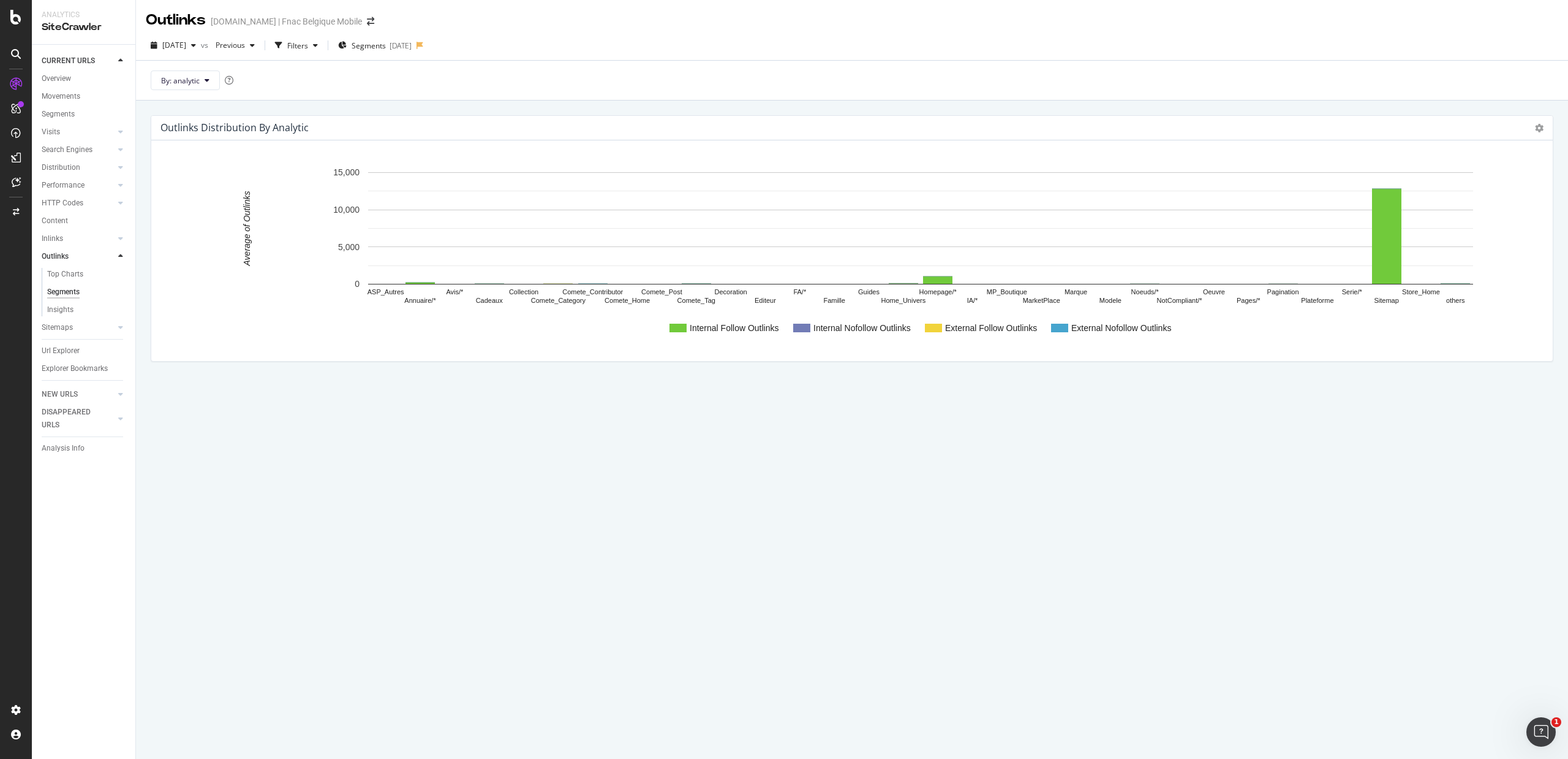
click at [74, 266] on div "Top Charts Segments Insights" at bounding box center [89, 292] width 94 height 54
click at [69, 271] on div "Top Charts" at bounding box center [64, 274] width 36 height 13
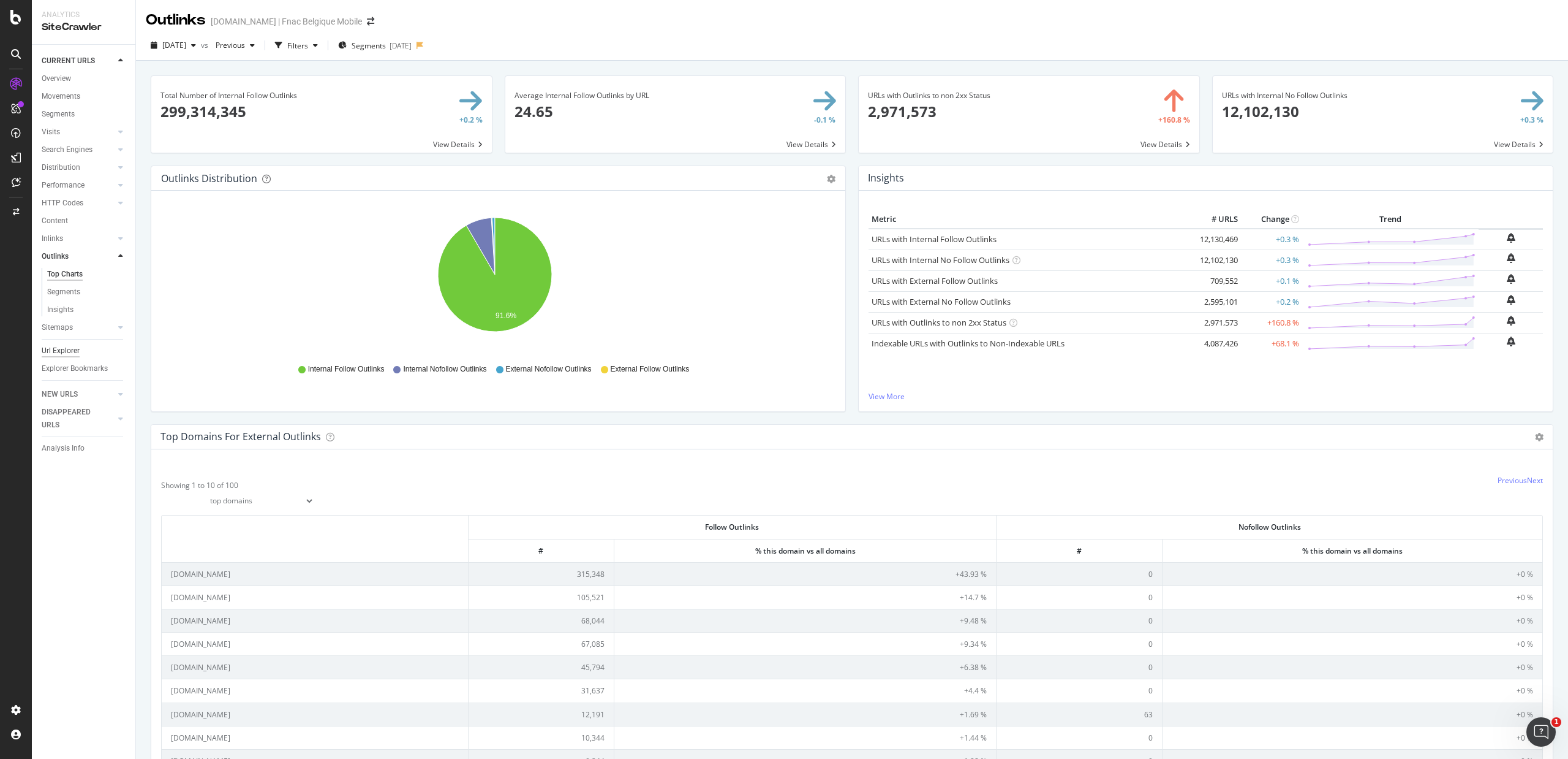
click at [60, 353] on div "Url Explorer" at bounding box center [61, 351] width 38 height 13
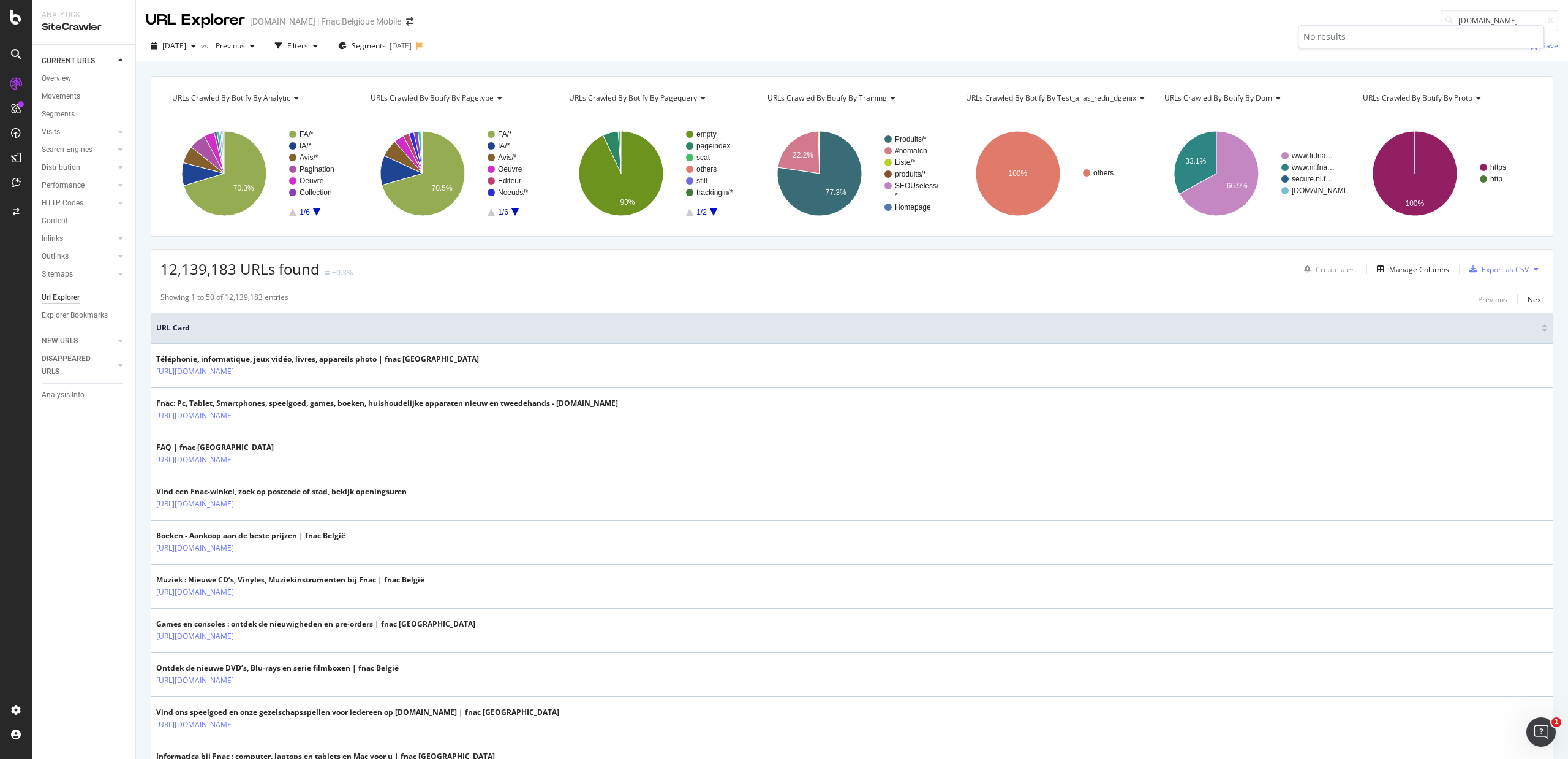
type input "[DOMAIN_NAME]"
click at [65, 253] on div "Outlinks" at bounding box center [56, 256] width 27 height 13
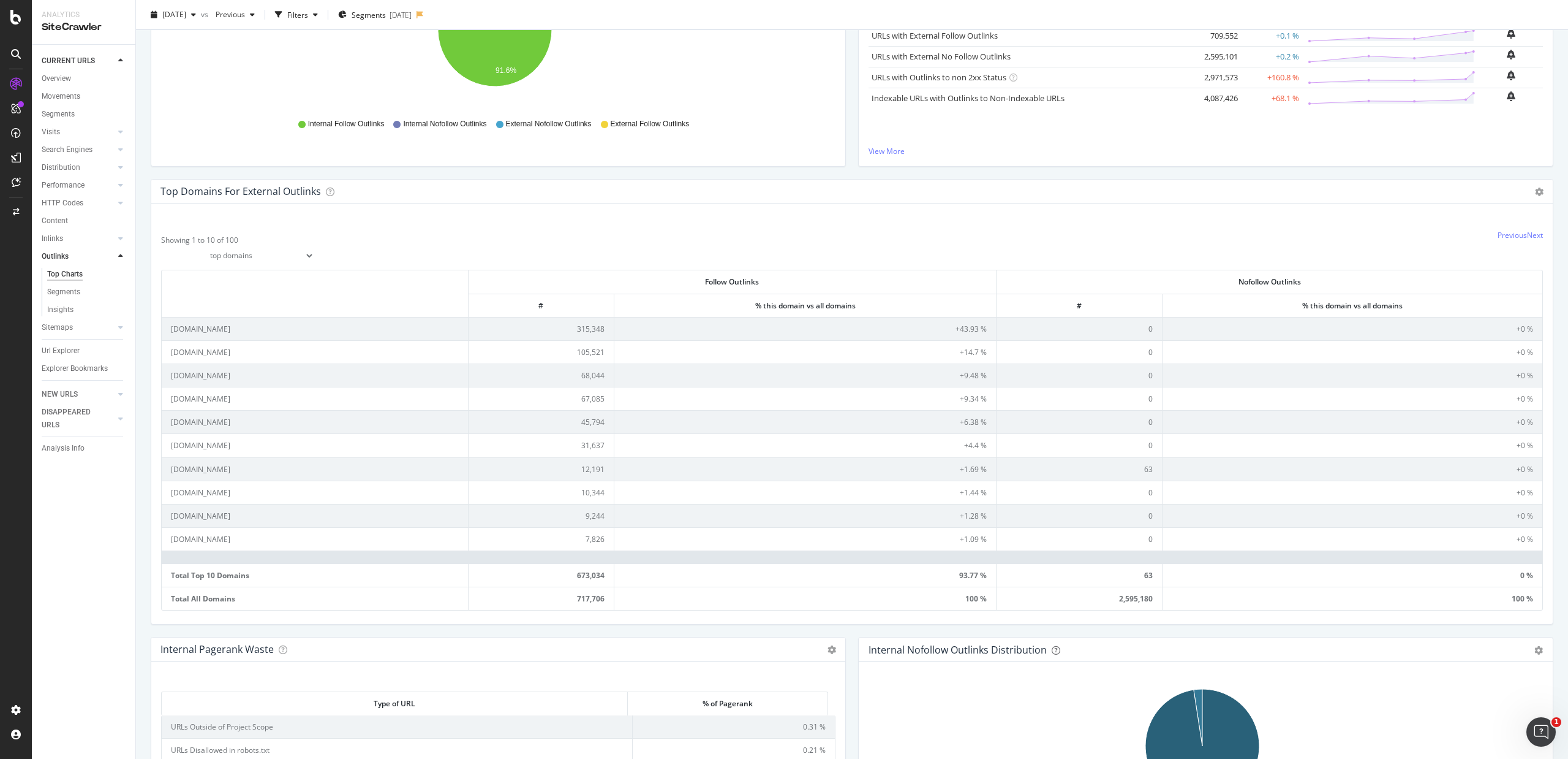
scroll to position [326, 0]
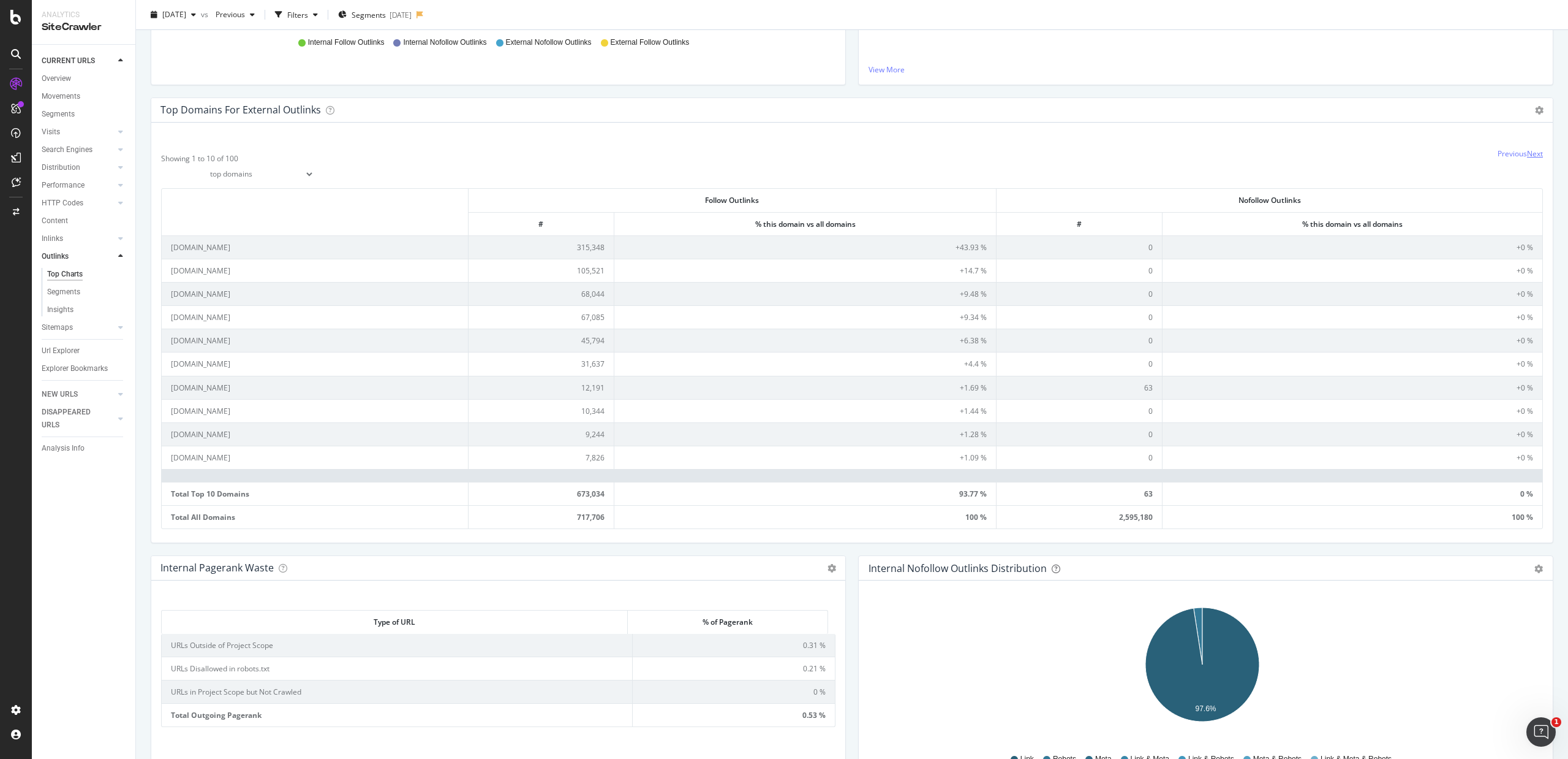
click at [1255, 152] on link "Next" at bounding box center [1535, 153] width 16 height 11
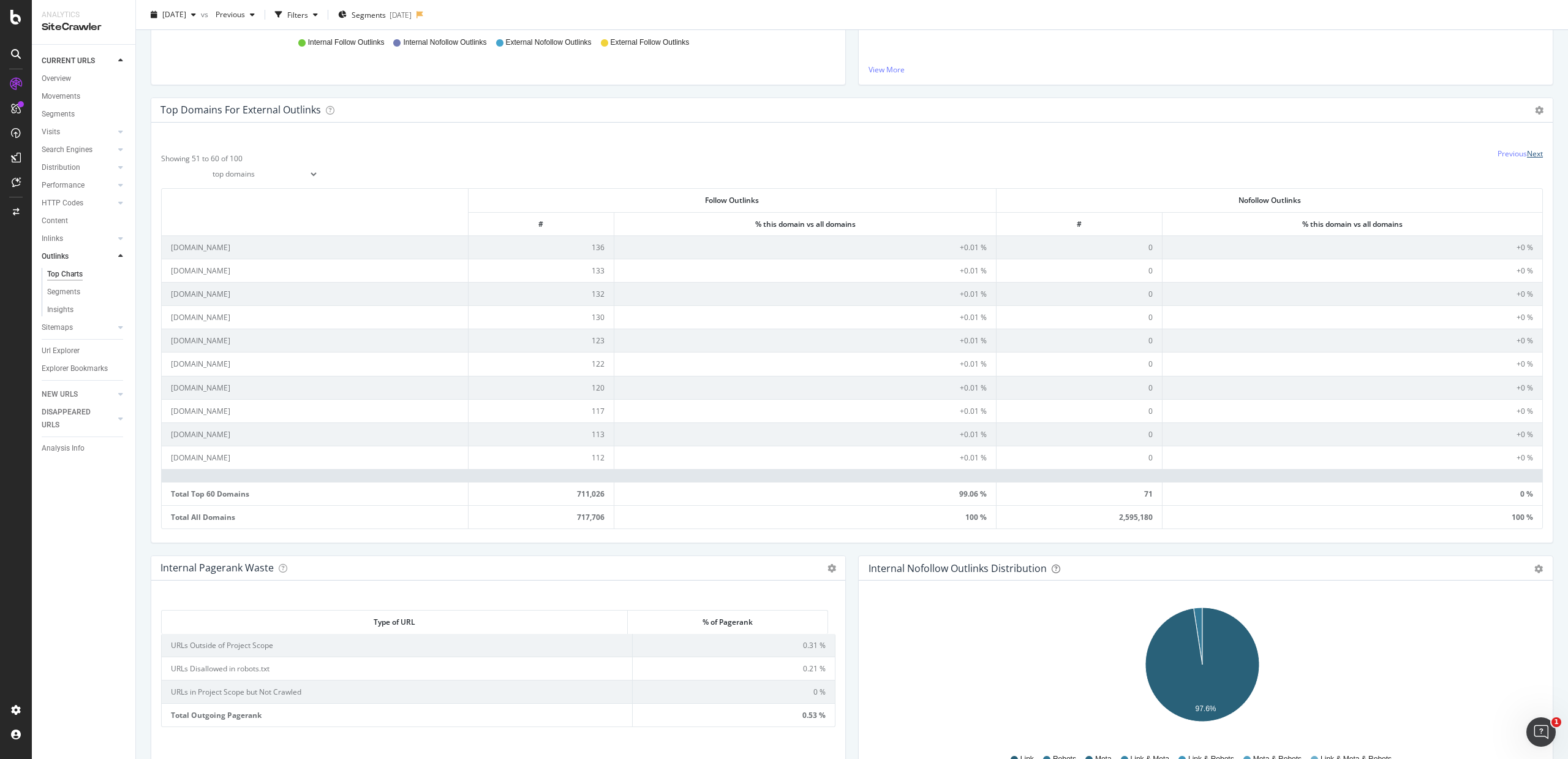
click at [1255, 152] on link "Next" at bounding box center [1535, 153] width 16 height 11
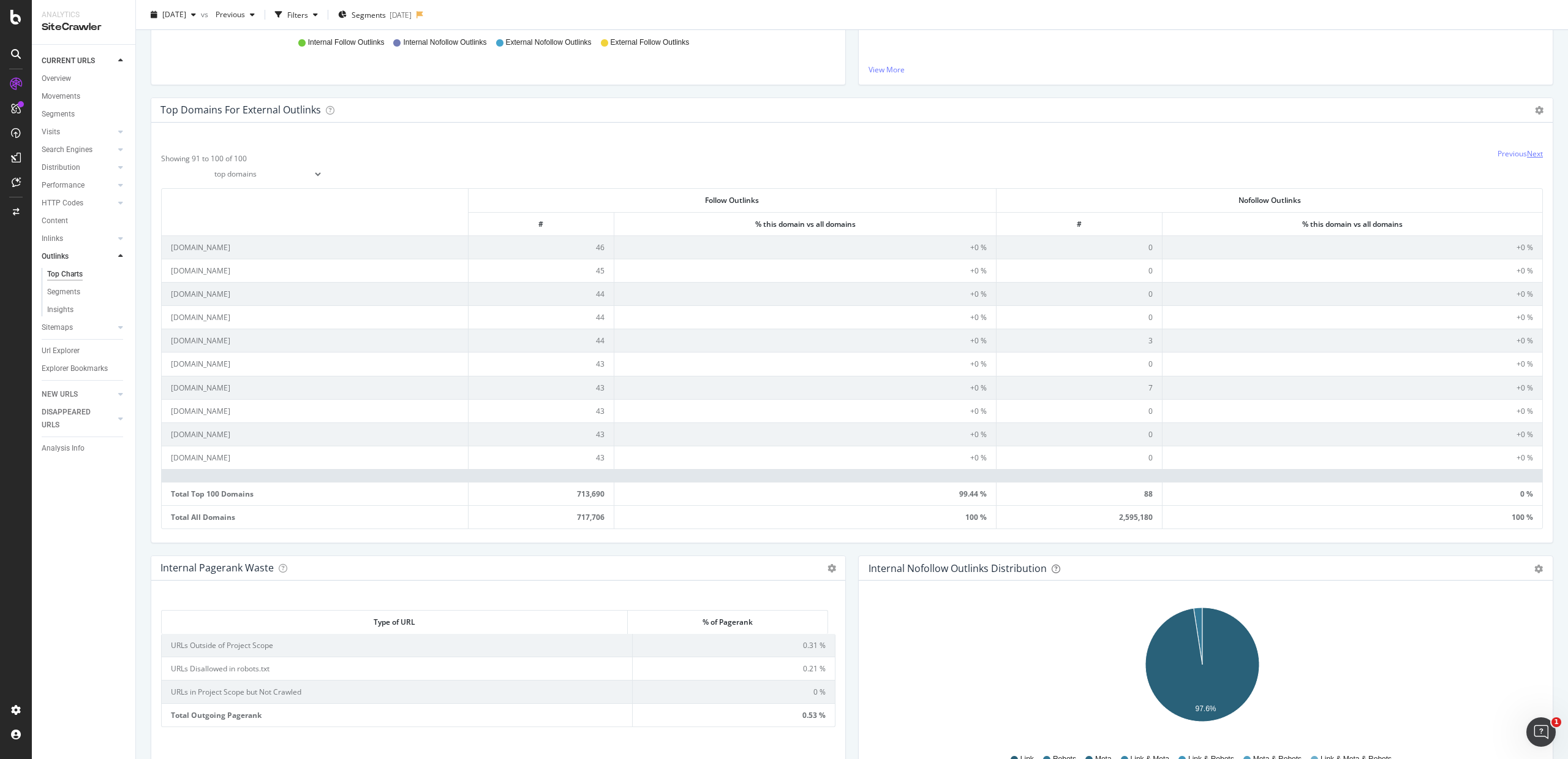
click at [1255, 157] on link "Next" at bounding box center [1535, 153] width 16 height 11
click at [1255, 152] on link "Next" at bounding box center [1535, 153] width 16 height 11
drag, startPoint x: 178, startPoint y: 274, endPoint x: 1066, endPoint y: 146, distance: 897.2
click at [1066, 146] on div "Showing 91 to 100 of 100 top domains top subdomains Previous Next Follow Outlin…" at bounding box center [852, 336] width 1382 height 387
click at [1255, 154] on link "Next" at bounding box center [1535, 153] width 16 height 11
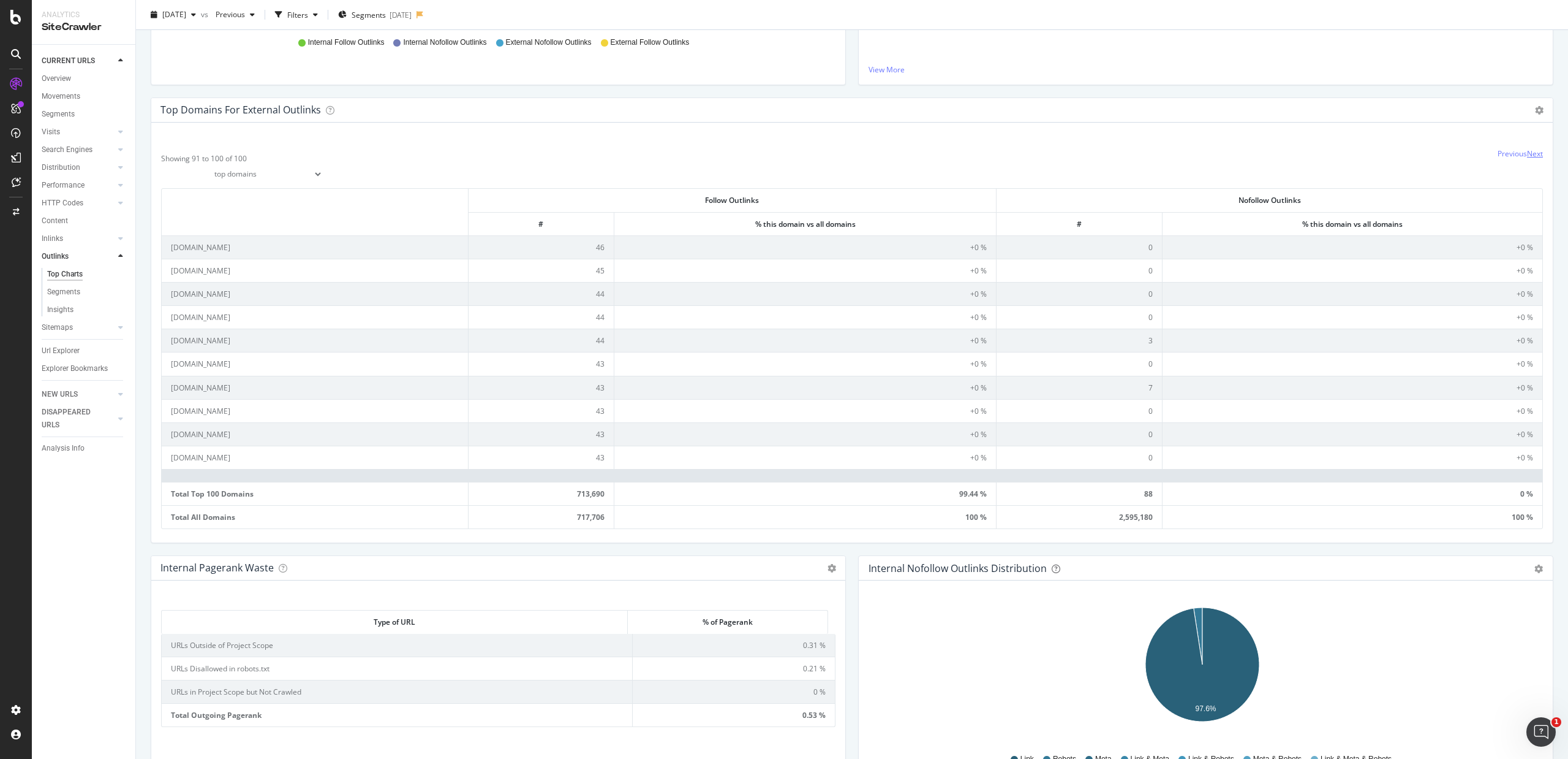
click at [1255, 154] on link "Next" at bounding box center [1535, 153] width 16 height 11
click at [326, 108] on icon at bounding box center [330, 110] width 9 height 9
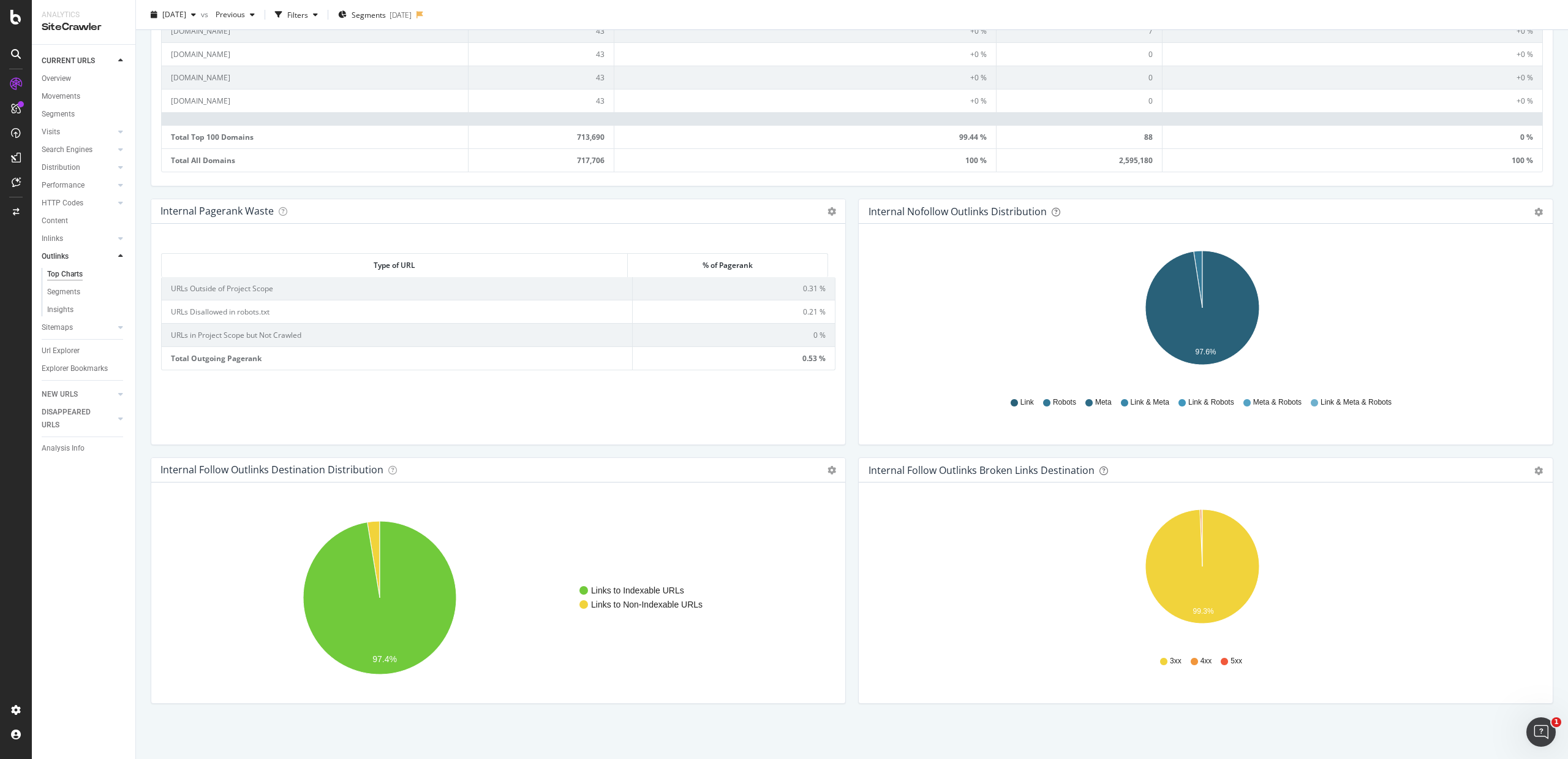
scroll to position [688, 0]
click at [371, 582] on icon "A chart." at bounding box center [380, 597] width 153 height 153
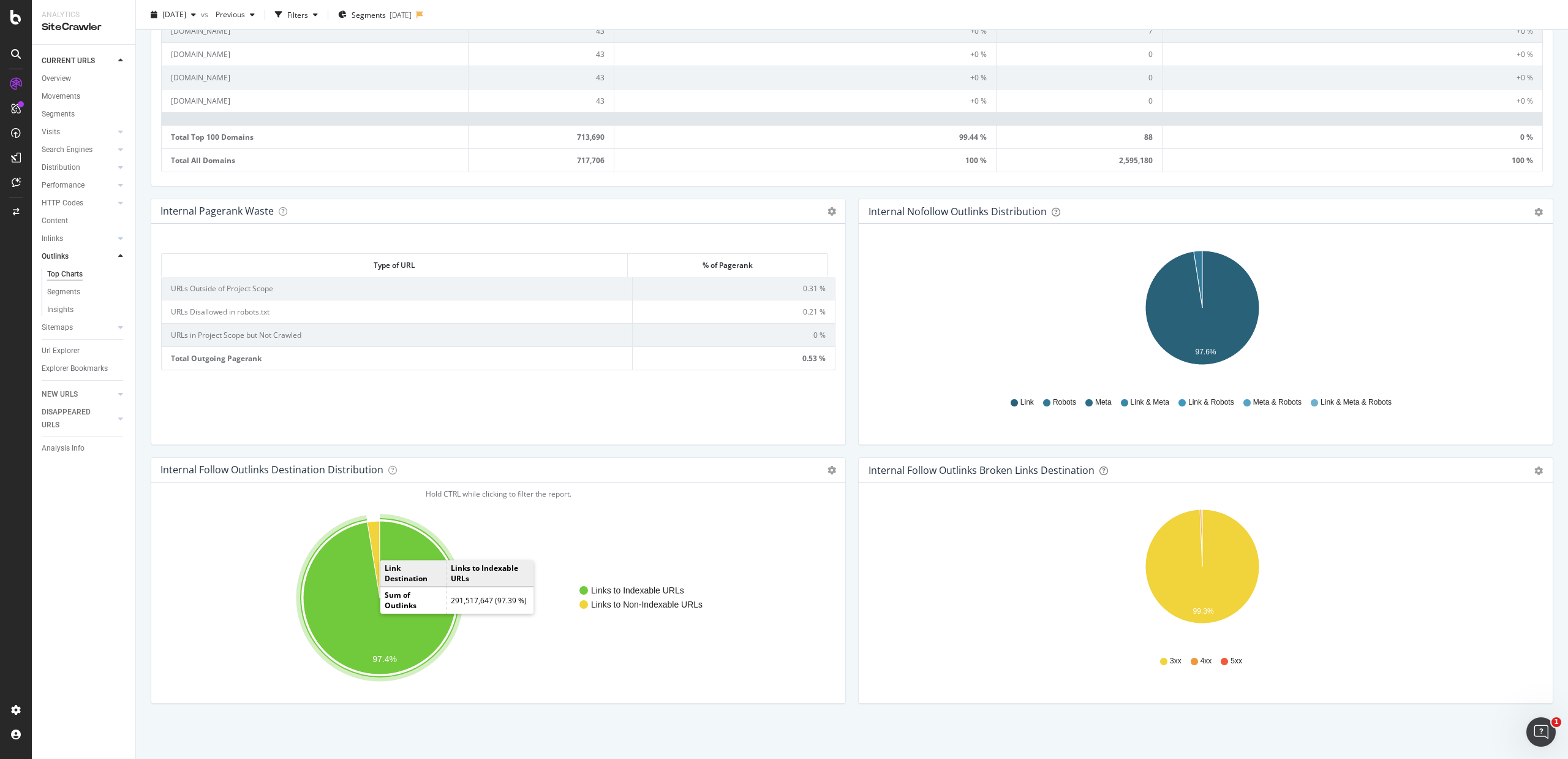
click at [371, 582] on icon "A chart." at bounding box center [380, 597] width 153 height 153
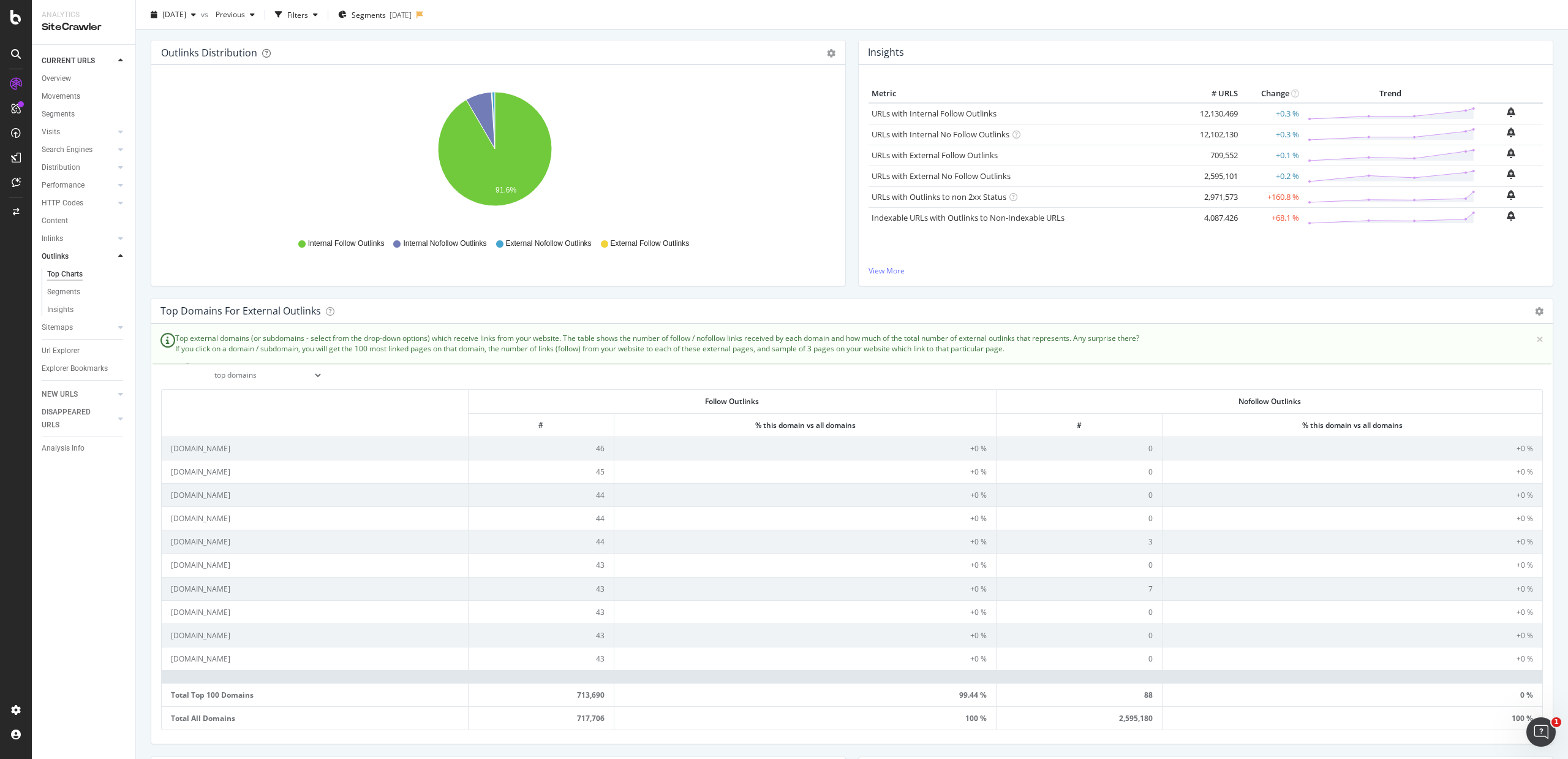
scroll to position [116, 0]
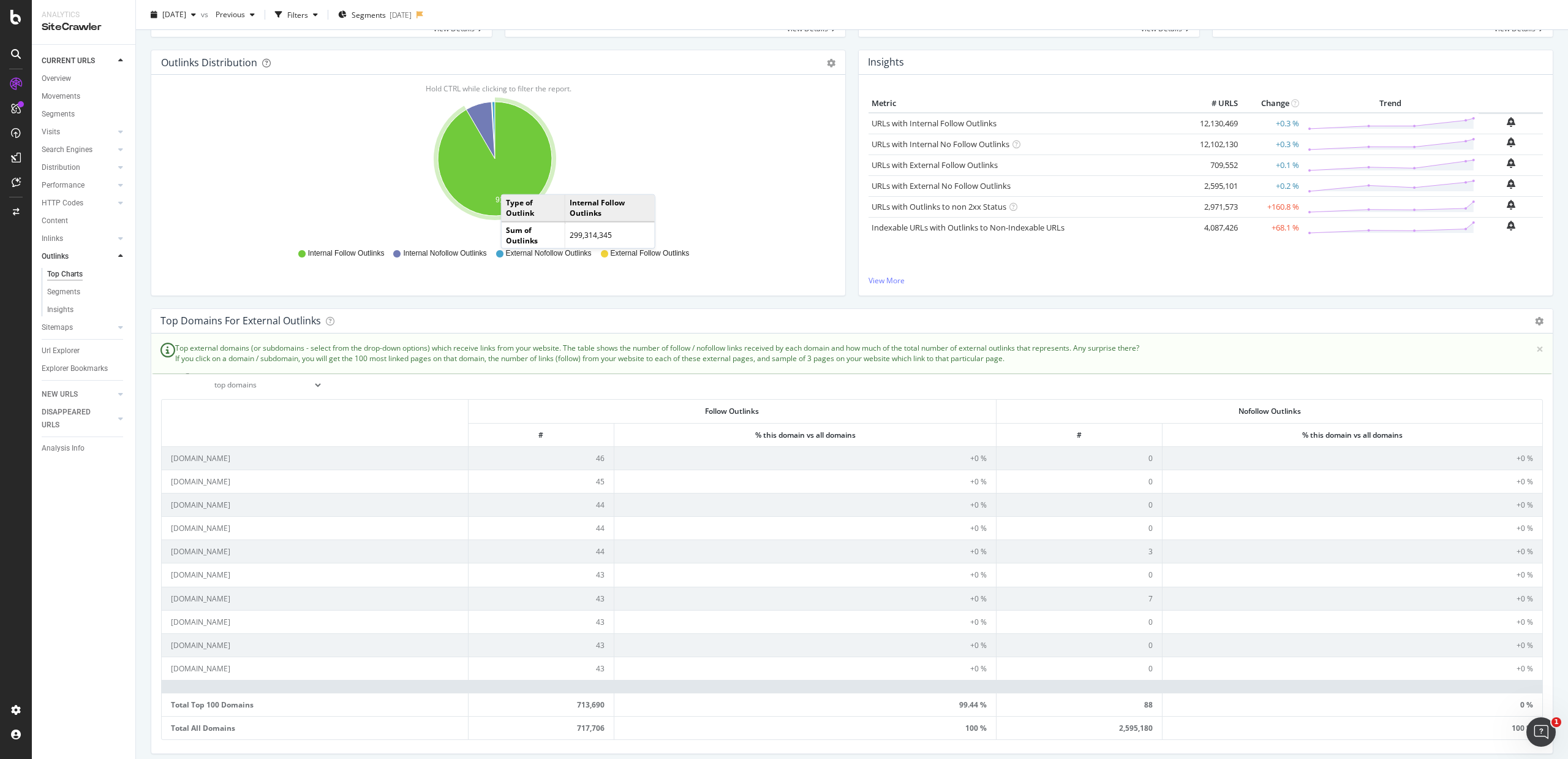
click at [514, 182] on icon "A chart." at bounding box center [495, 158] width 114 height 114
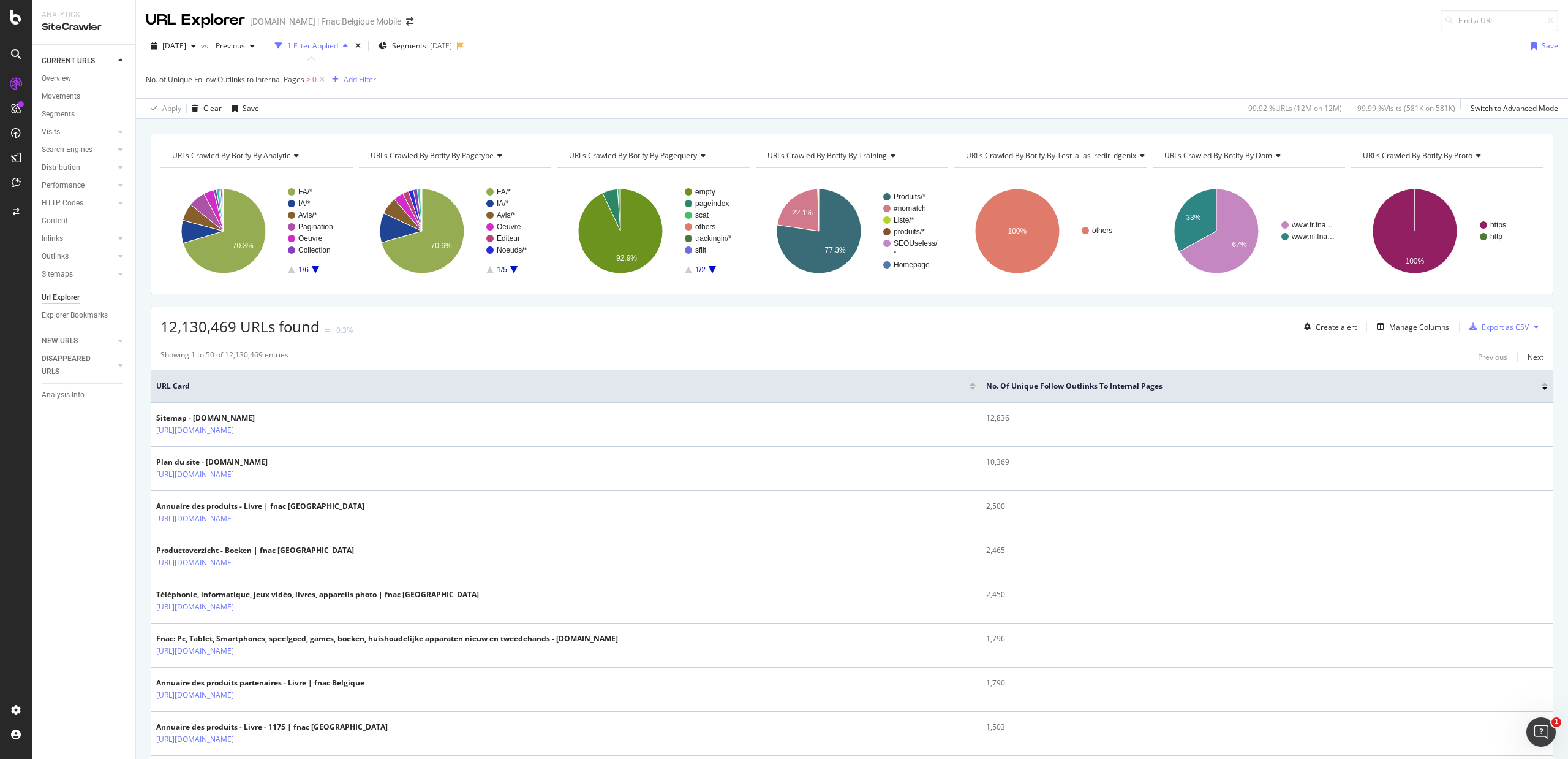
click at [350, 77] on div "Add Filter" at bounding box center [359, 79] width 32 height 11
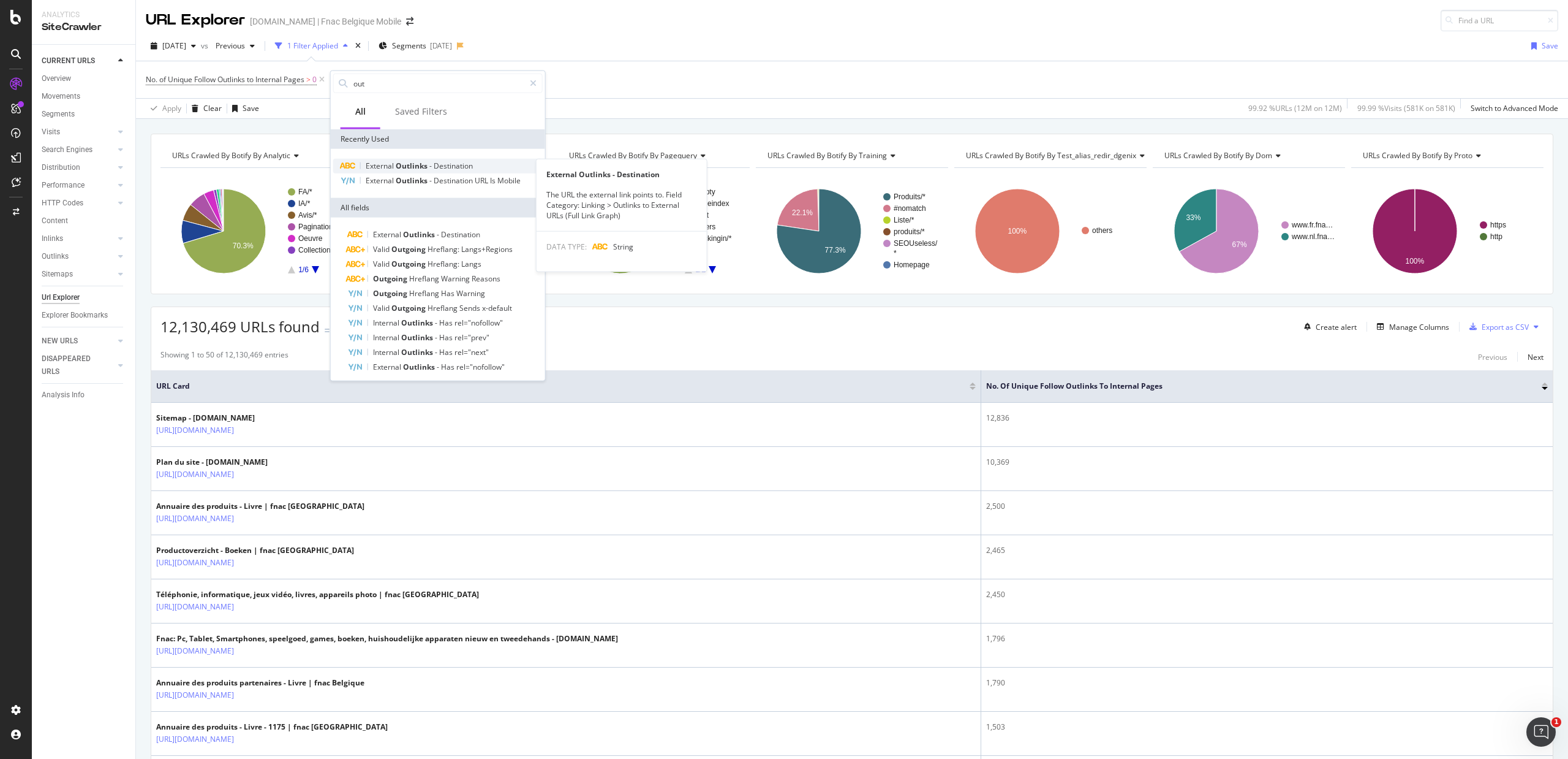
type input "out"
click at [465, 167] on span "Destination" at bounding box center [453, 165] width 39 height 11
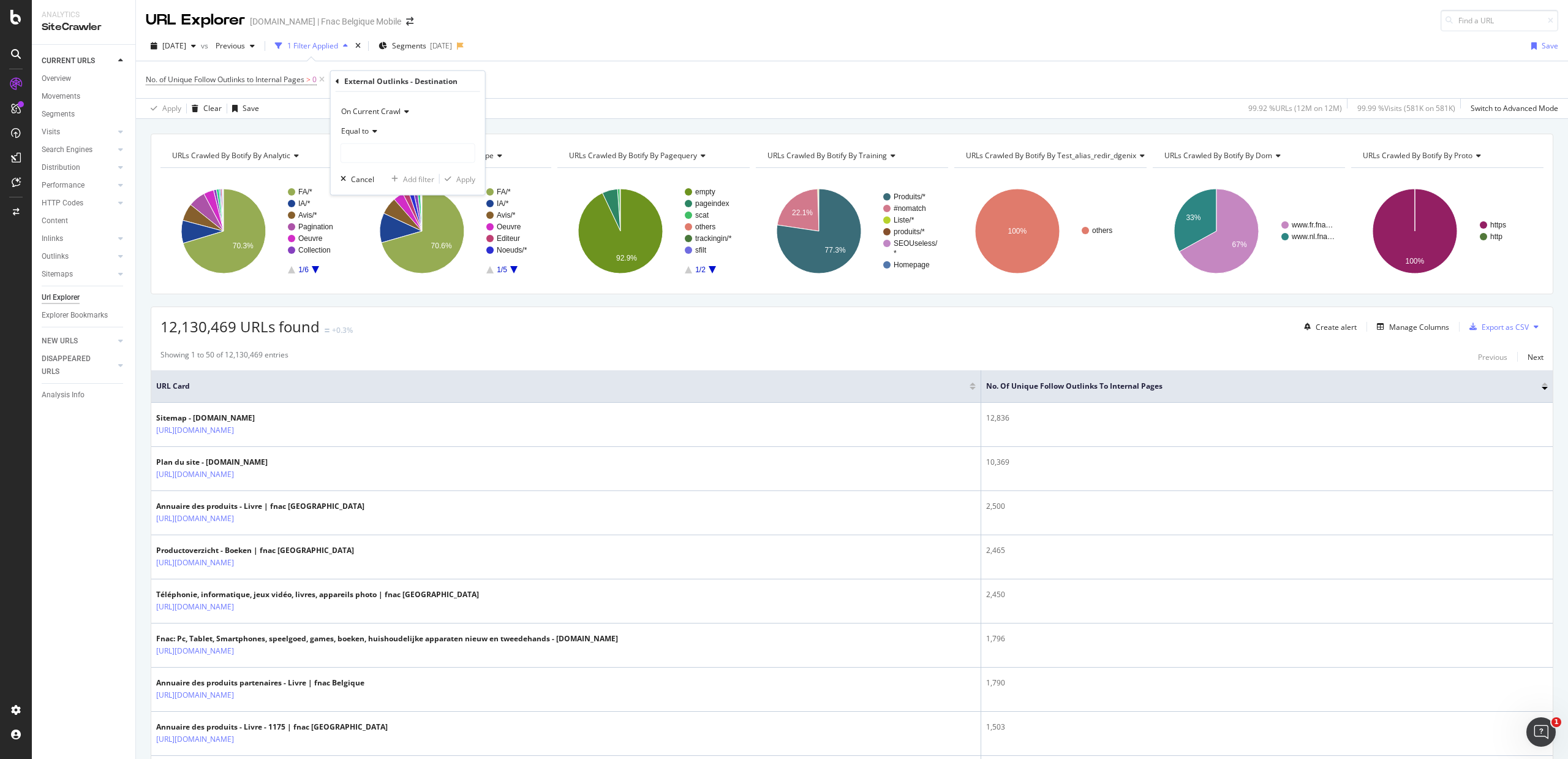
click at [369, 133] on icon at bounding box center [373, 132] width 9 height 8
click at [366, 253] on span "Contains" at bounding box center [361, 251] width 30 height 11
paste input "[DOMAIN_NAME]"
type input "[DOMAIN_NAME]"
click at [467, 178] on div "Apply" at bounding box center [465, 179] width 19 height 11
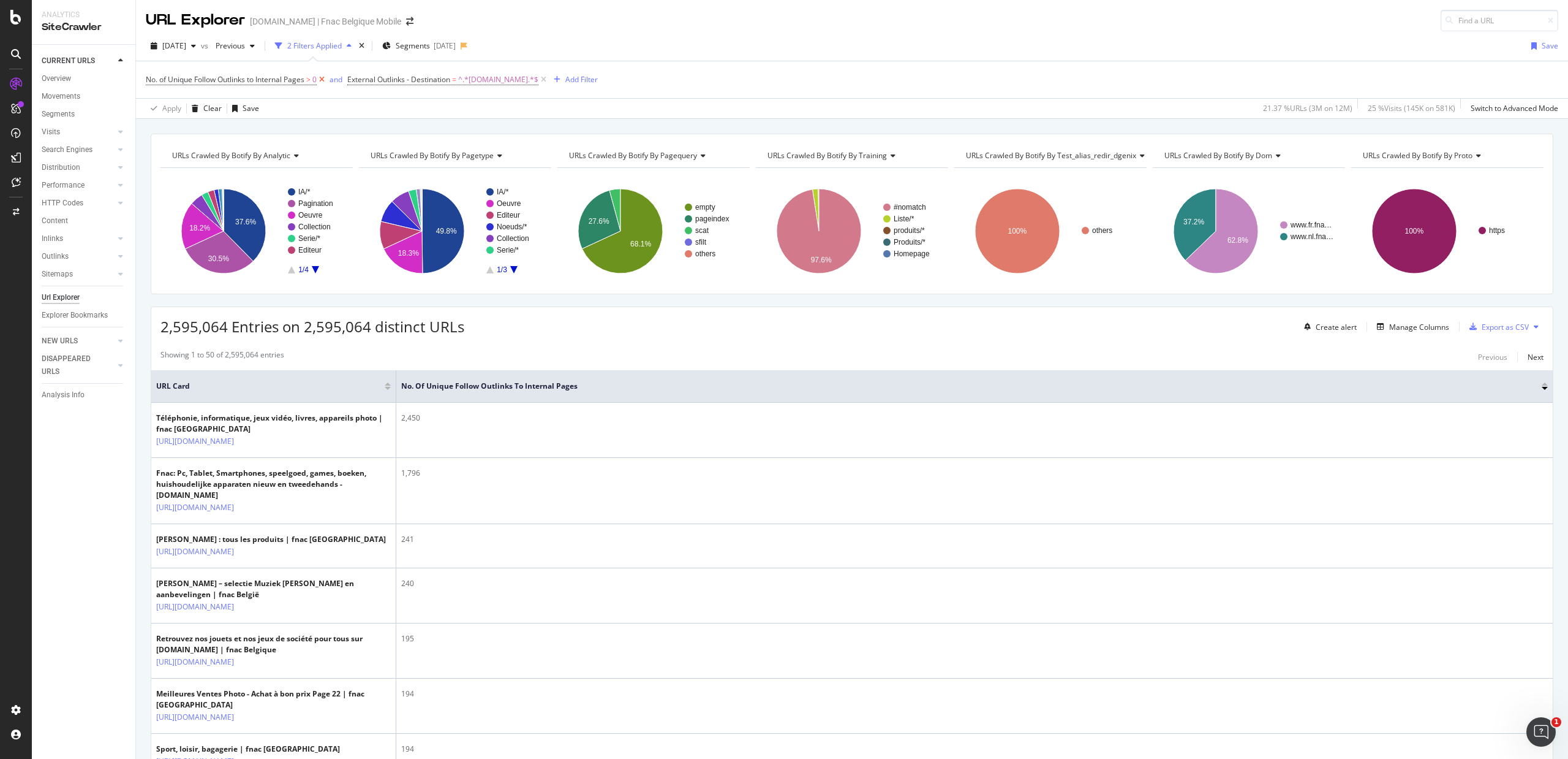
click at [323, 80] on icon at bounding box center [321, 79] width 11 height 13
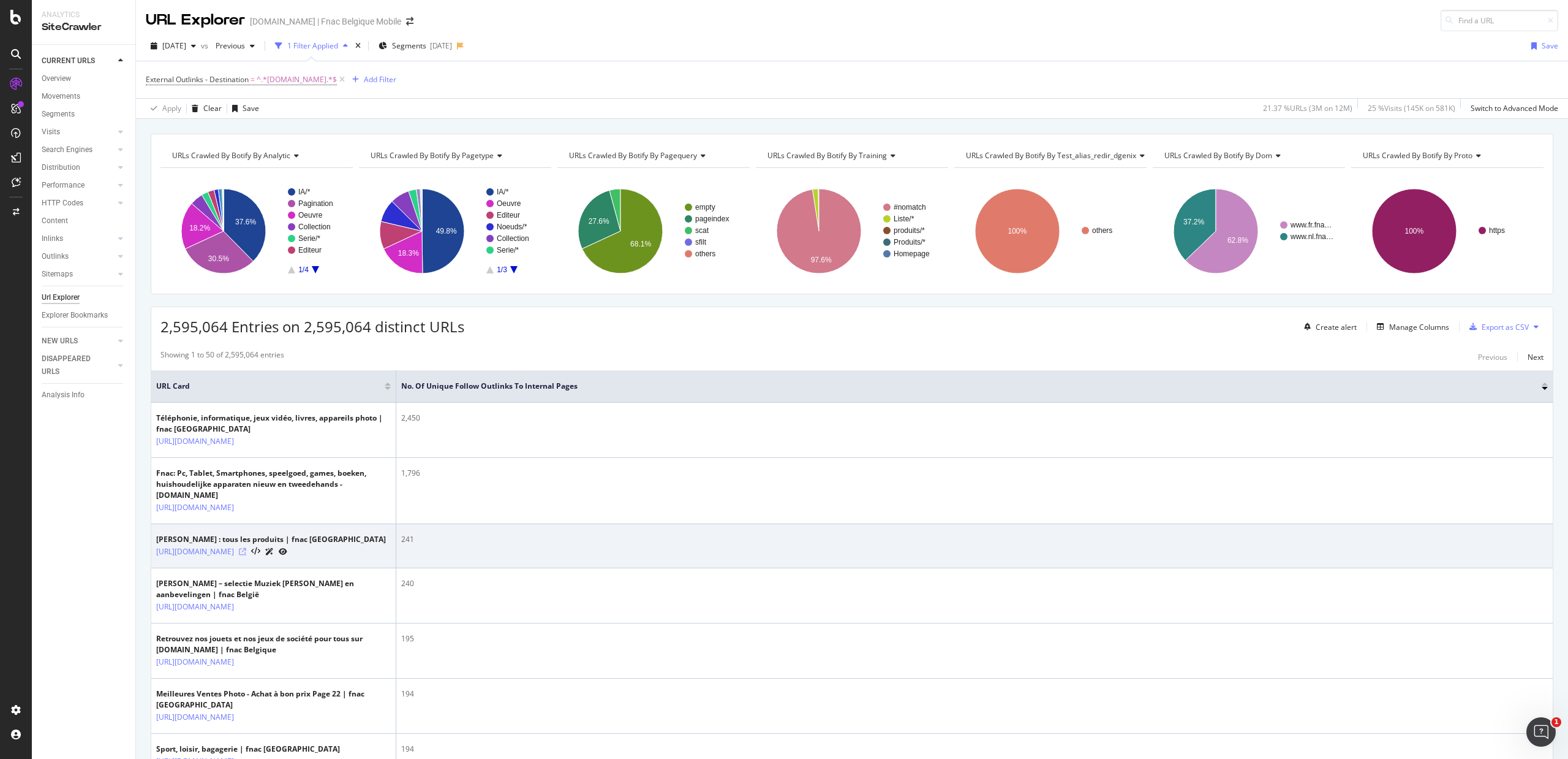
drag, startPoint x: 329, startPoint y: 549, endPoint x: 321, endPoint y: 542, distance: 10.6
click at [246, 548] on icon at bounding box center [243, 552] width 8 height 8
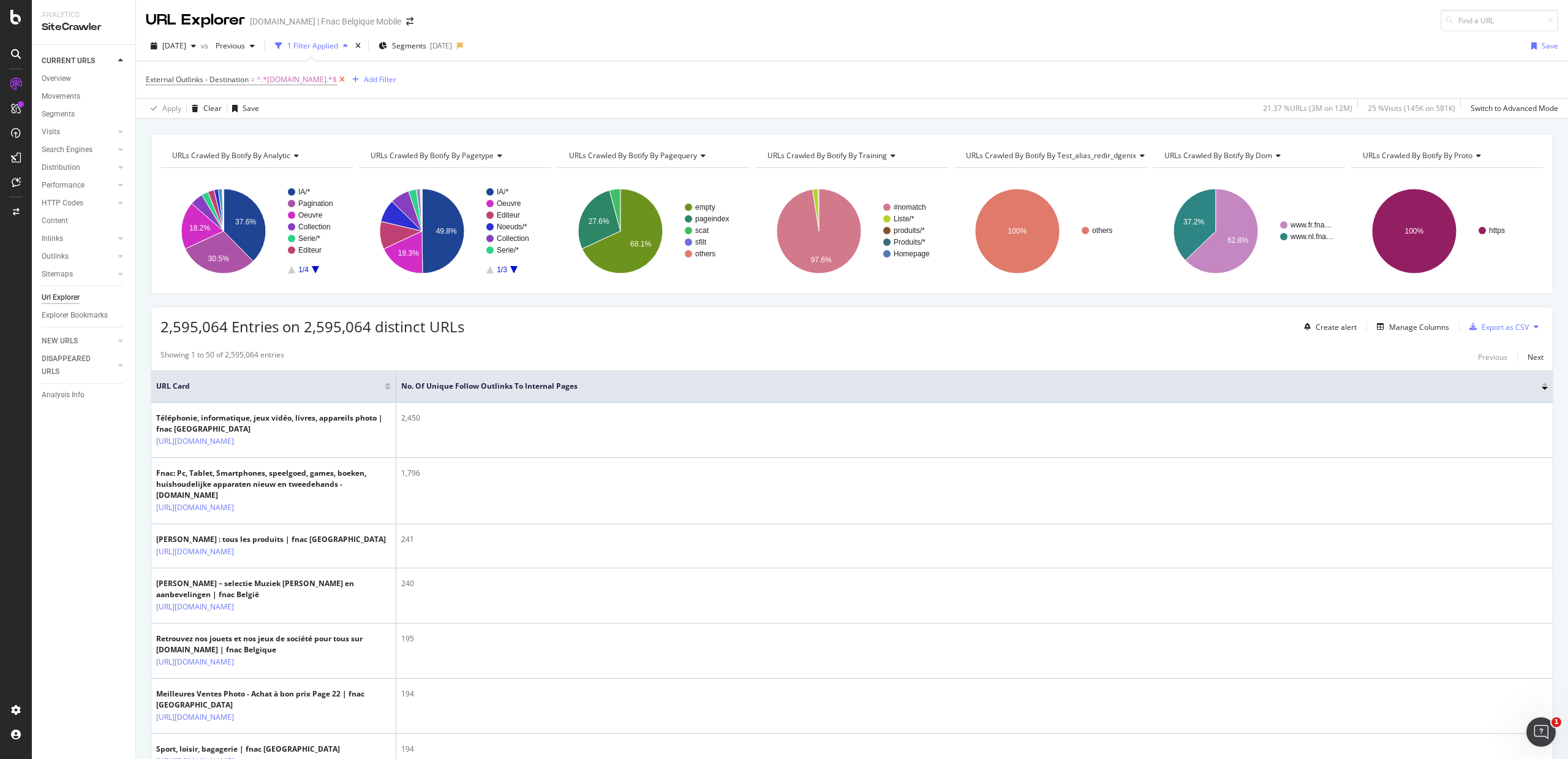
click at [337, 83] on icon at bounding box center [342, 79] width 11 height 13
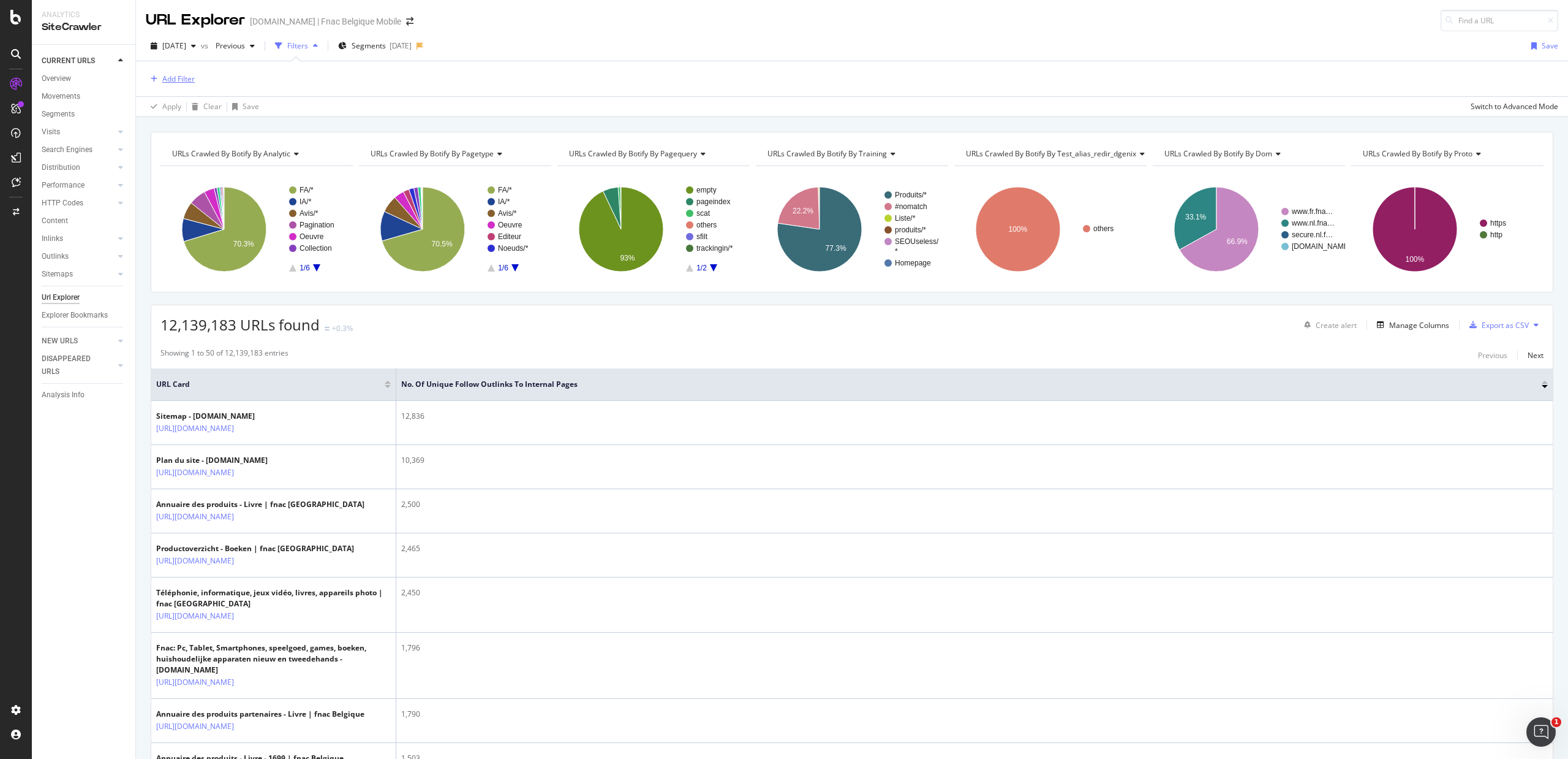
click at [178, 78] on div "Add Filter" at bounding box center [178, 78] width 32 height 11
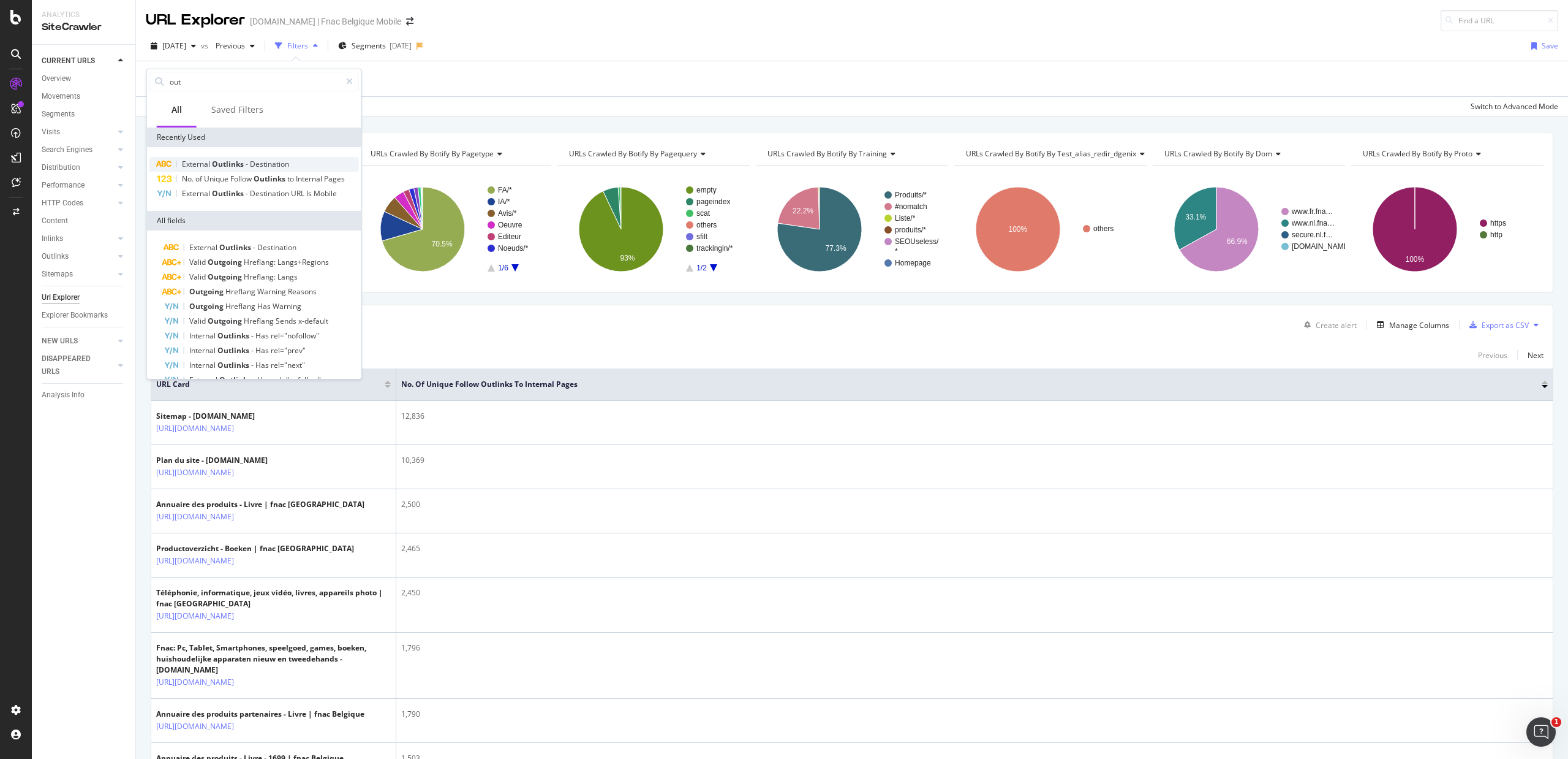
click at [196, 167] on span "External" at bounding box center [196, 164] width 30 height 11
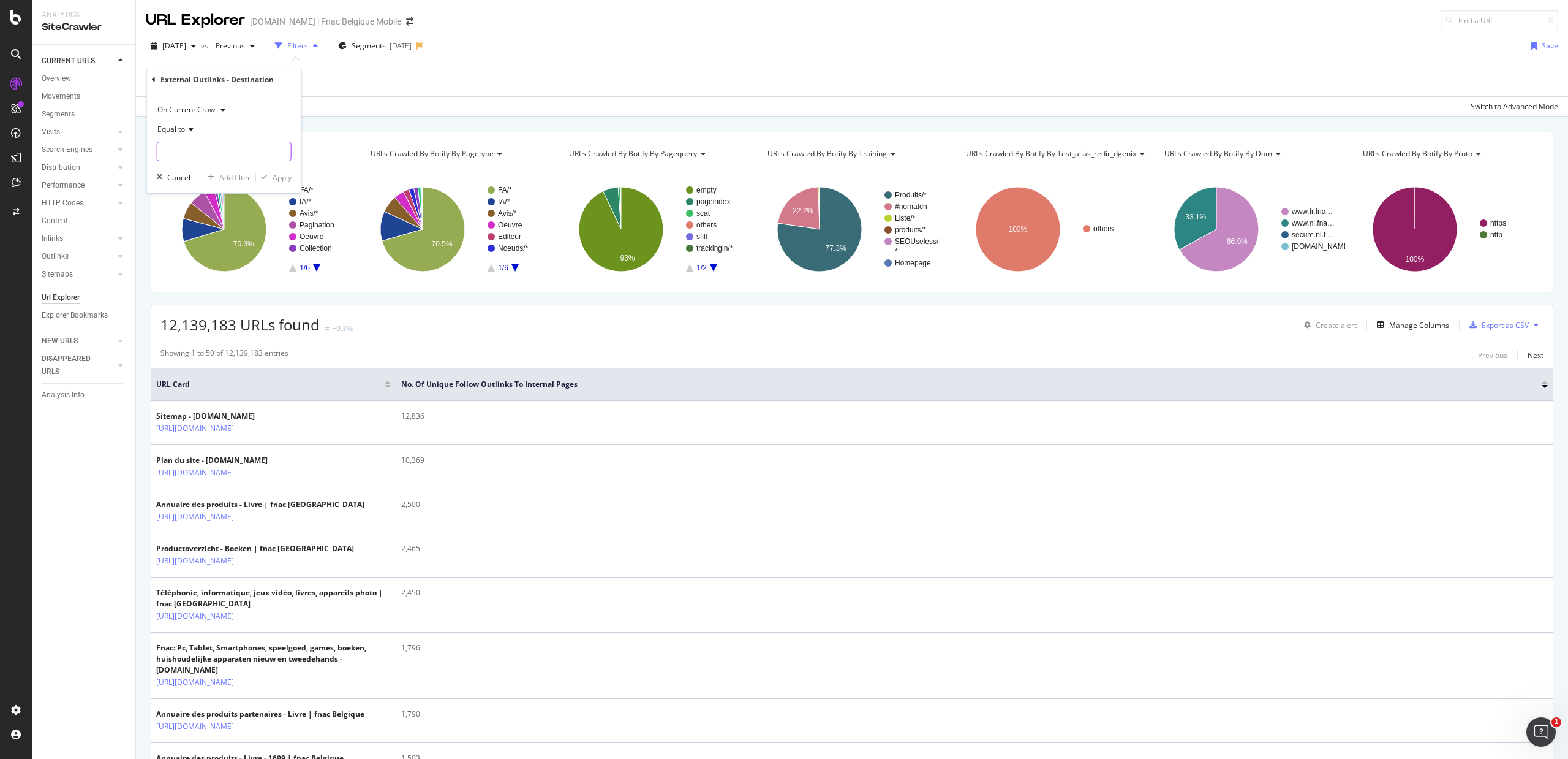
click at [198, 142] on input "text" at bounding box center [224, 151] width 134 height 20
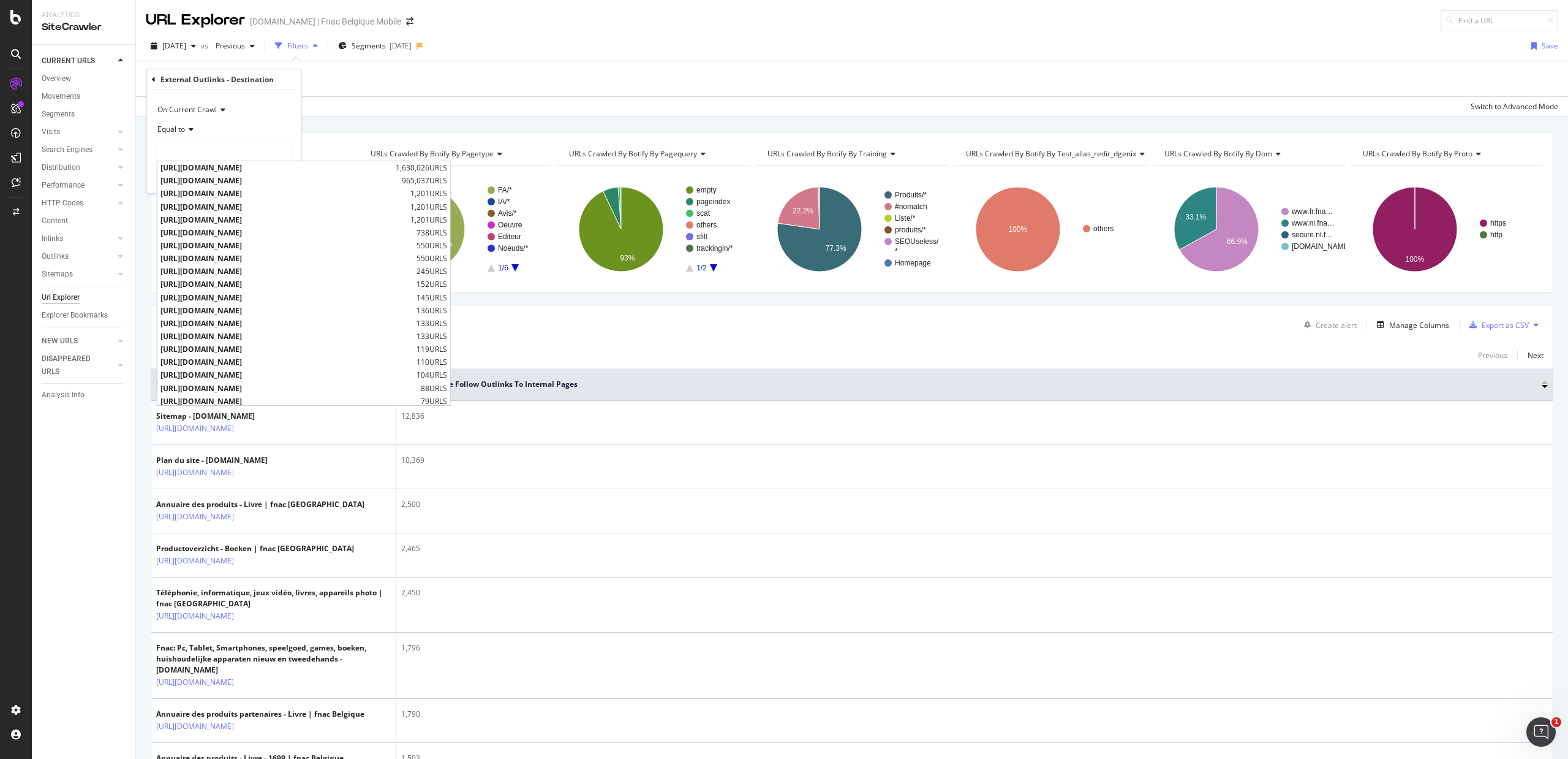
drag, startPoint x: 198, startPoint y: 141, endPoint x: 147, endPoint y: 311, distance: 177.5
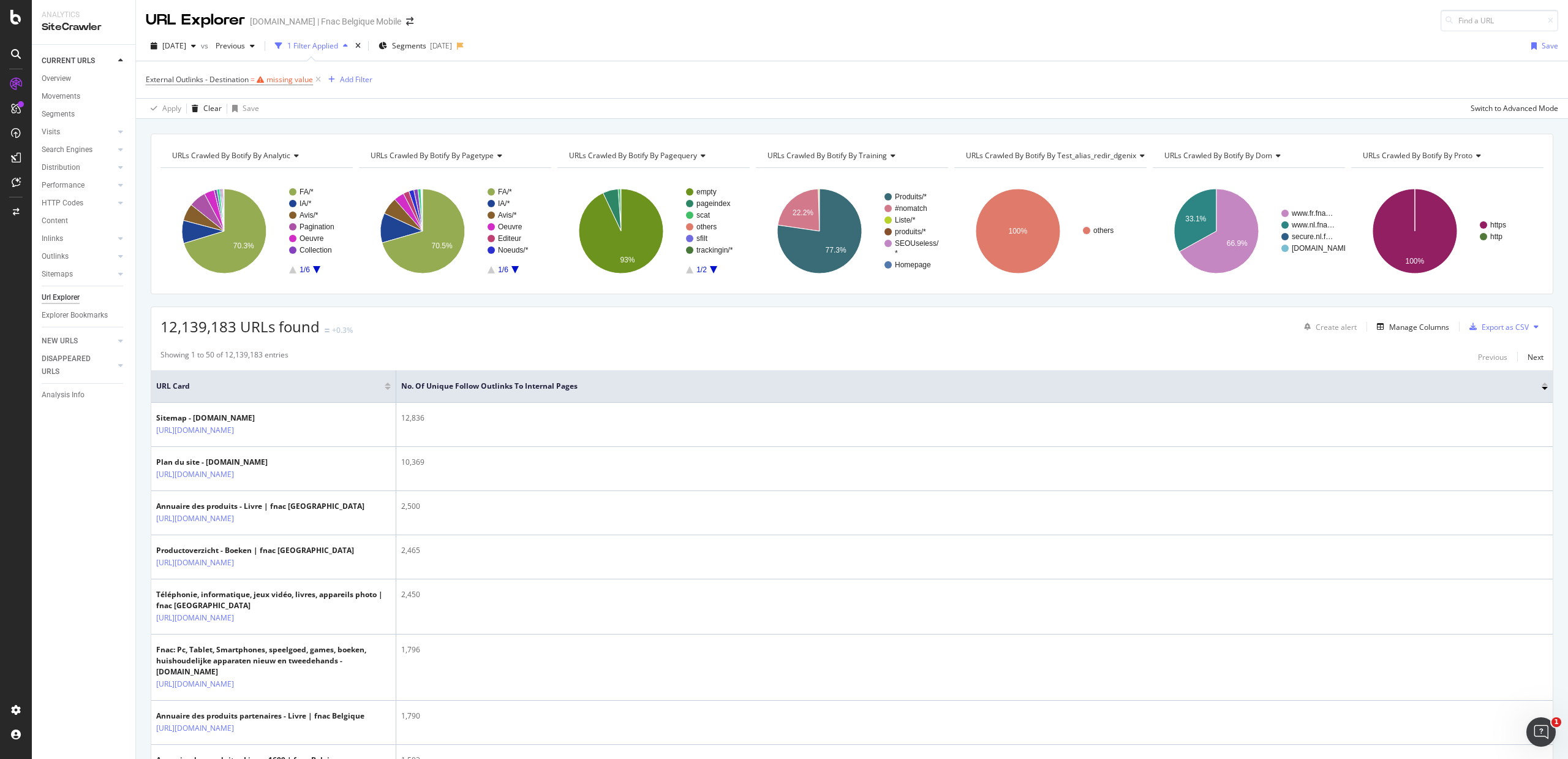
click at [205, 73] on span "External Outlinks - Destination = missing value" at bounding box center [234, 80] width 178 height 18
click at [206, 78] on span "External Outlinks - Destination" at bounding box center [196, 79] width 103 height 11
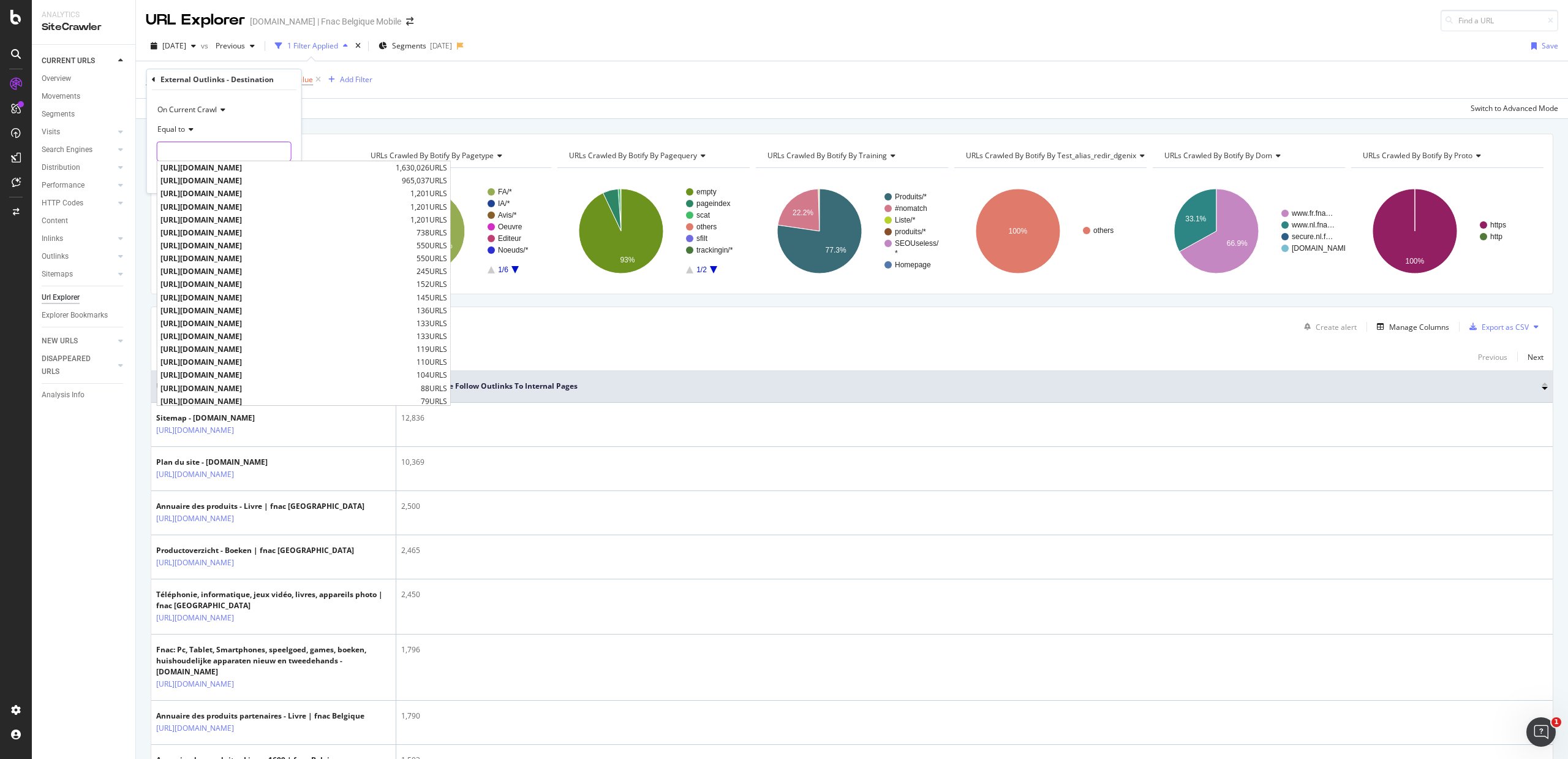
click at [186, 148] on input "text" at bounding box center [224, 151] width 134 height 20
click at [192, 180] on span "[URL][DOMAIN_NAME]" at bounding box center [279, 180] width 238 height 11
type input "[URL][DOMAIN_NAME]"
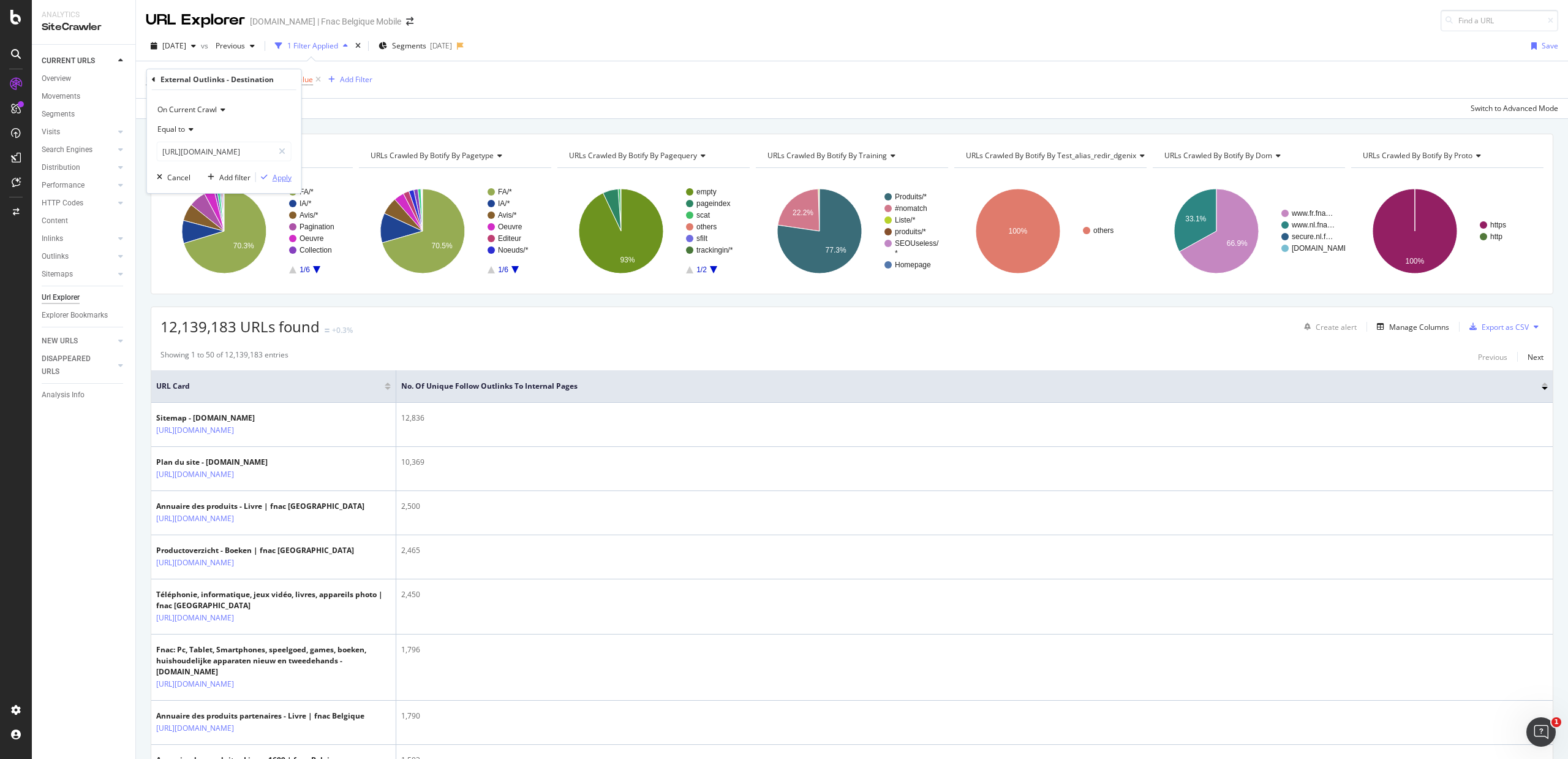
click at [283, 177] on div "Apply" at bounding box center [281, 177] width 19 height 11
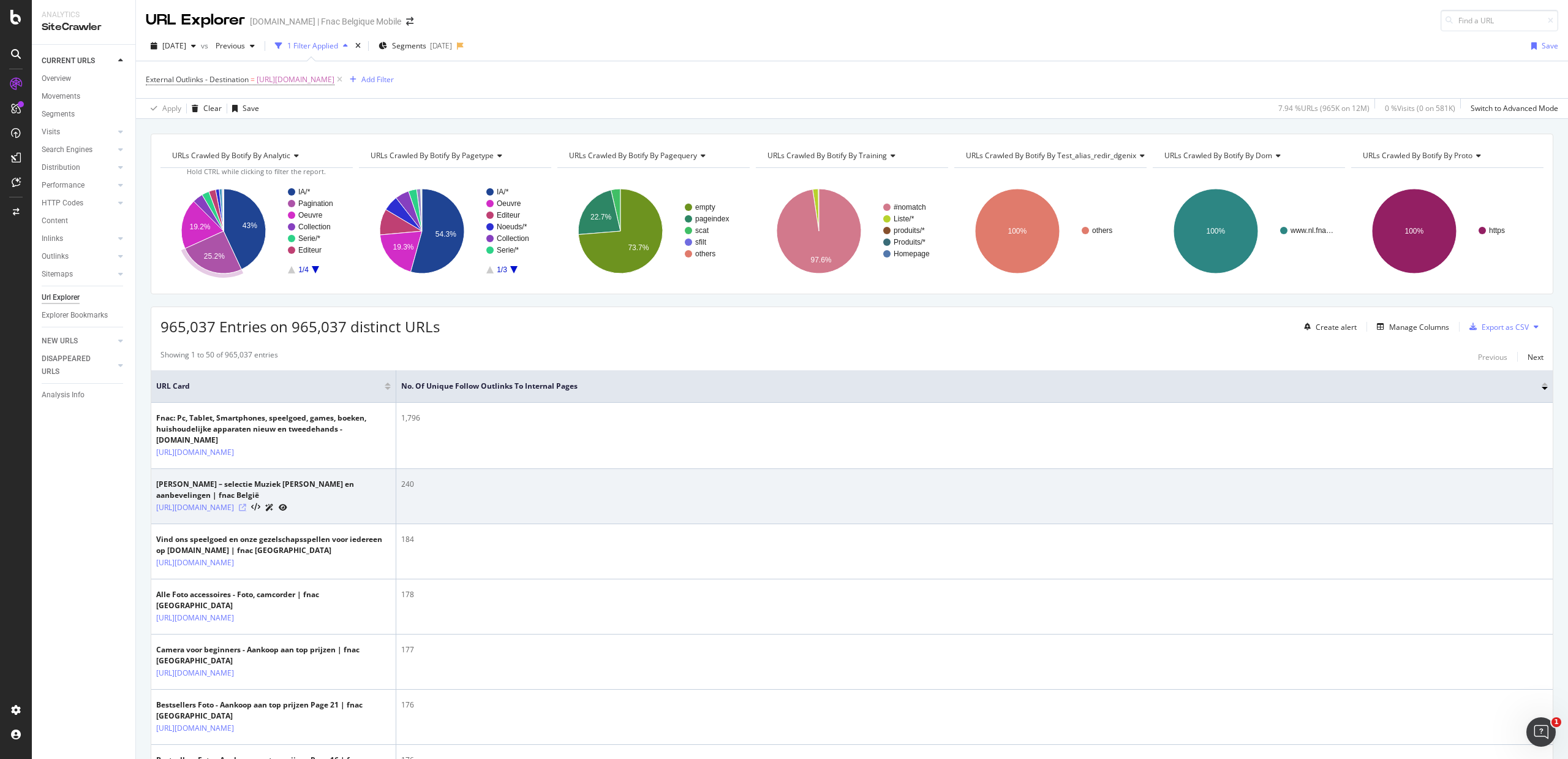
click at [246, 504] on icon at bounding box center [243, 508] width 8 height 8
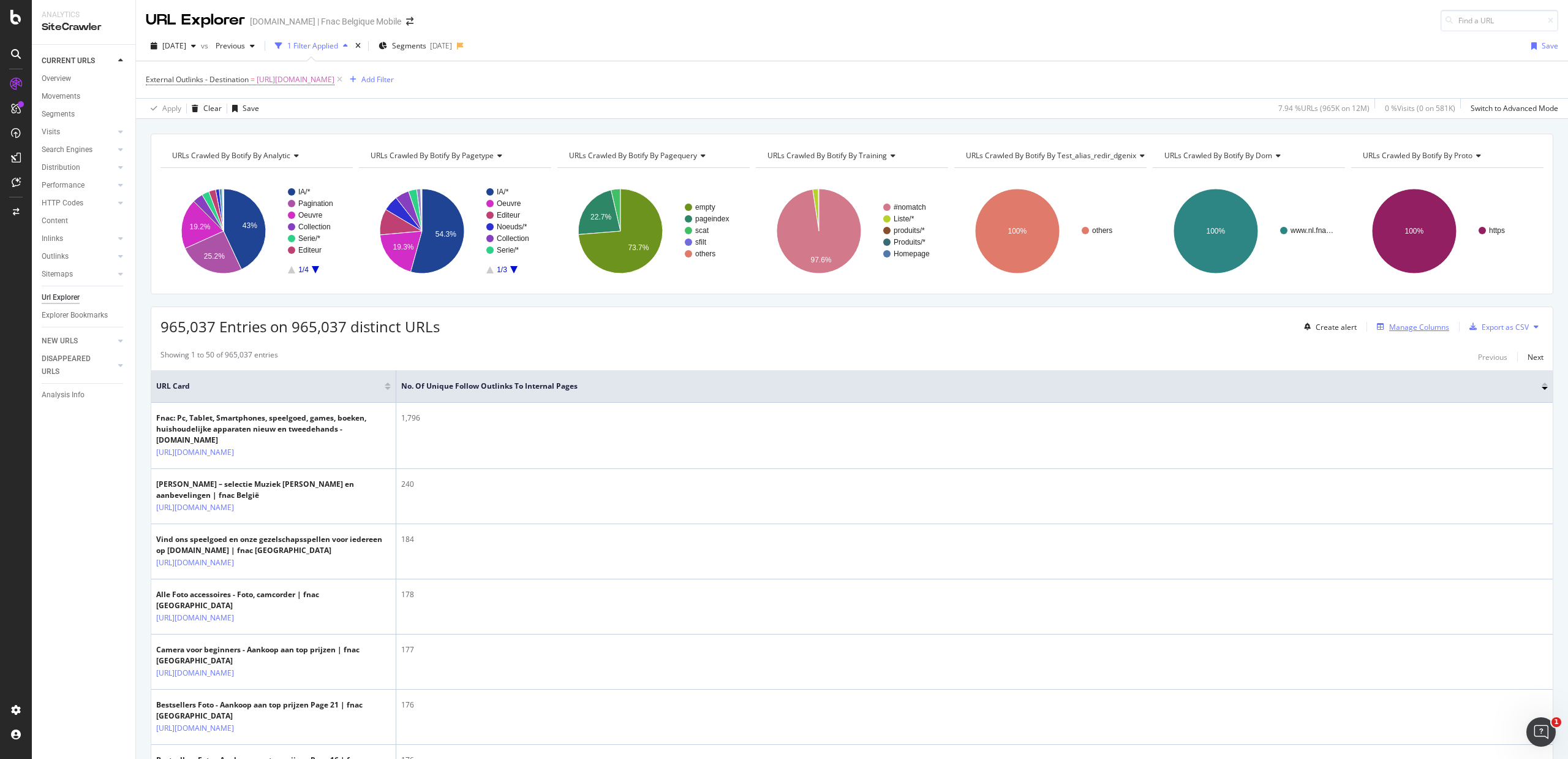
click at [1255, 332] on div "Manage Columns" at bounding box center [1419, 326] width 60 height 11
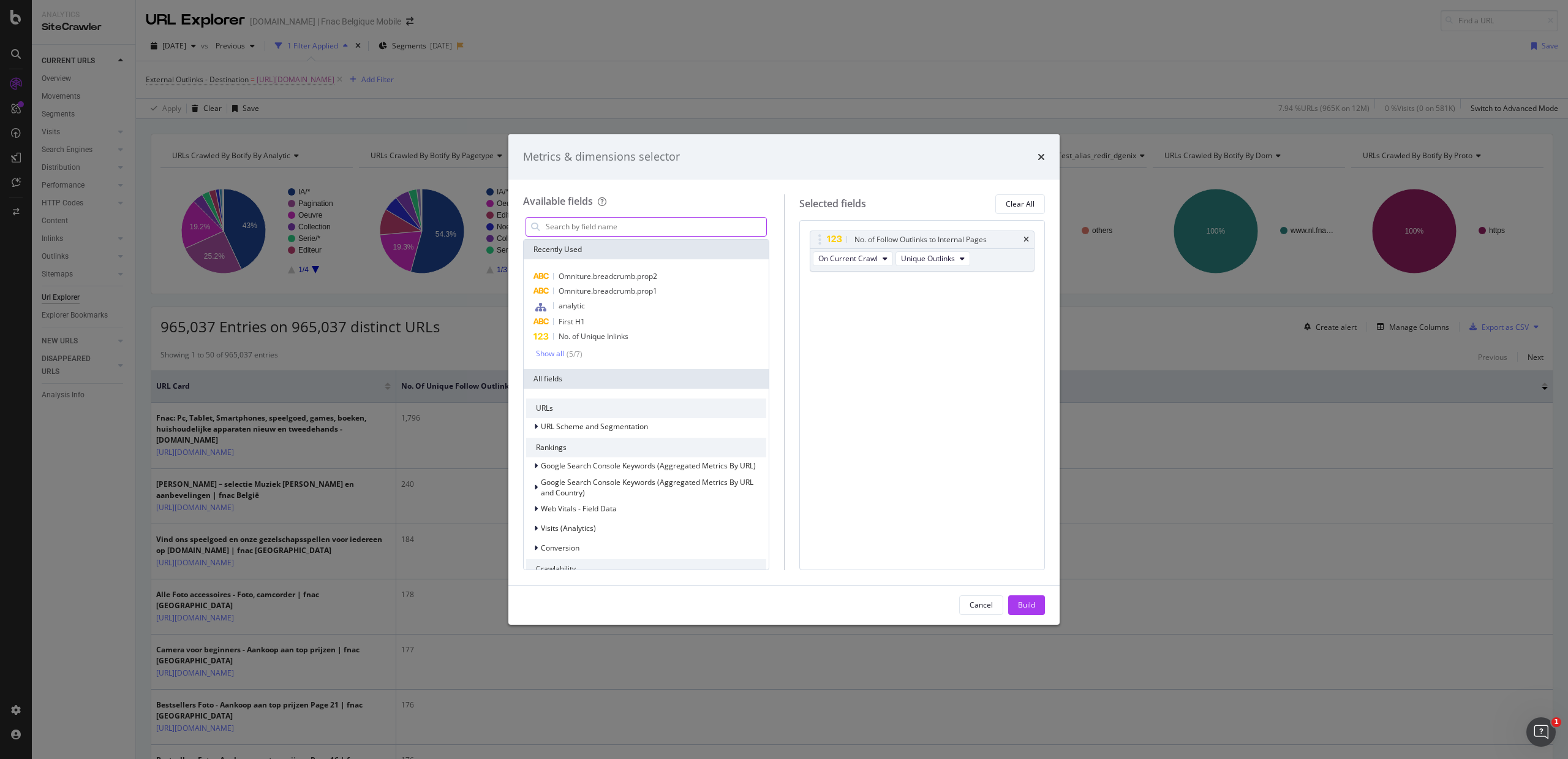
click at [572, 232] on input "modal" at bounding box center [655, 227] width 222 height 19
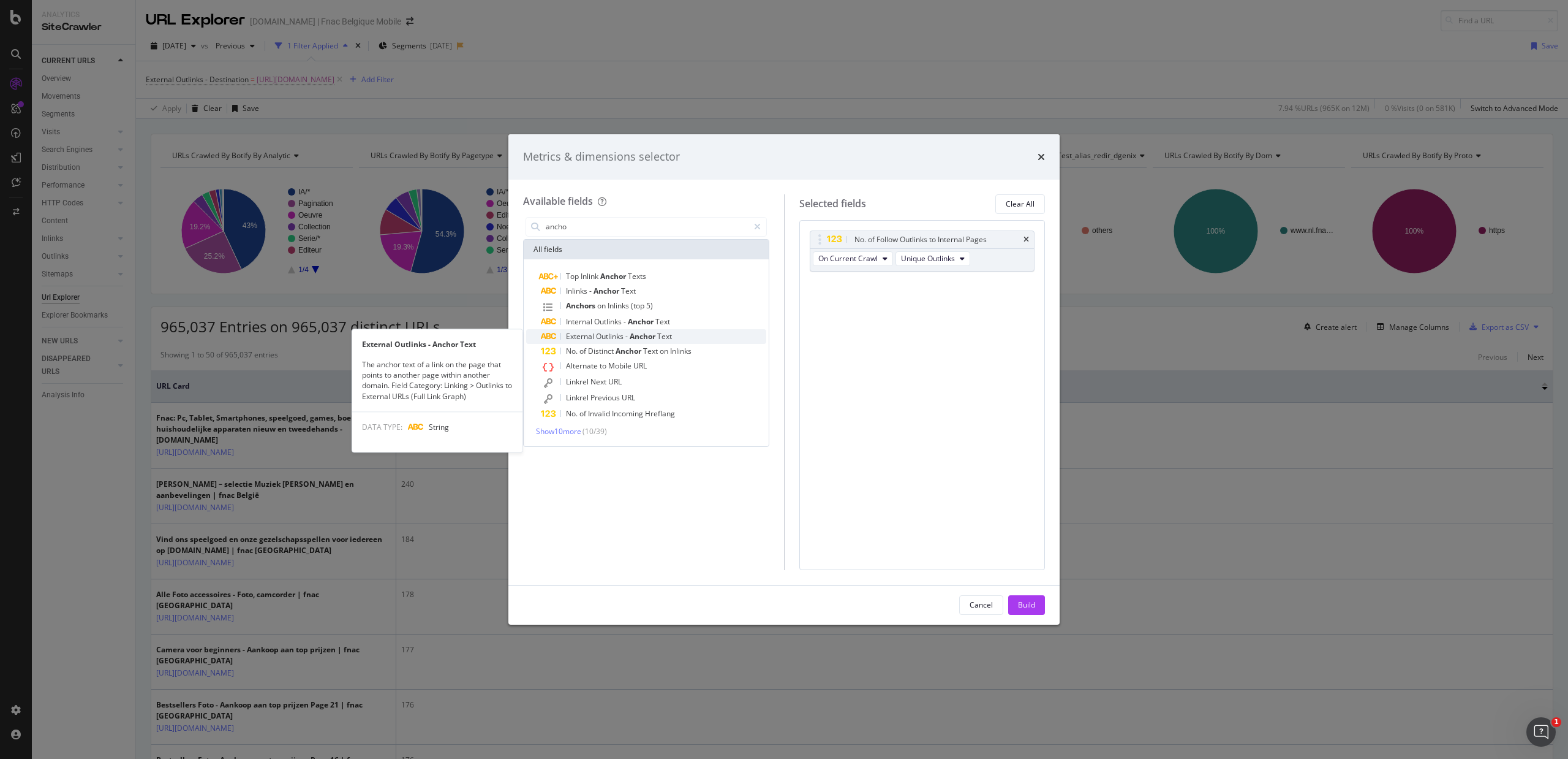
type input "ancho"
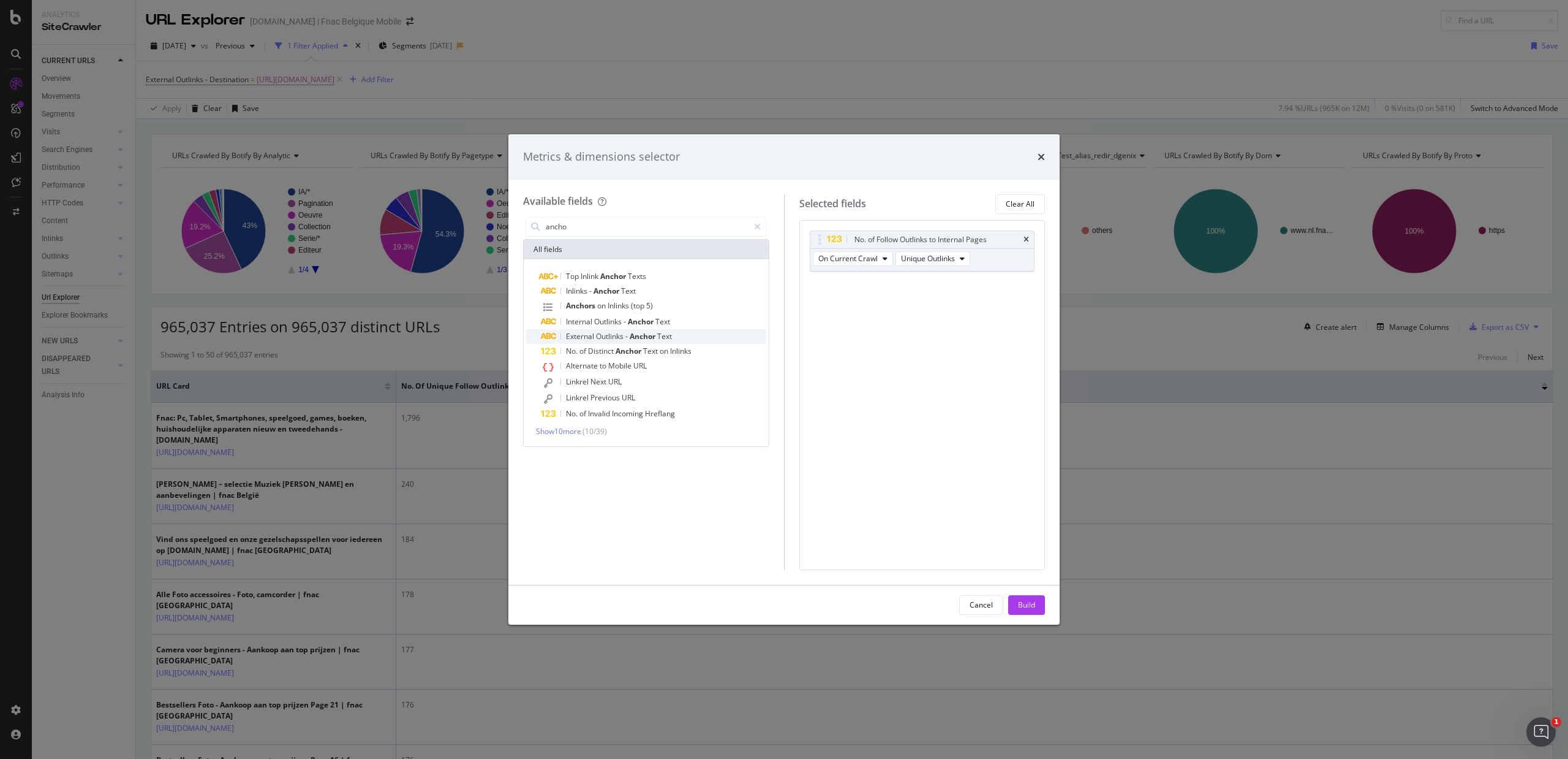
click at [640, 332] on span "Anchor" at bounding box center [643, 336] width 27 height 11
click at [1033, 582] on div "Build" at bounding box center [1027, 605] width 18 height 11
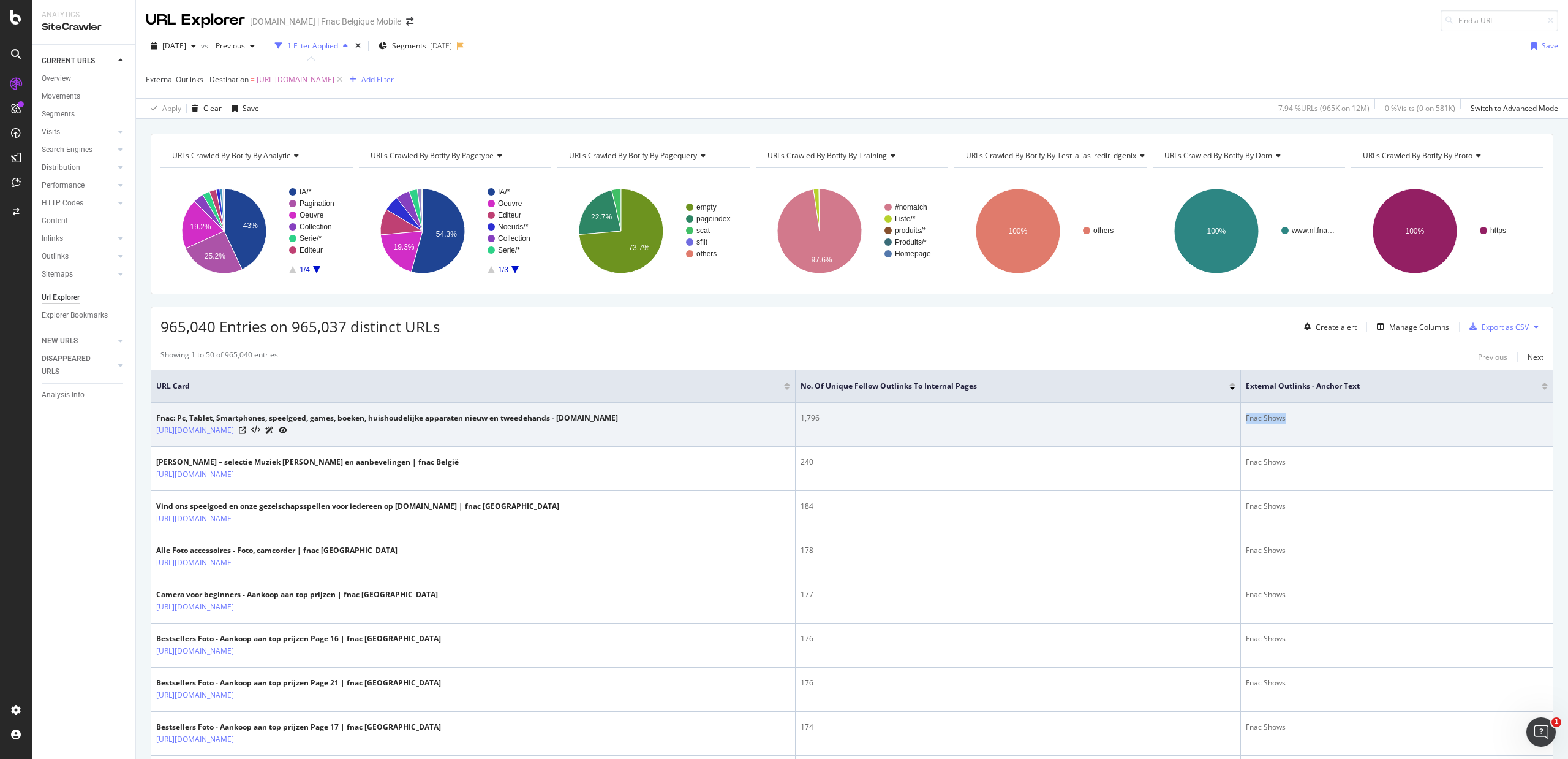
drag, startPoint x: 1311, startPoint y: 432, endPoint x: 1234, endPoint y: 424, distance: 77.4
click at [1241, 424] on td "Fnac Shows" at bounding box center [1396, 424] width 311 height 44
copy div "Fnac Shows"
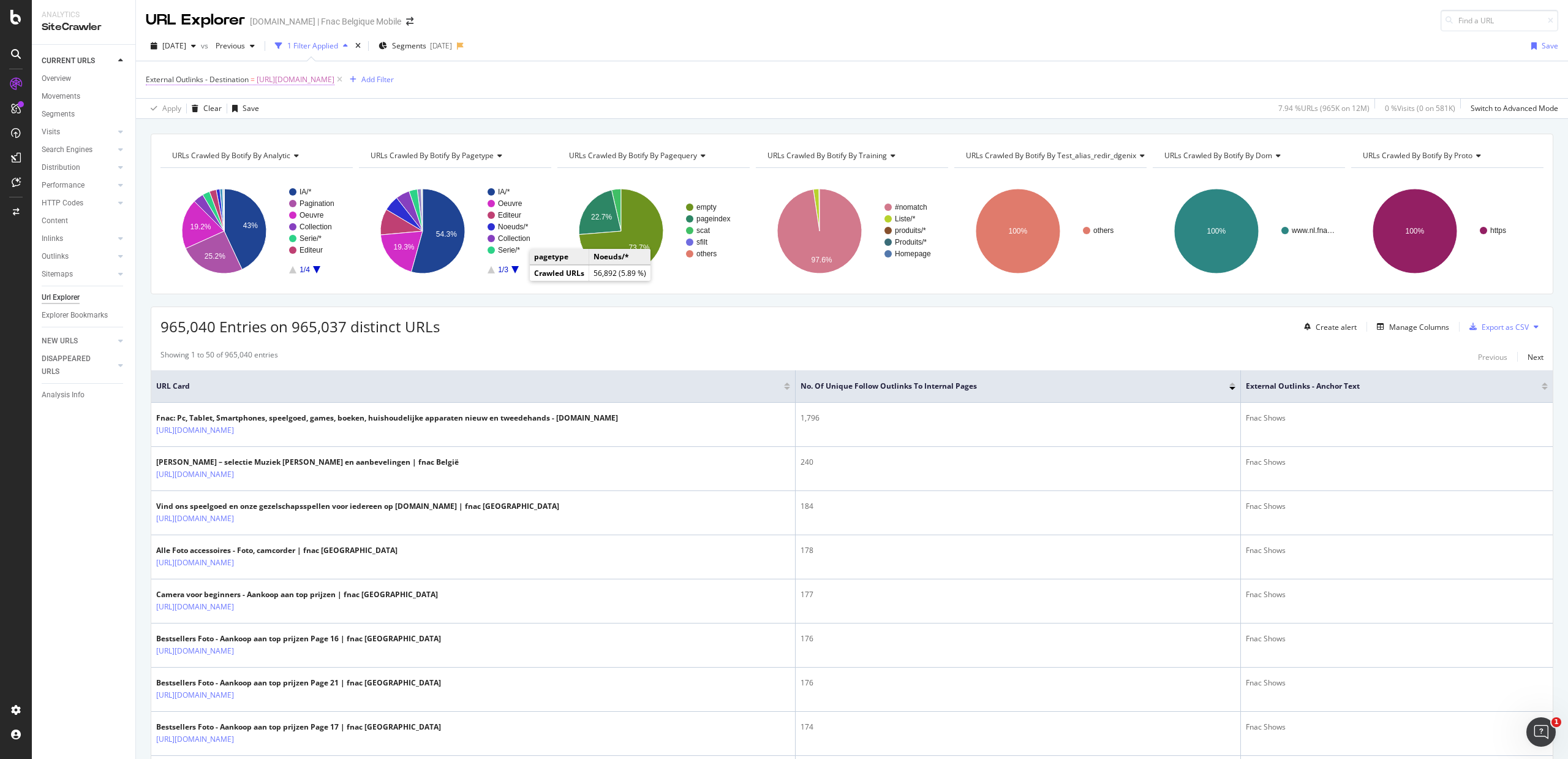
click at [302, 81] on span "[URL][DOMAIN_NAME]" at bounding box center [296, 80] width 78 height 18
click at [250, 149] on input "[URL][DOMAIN_NAME]" at bounding box center [215, 151] width 116 height 20
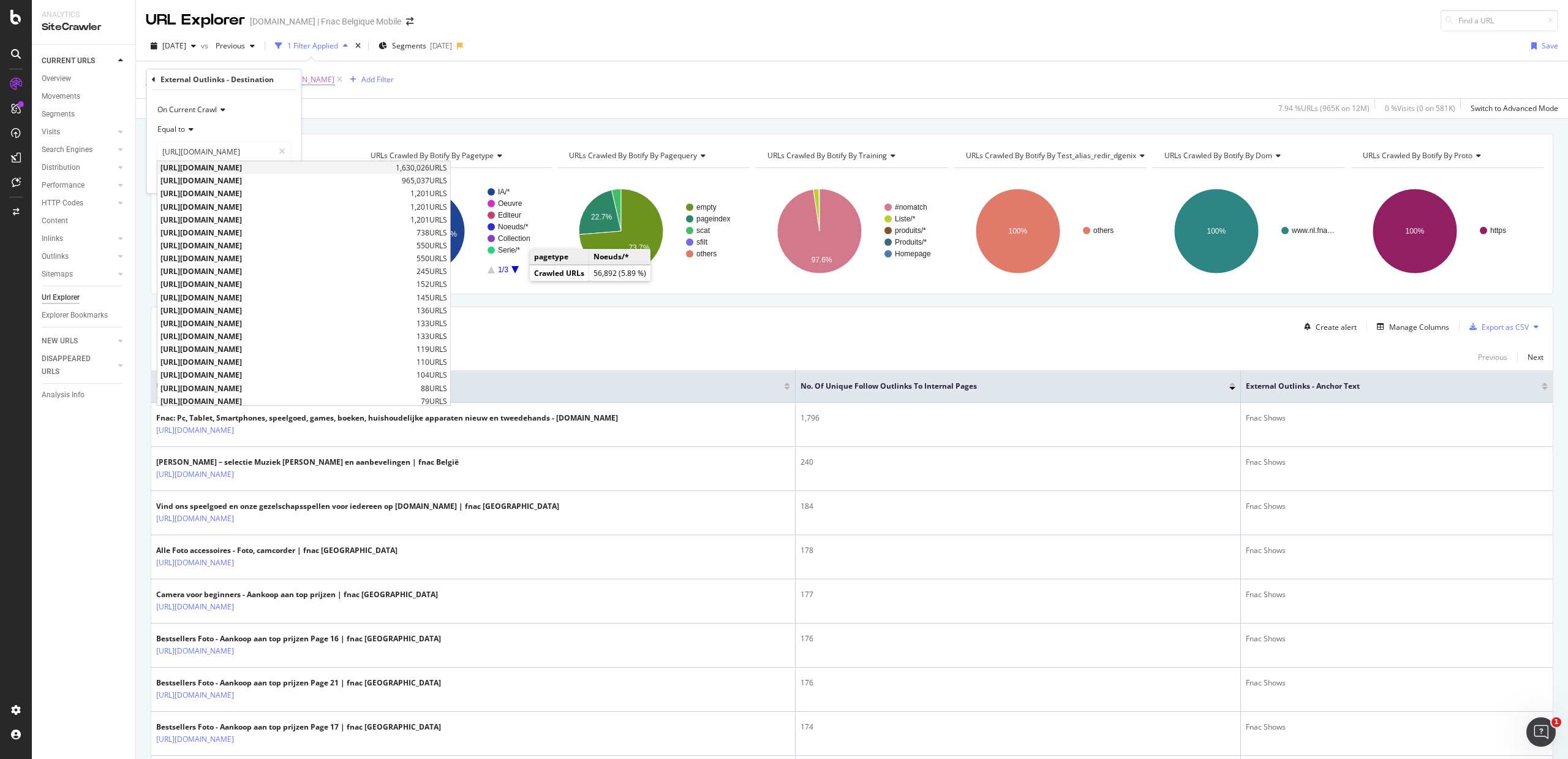
click at [250, 167] on span "[URL][DOMAIN_NAME]" at bounding box center [276, 167] width 232 height 11
type input "[URL][DOMAIN_NAME]"
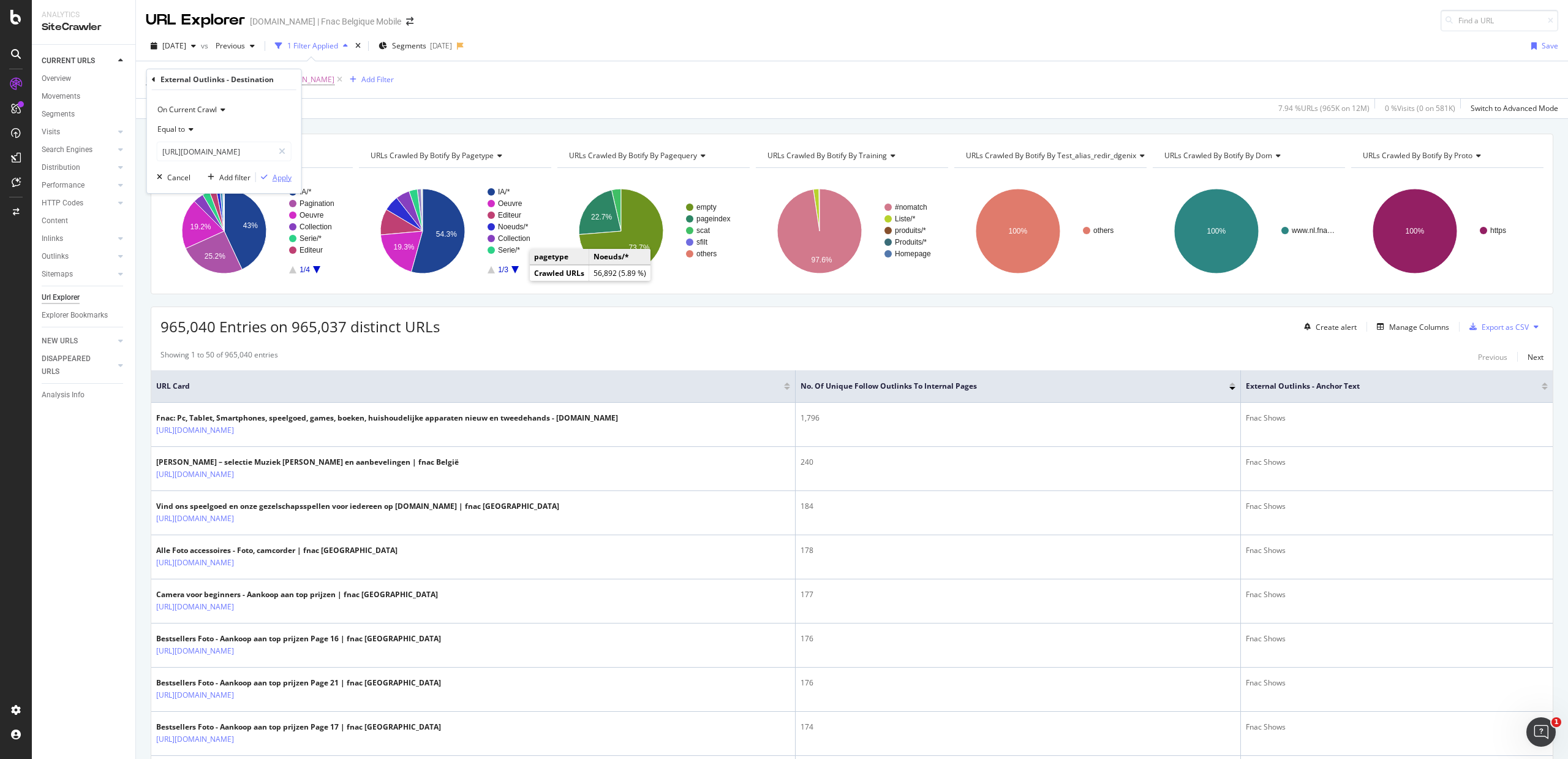
click at [278, 182] on div "Apply" at bounding box center [281, 177] width 19 height 11
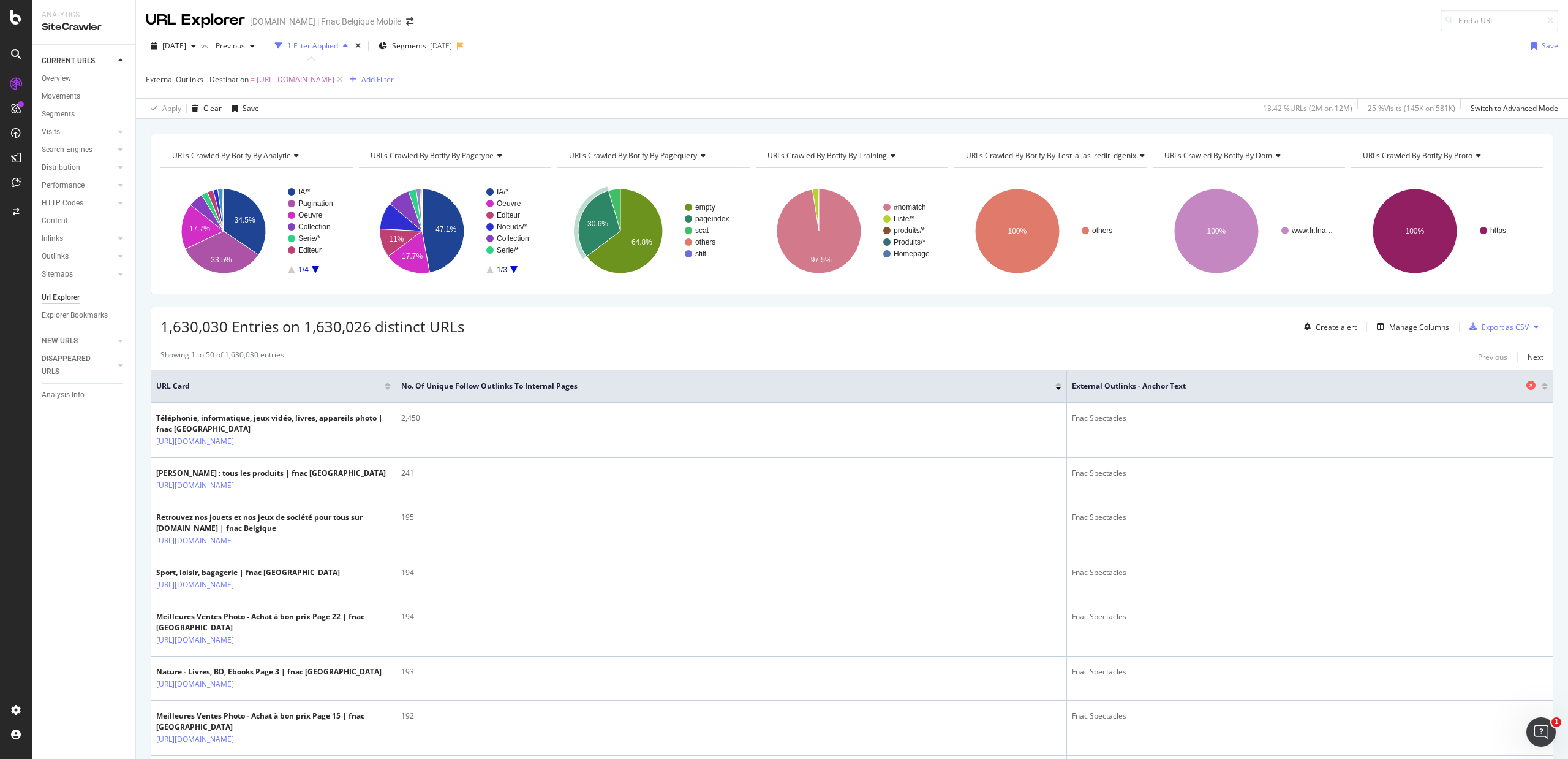
click at [1108, 389] on span "External Outlinks - Anchor Text" at bounding box center [1298, 386] width 451 height 11
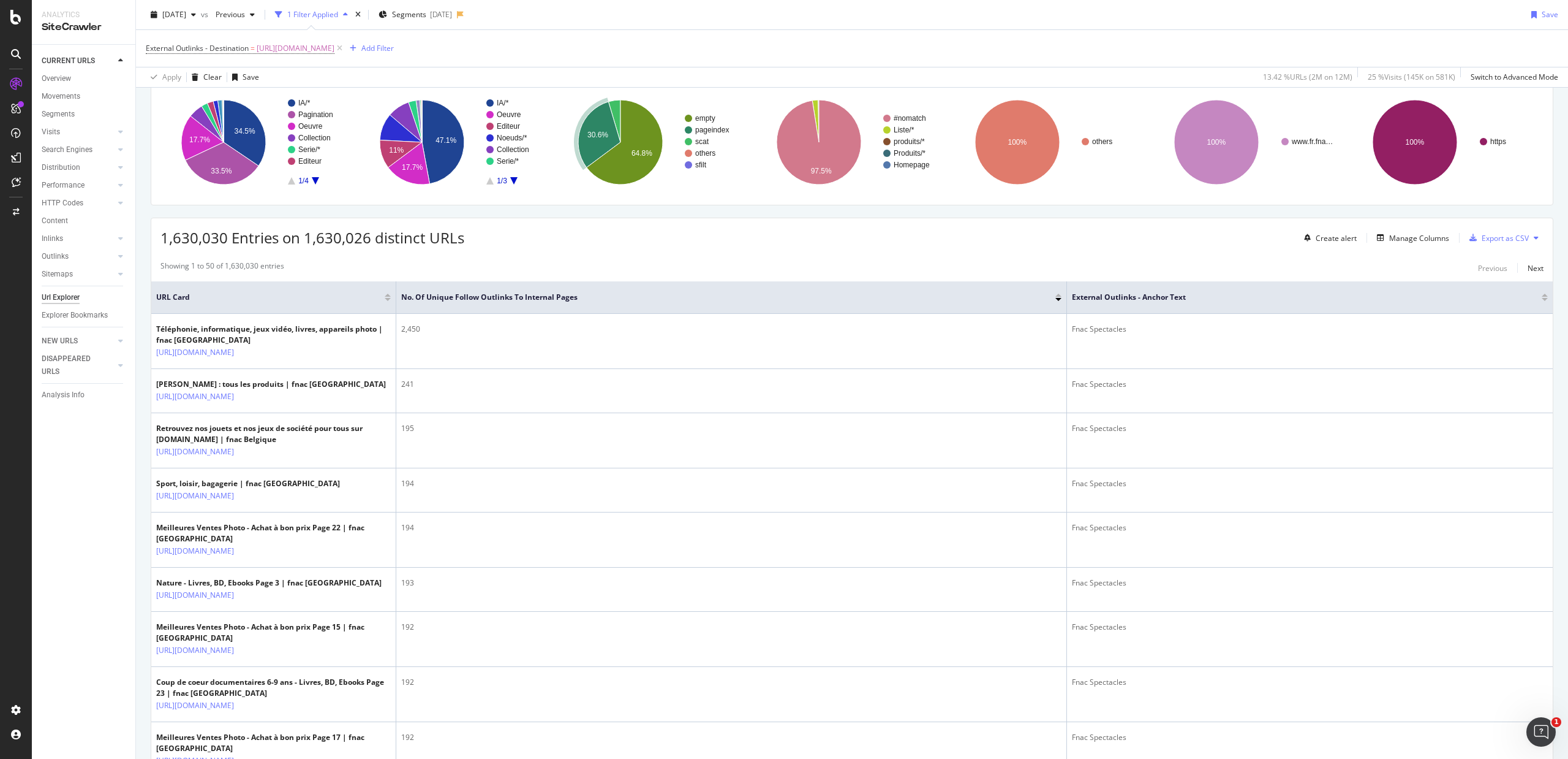
scroll to position [55, 0]
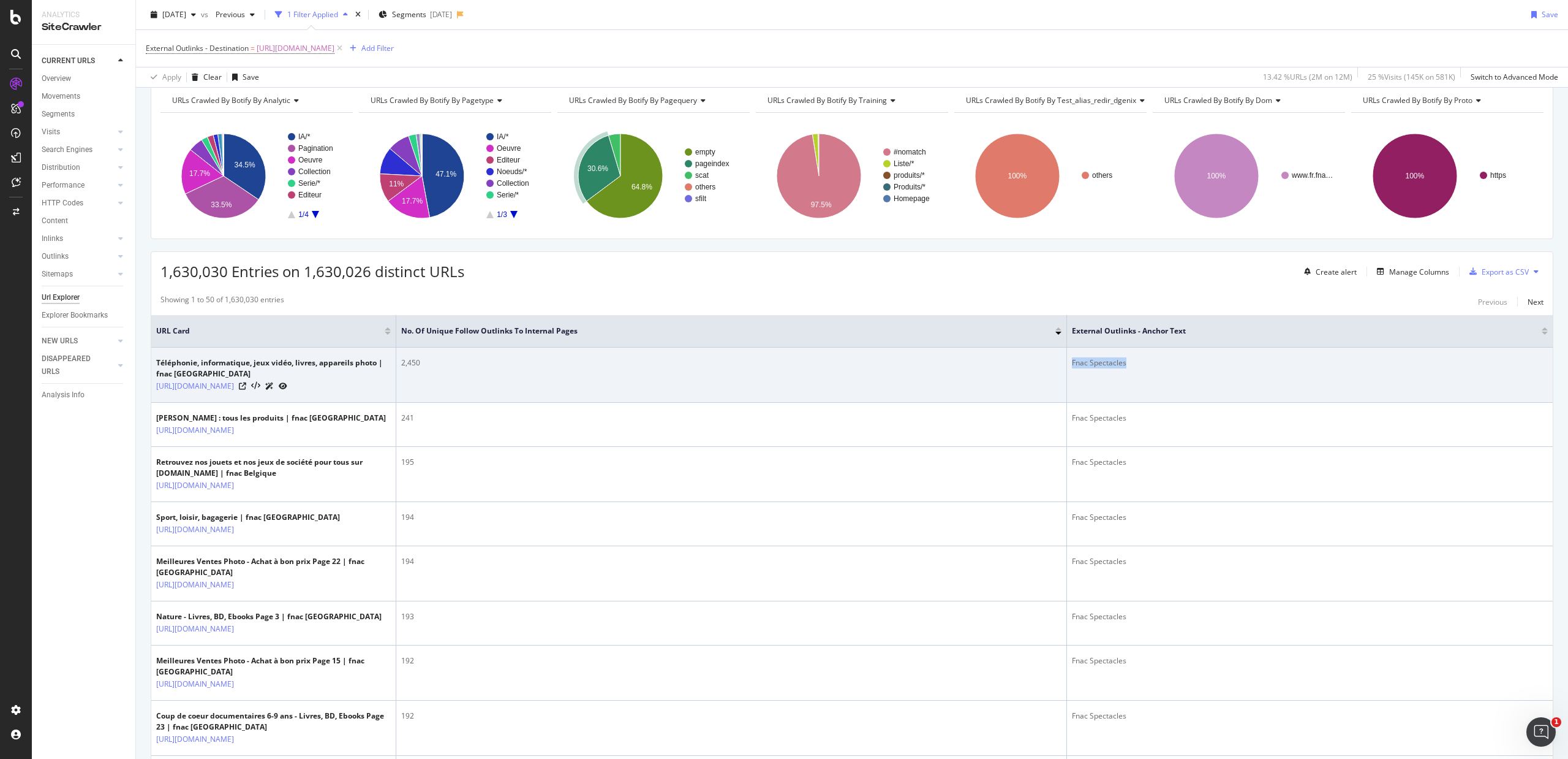
drag, startPoint x: 1135, startPoint y: 362, endPoint x: 1066, endPoint y: 368, distance: 69.3
click at [1066, 368] on tr "Téléphonie, informatique, jeux vidéo, livres, appareils photo | fnac [GEOGRAPHI…" at bounding box center [852, 375] width 1402 height 55
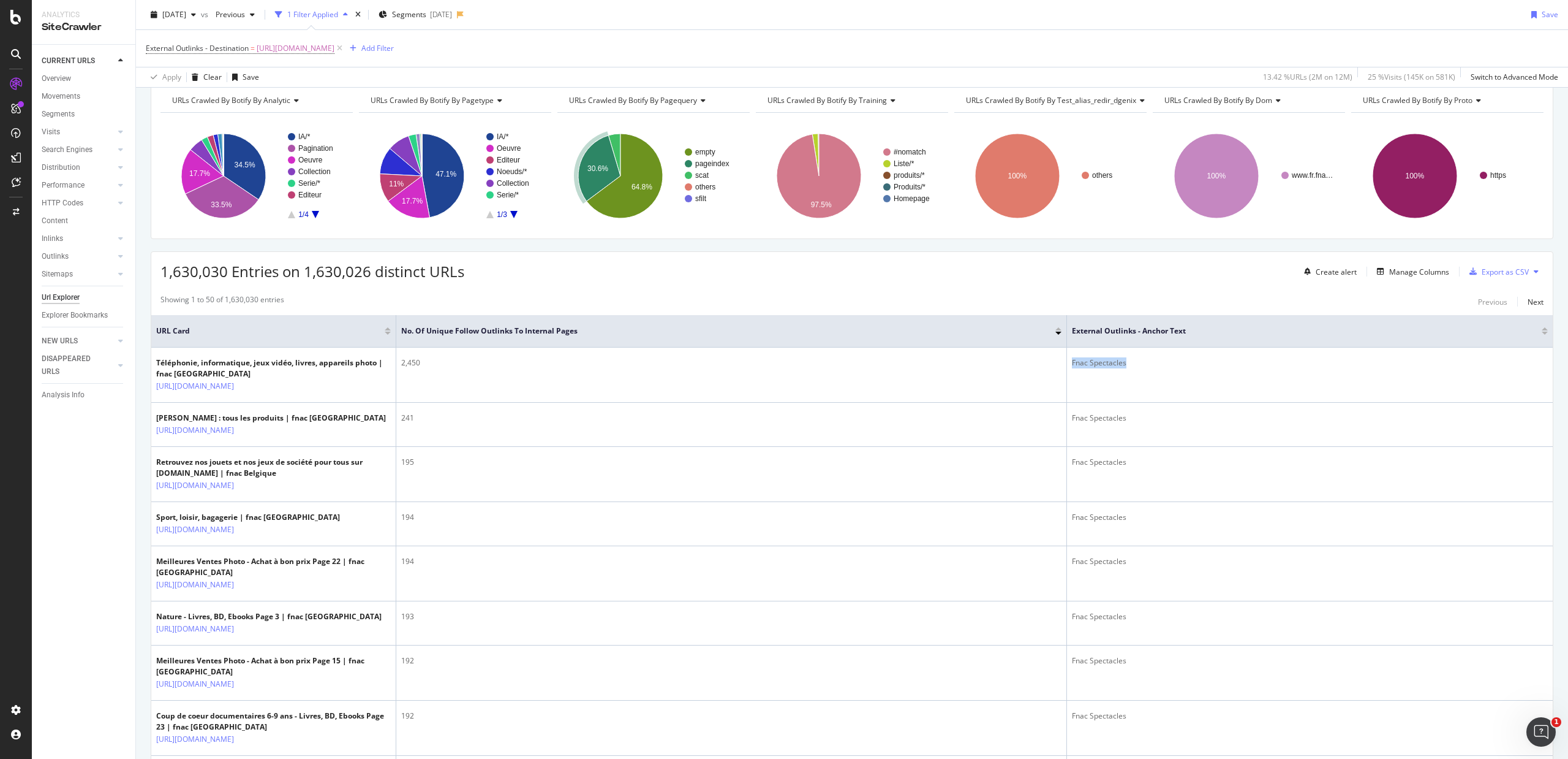
copy tr "Fnac Spectacles"
click at [266, 47] on span "[URL][DOMAIN_NAME]" at bounding box center [296, 49] width 78 height 18
click at [183, 98] on span "Equal to" at bounding box center [171, 97] width 27 height 11
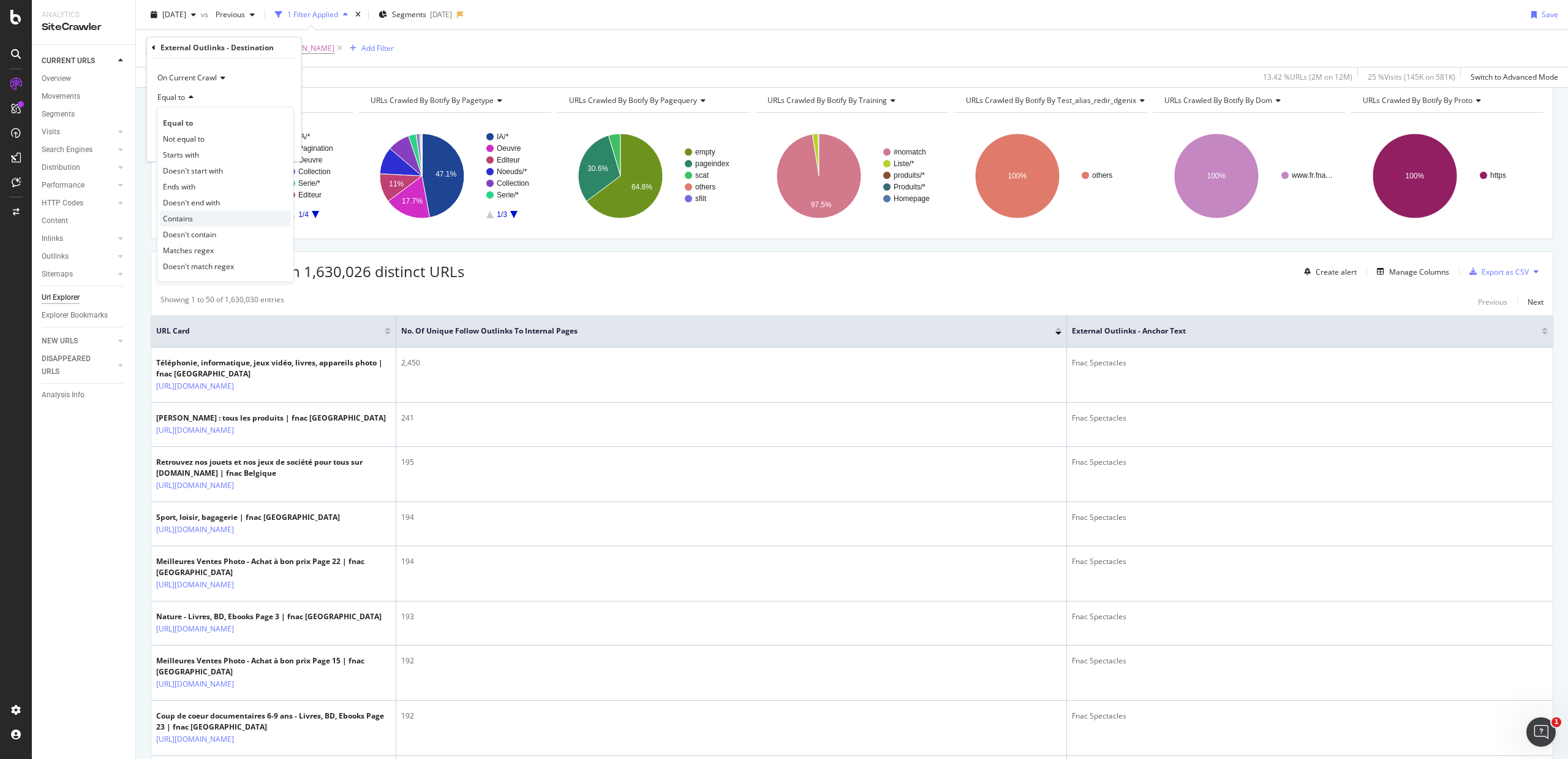
click at [183, 216] on span "Contains" at bounding box center [178, 218] width 30 height 11
click at [213, 120] on input "text" at bounding box center [224, 119] width 134 height 20
paste input "RE: A programmer pour [DATE] matin : Suppression des liens billetterie"
click at [260, 114] on input "RE: A programmer pour [DATE] matin : Suppression des liens billetterie" at bounding box center [215, 119] width 116 height 20
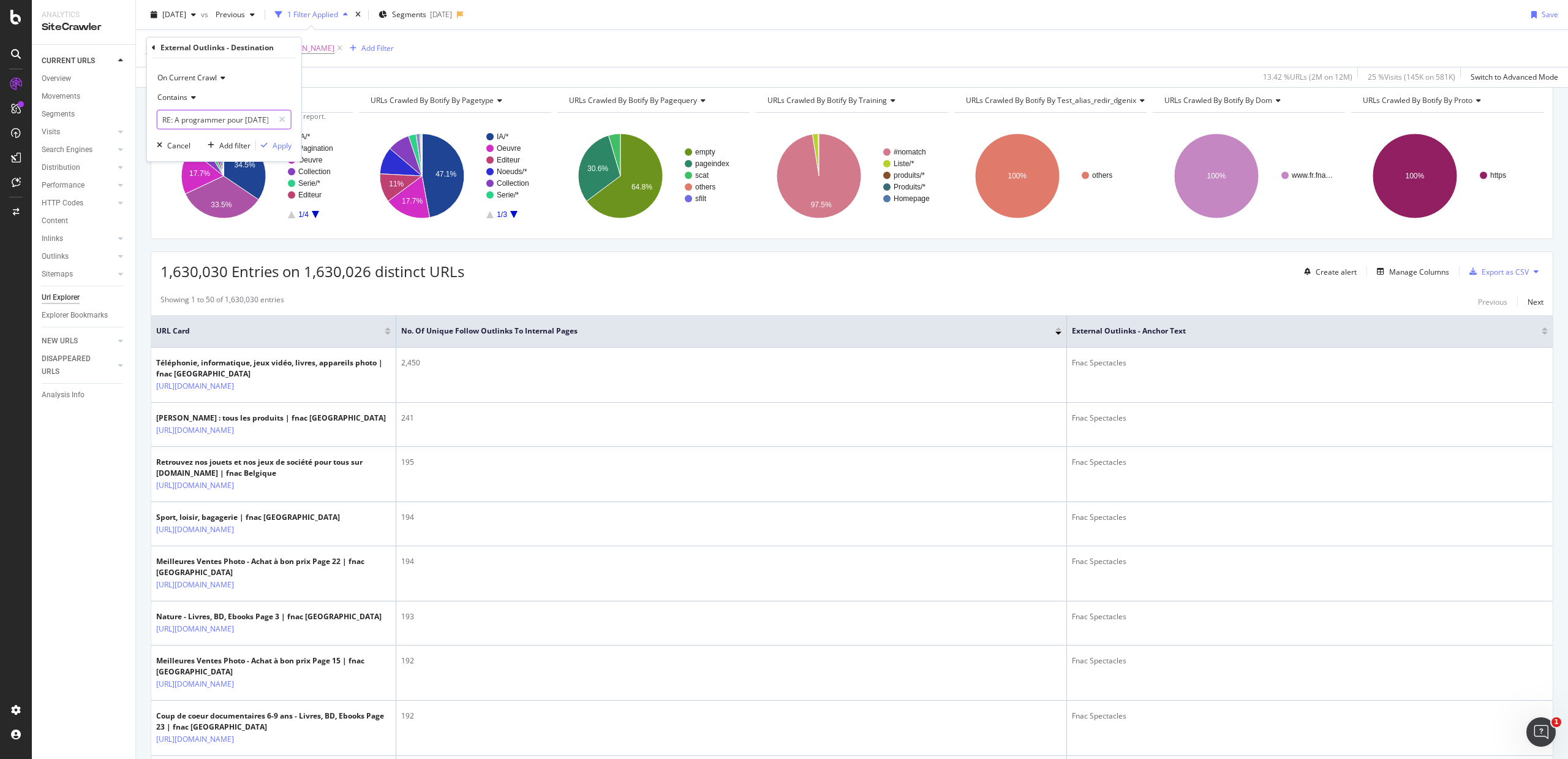
drag, startPoint x: 268, startPoint y: 116, endPoint x: -26, endPoint y: 102, distance: 294.3
click at [0, 102] on html "Analytics SiteCrawler CURRENT URLS Overview Movements Segments Visits Analysis …" at bounding box center [784, 379] width 1568 height 759
type input "n matin : Suppression des liens billetterie"
drag, startPoint x: 160, startPoint y: 116, endPoint x: 1111, endPoint y: 136, distance: 951.2
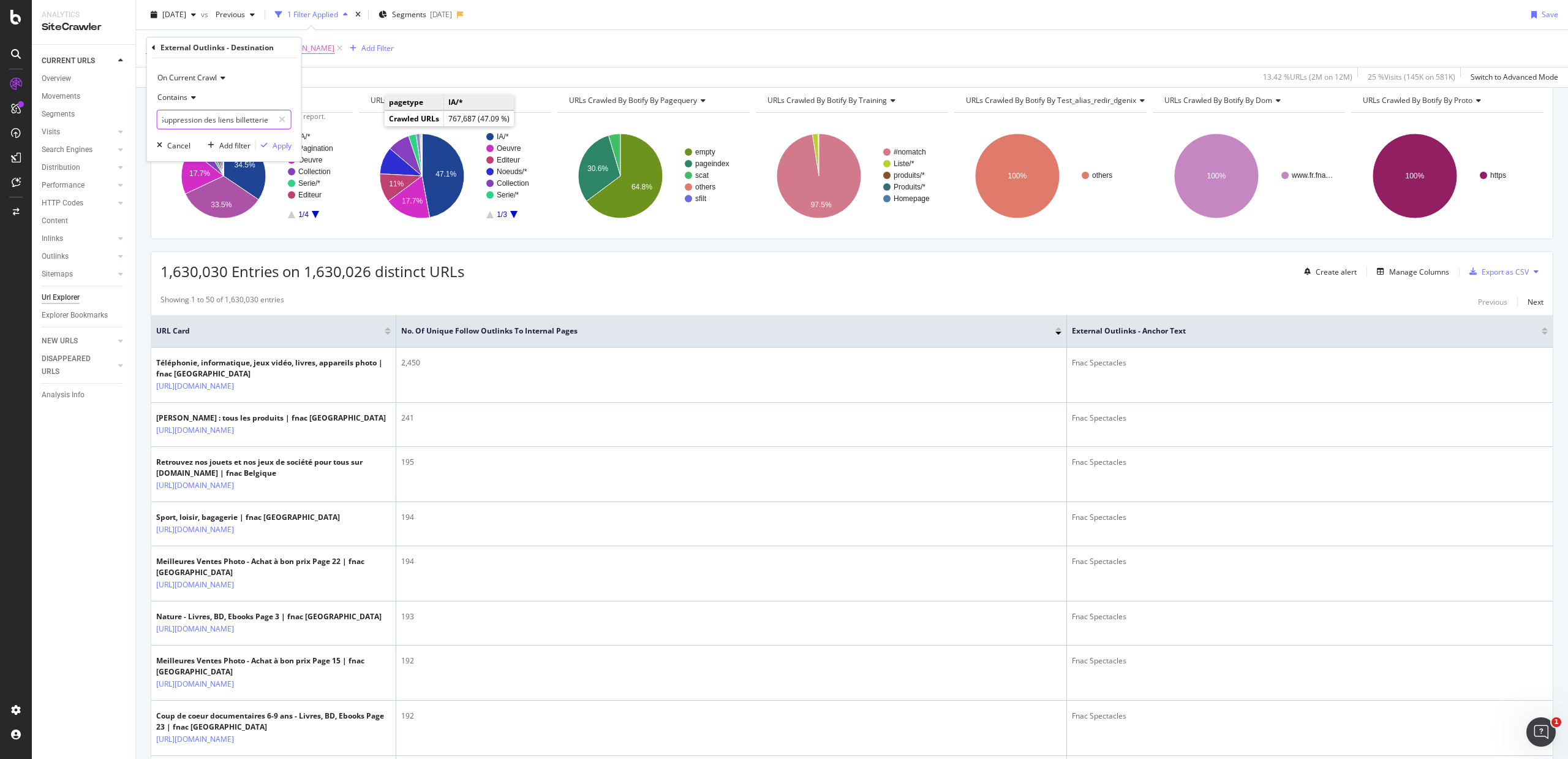
click at [1111, 136] on body "Analytics SiteCrawler CURRENT URLS Overview Movements Segments Visits Analysis …" at bounding box center [784, 379] width 1568 height 759
paste input "[URL][DOMAIN_NAME]"
type input "[URL][DOMAIN_NAME]"
click at [282, 141] on div "Apply" at bounding box center [281, 146] width 19 height 11
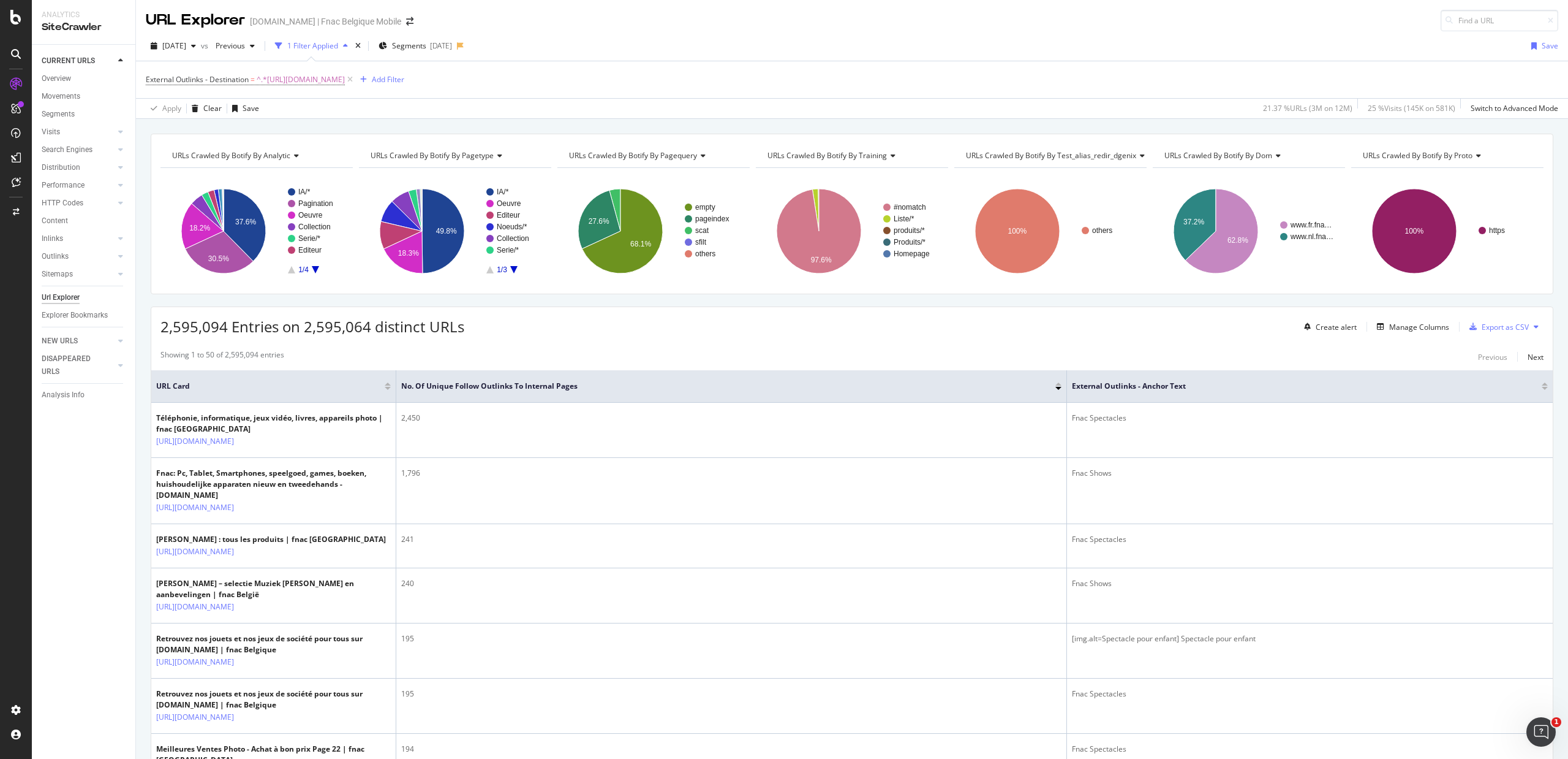
click at [313, 273] on rect "A chart." at bounding box center [314, 231] width 54 height 85
click at [1255, 328] on div "Manage Columns" at bounding box center [1419, 326] width 60 height 11
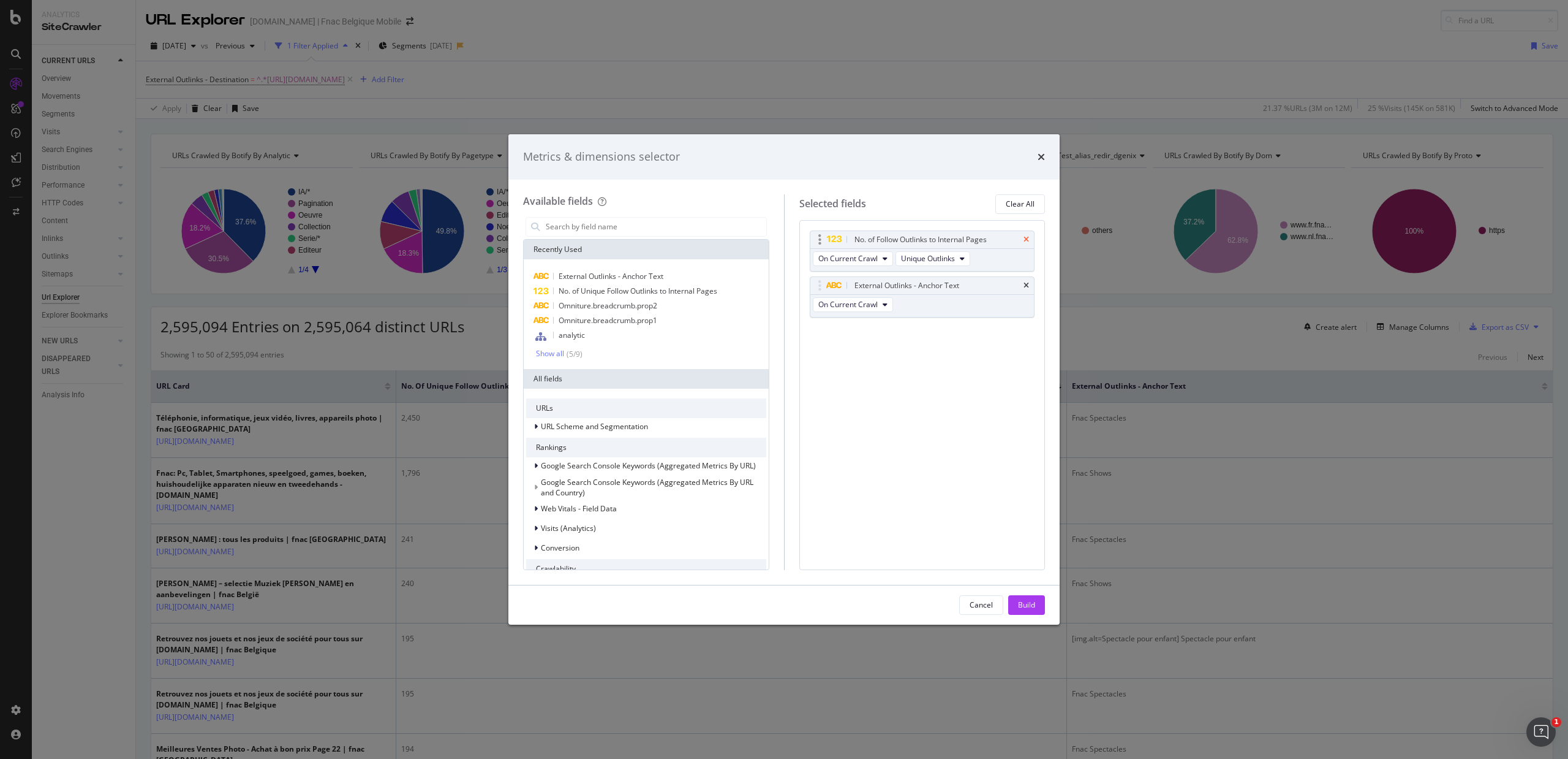
click at [1025, 241] on icon "times" at bounding box center [1027, 240] width 6 height 8
click at [1027, 582] on div "Build" at bounding box center [1027, 605] width 18 height 11
